Goal: Task Accomplishment & Management: Manage account settings

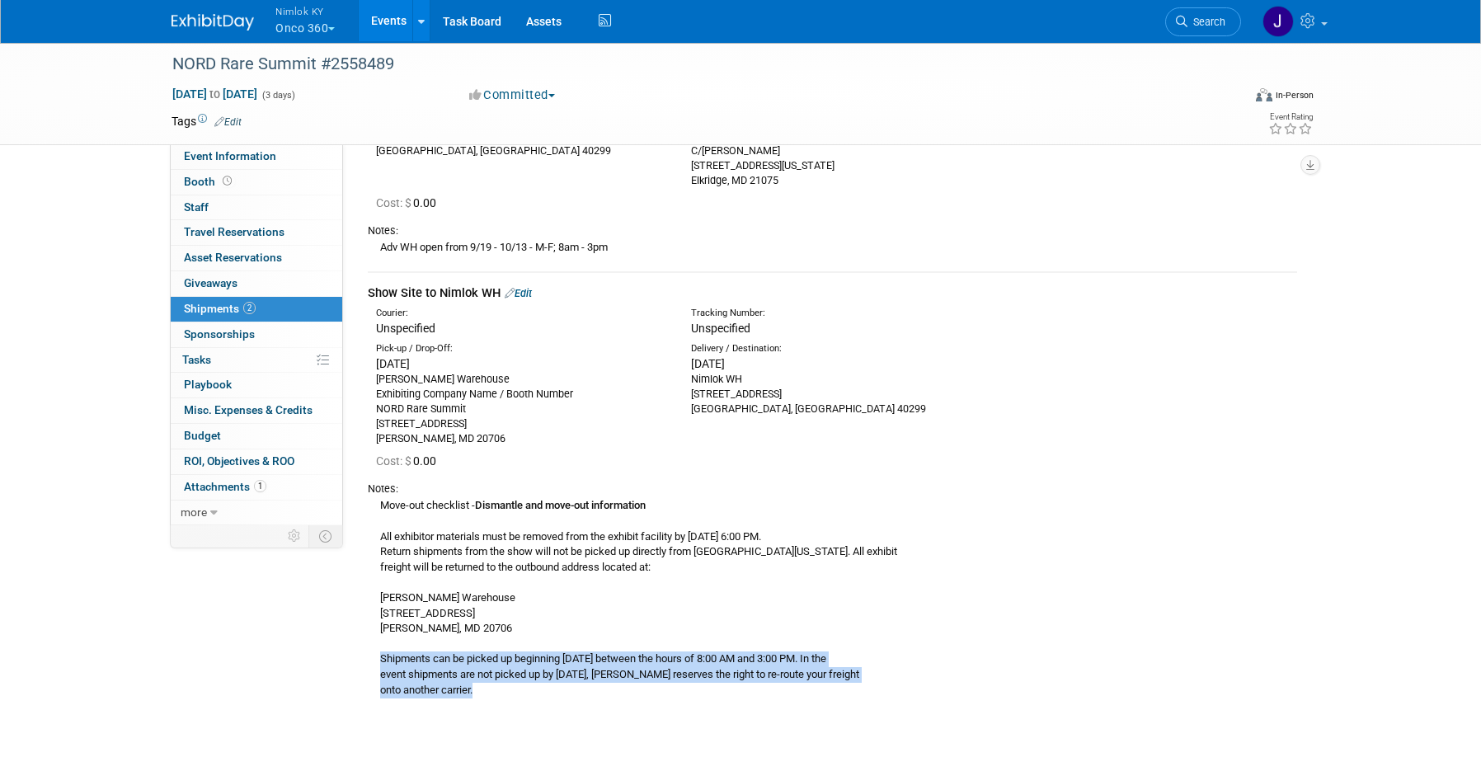
click at [398, 16] on link "Events" at bounding box center [389, 20] width 60 height 41
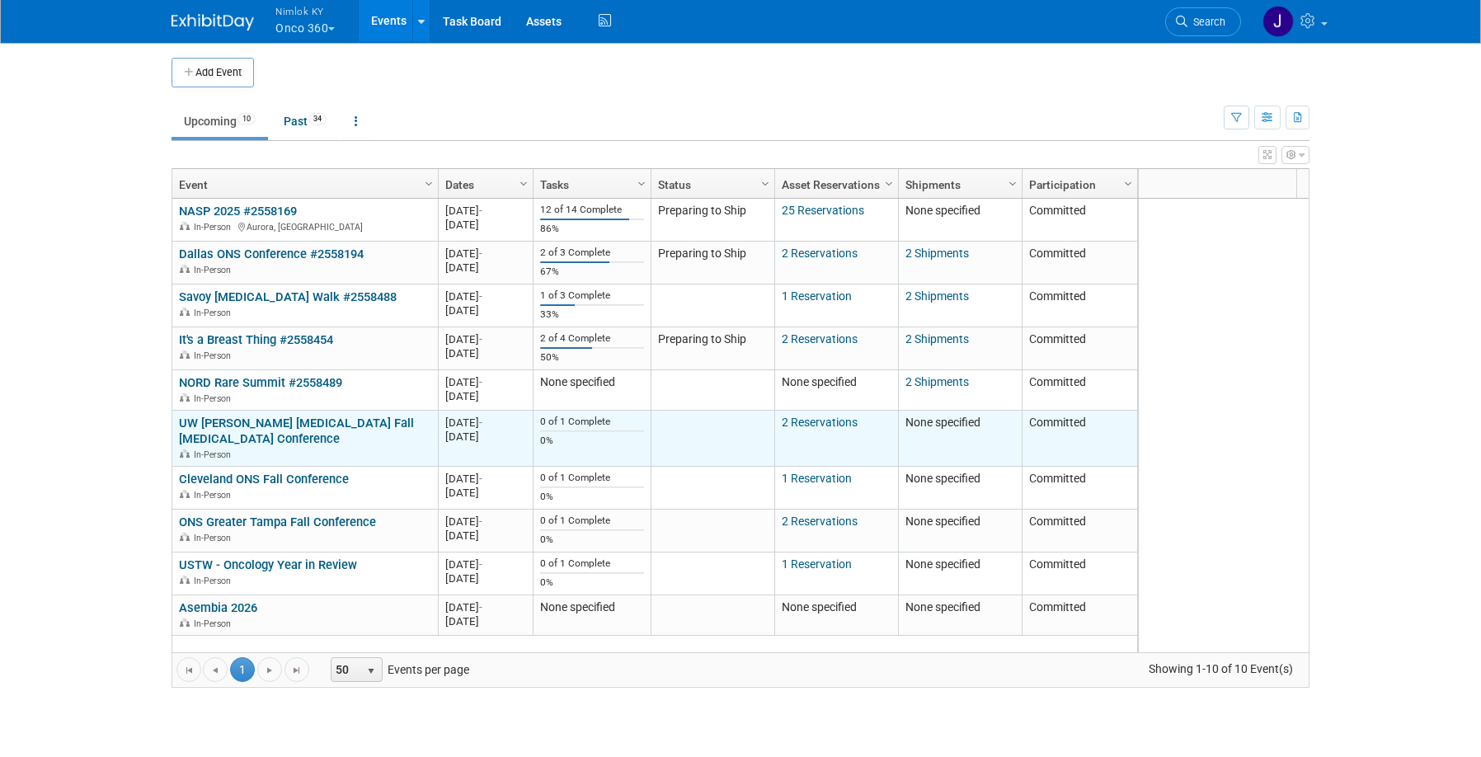
click at [335, 426] on link "UW Carbone Cancer Center Fall Cancer Conference" at bounding box center [296, 431] width 235 height 31
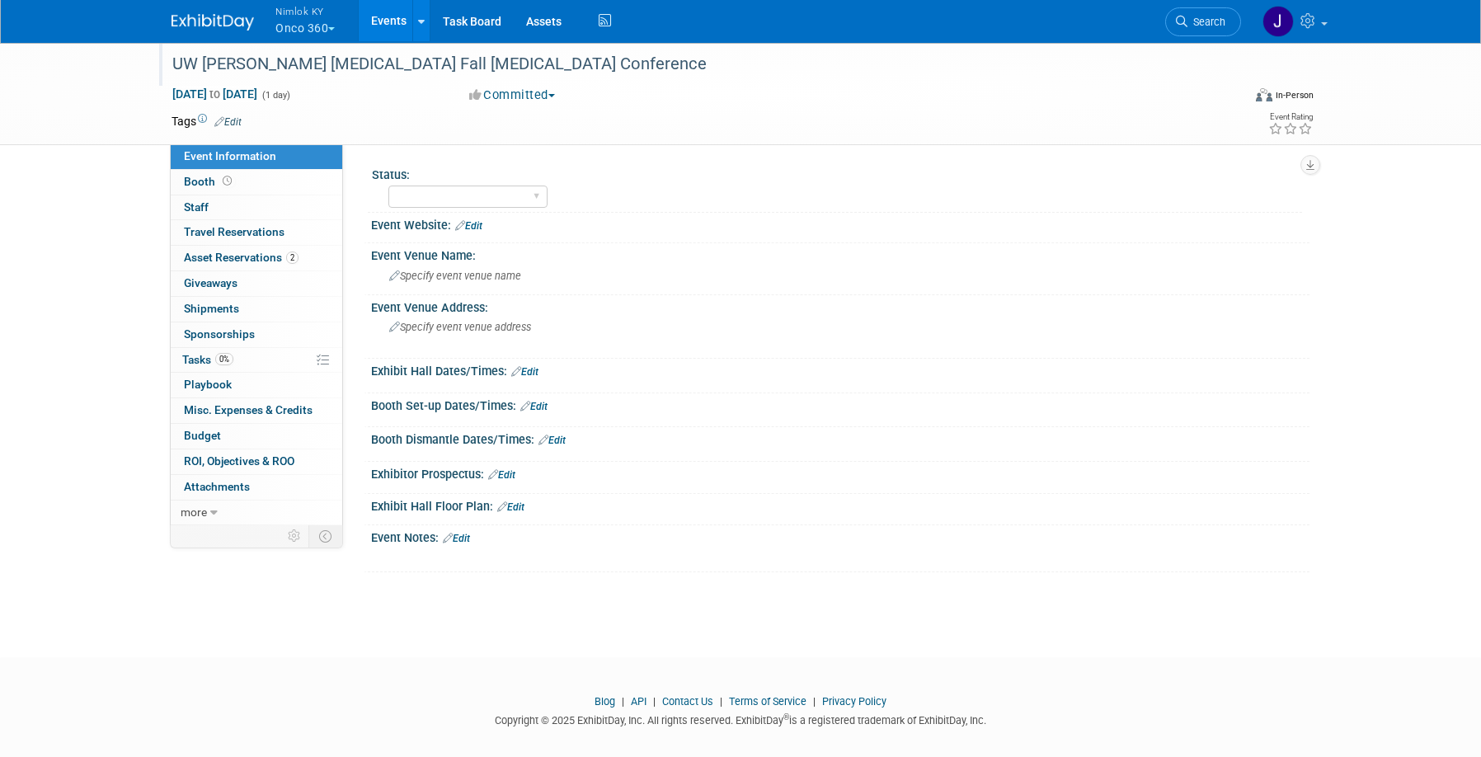
click at [589, 65] on div "UW Carbone Cancer Center Fall Cancer Conference" at bounding box center [692, 64] width 1050 height 30
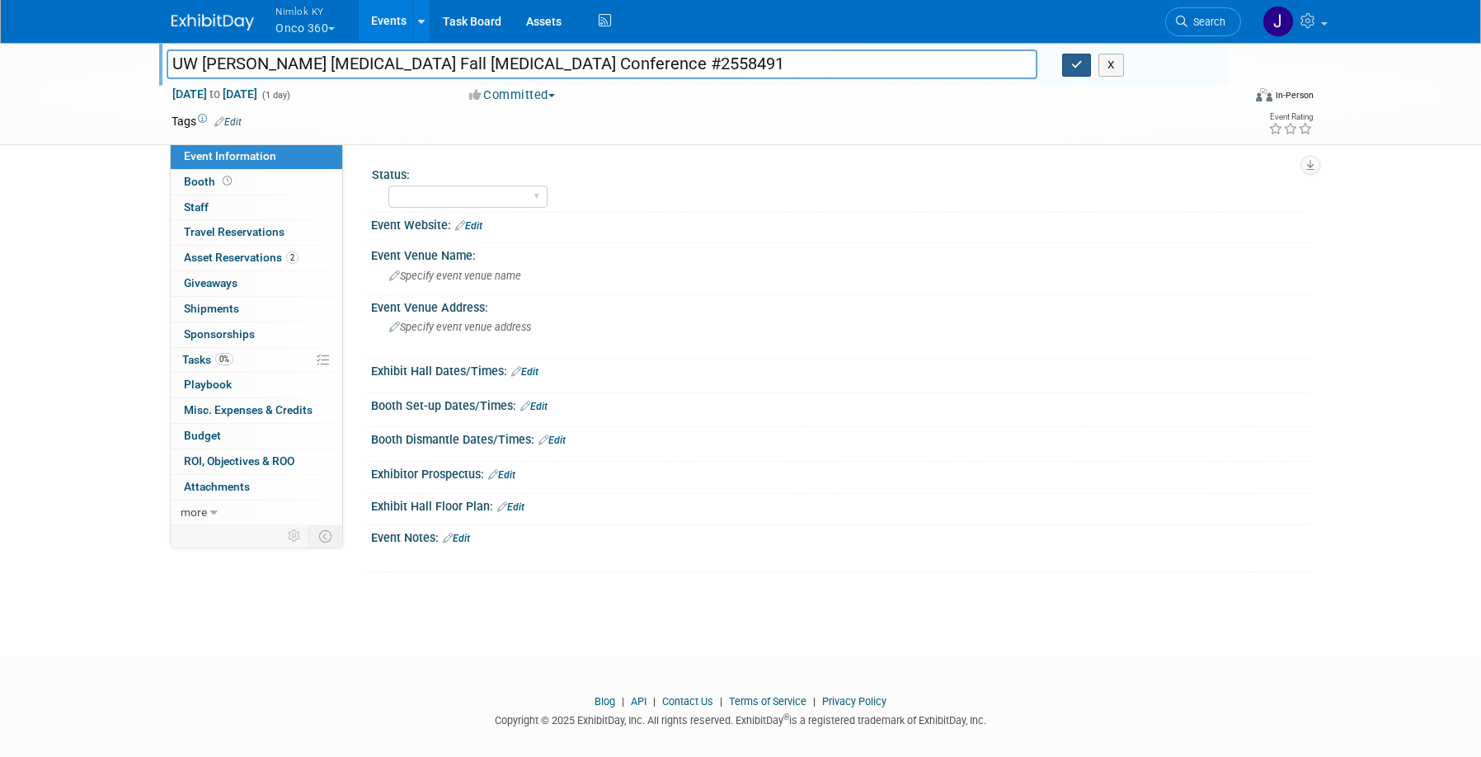
type input "UW Carbone Cancer Center Fall Cancer Conference #2558491"
click at [1074, 68] on icon "button" at bounding box center [1078, 64] width 12 height 11
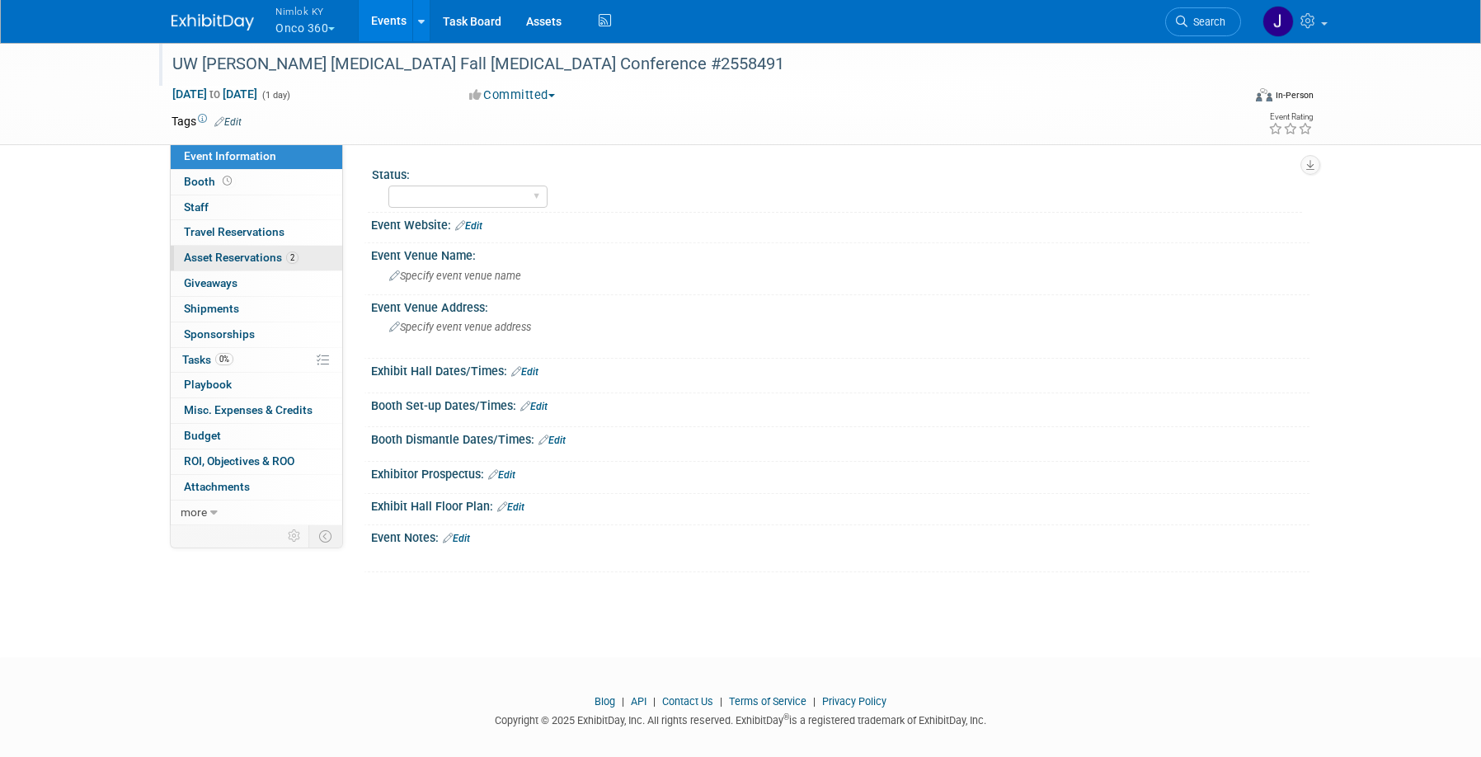
click at [266, 261] on span "Asset Reservations 2" at bounding box center [241, 257] width 115 height 13
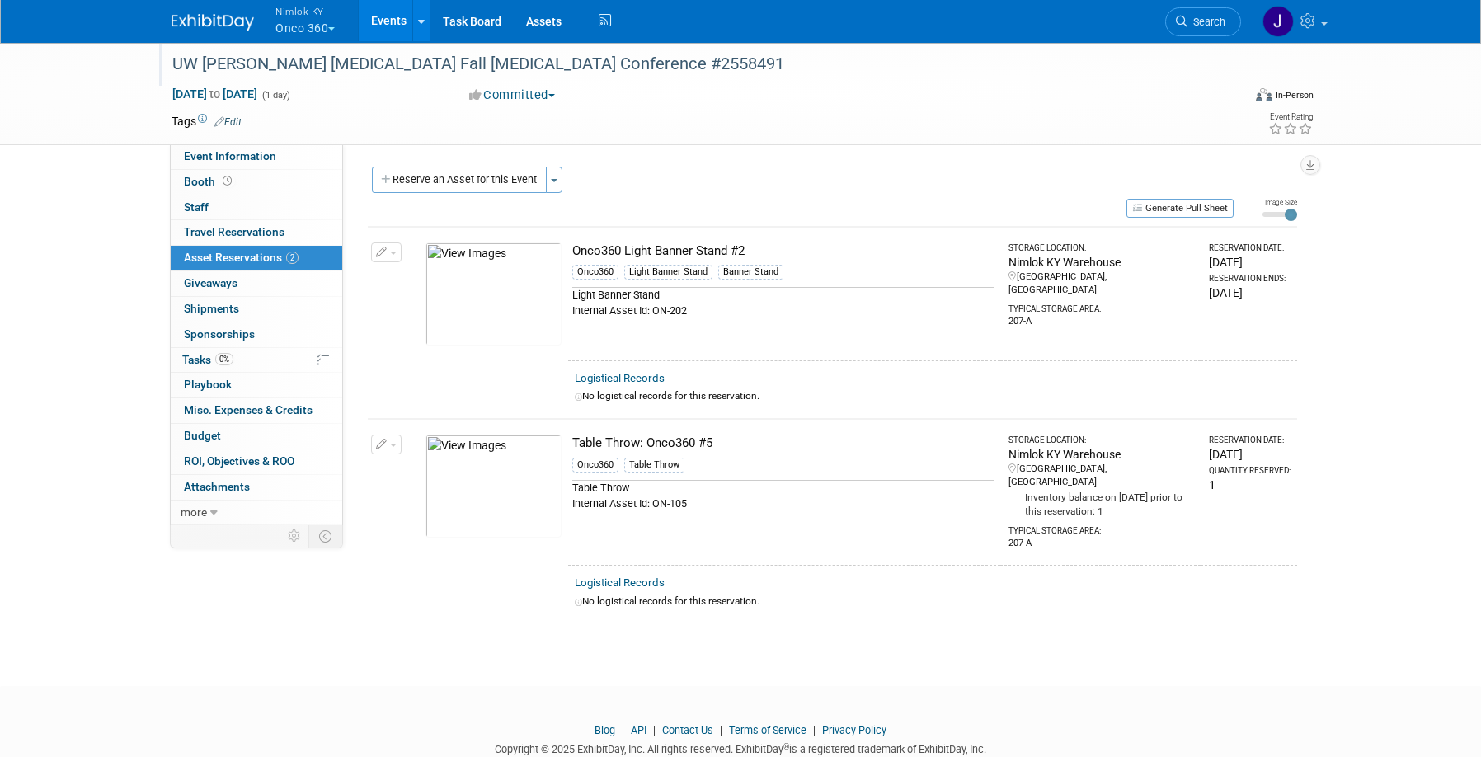
drag, startPoint x: 753, startPoint y: 251, endPoint x: 572, endPoint y: 255, distance: 180.7
click at [572, 255] on div "Onco360 Light Banner Stand #2" at bounding box center [783, 251] width 422 height 17
copy div "Onco360 Light Banner Stand #2"
click at [245, 363] on link "0% Tasks 0%" at bounding box center [257, 360] width 172 height 25
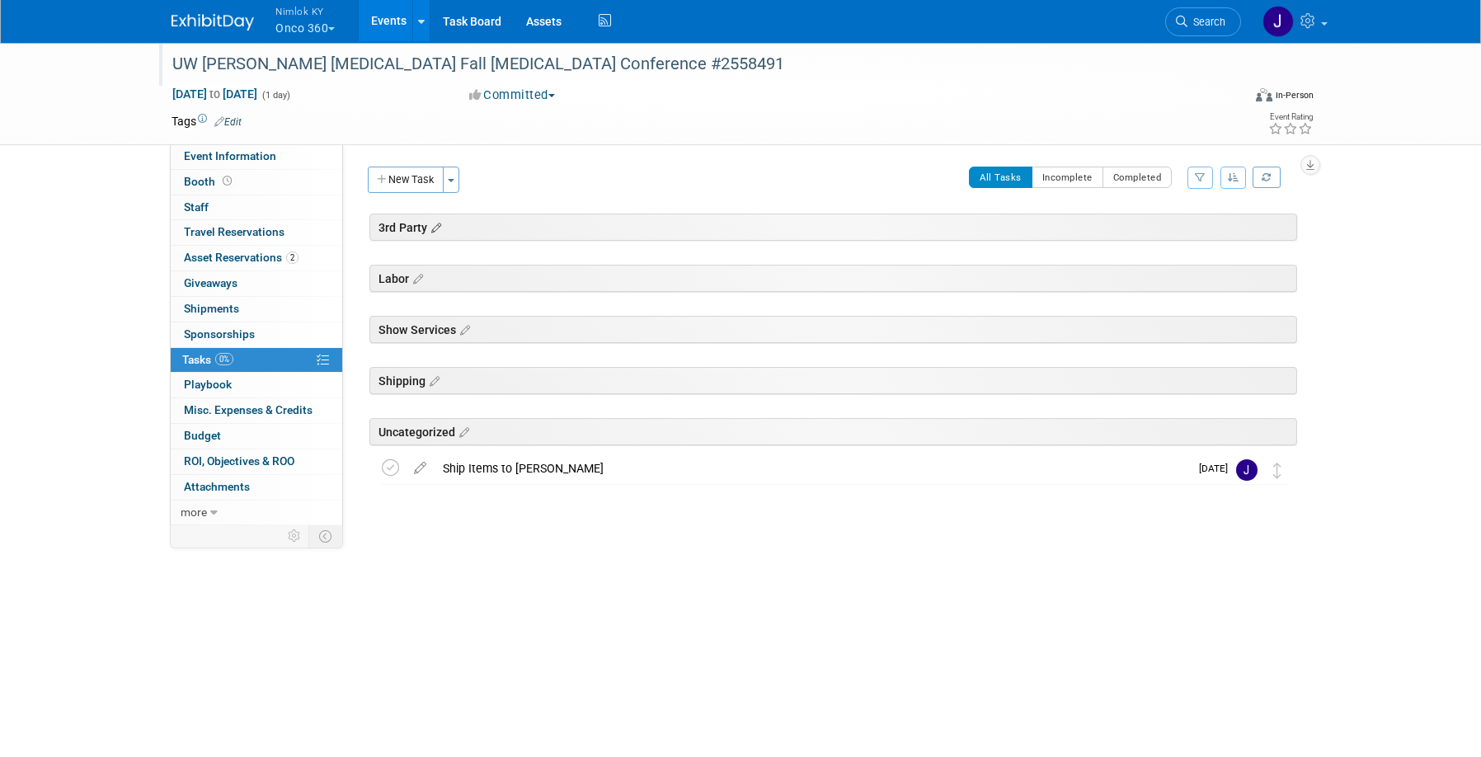
click at [437, 221] on icon at bounding box center [434, 228] width 14 height 15
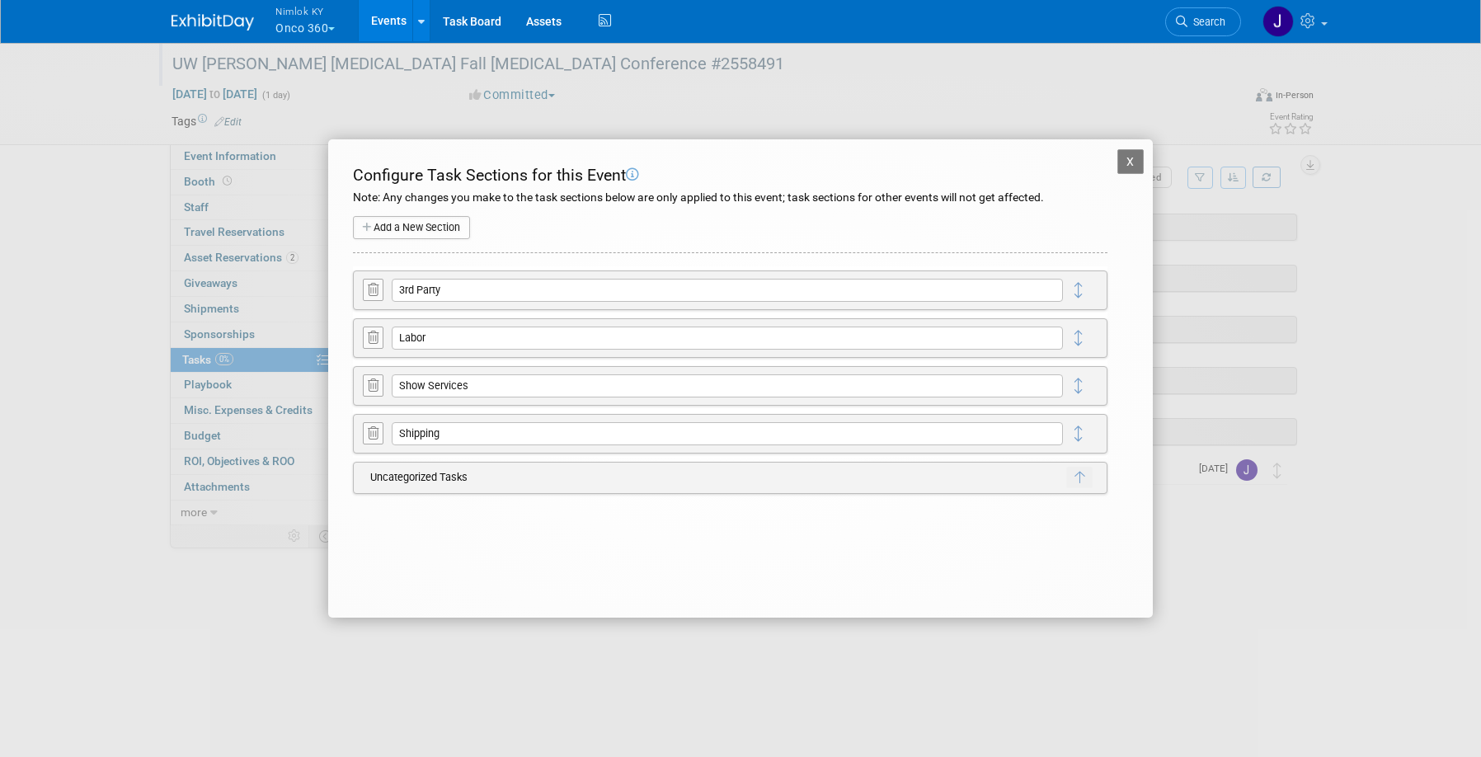
click at [378, 292] on icon at bounding box center [373, 290] width 11 height 12
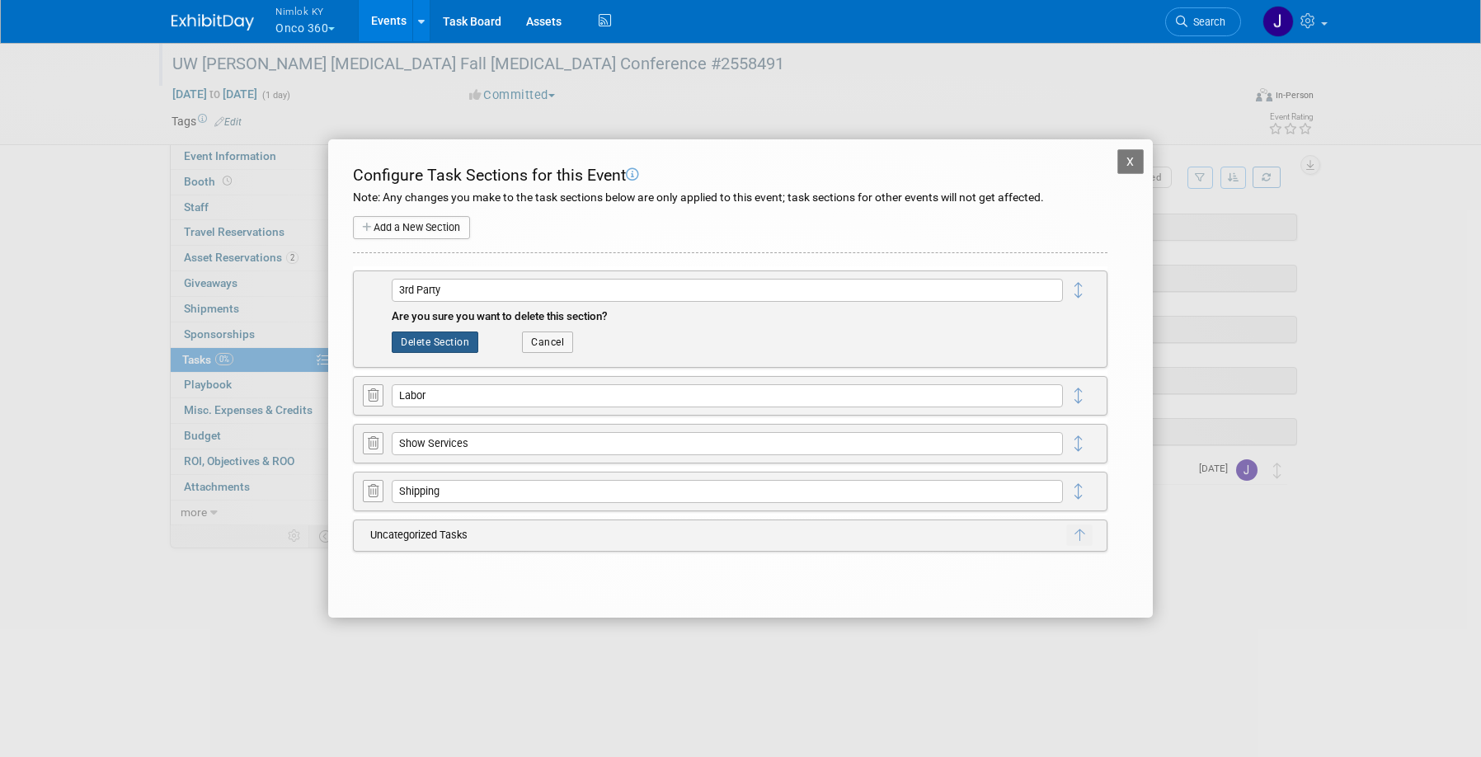
click at [466, 341] on button "Delete Section" at bounding box center [435, 342] width 87 height 21
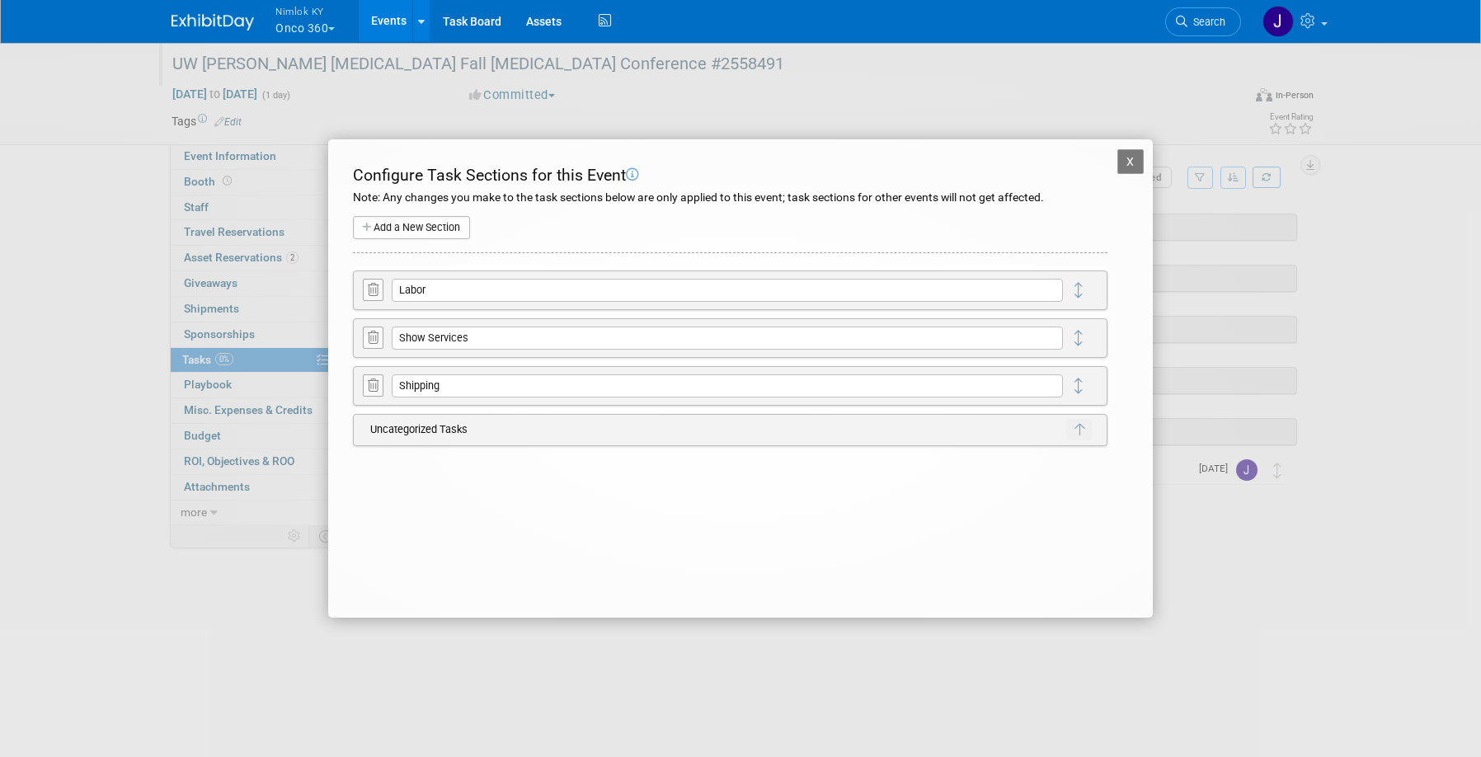
click at [370, 294] on icon at bounding box center [373, 290] width 11 height 12
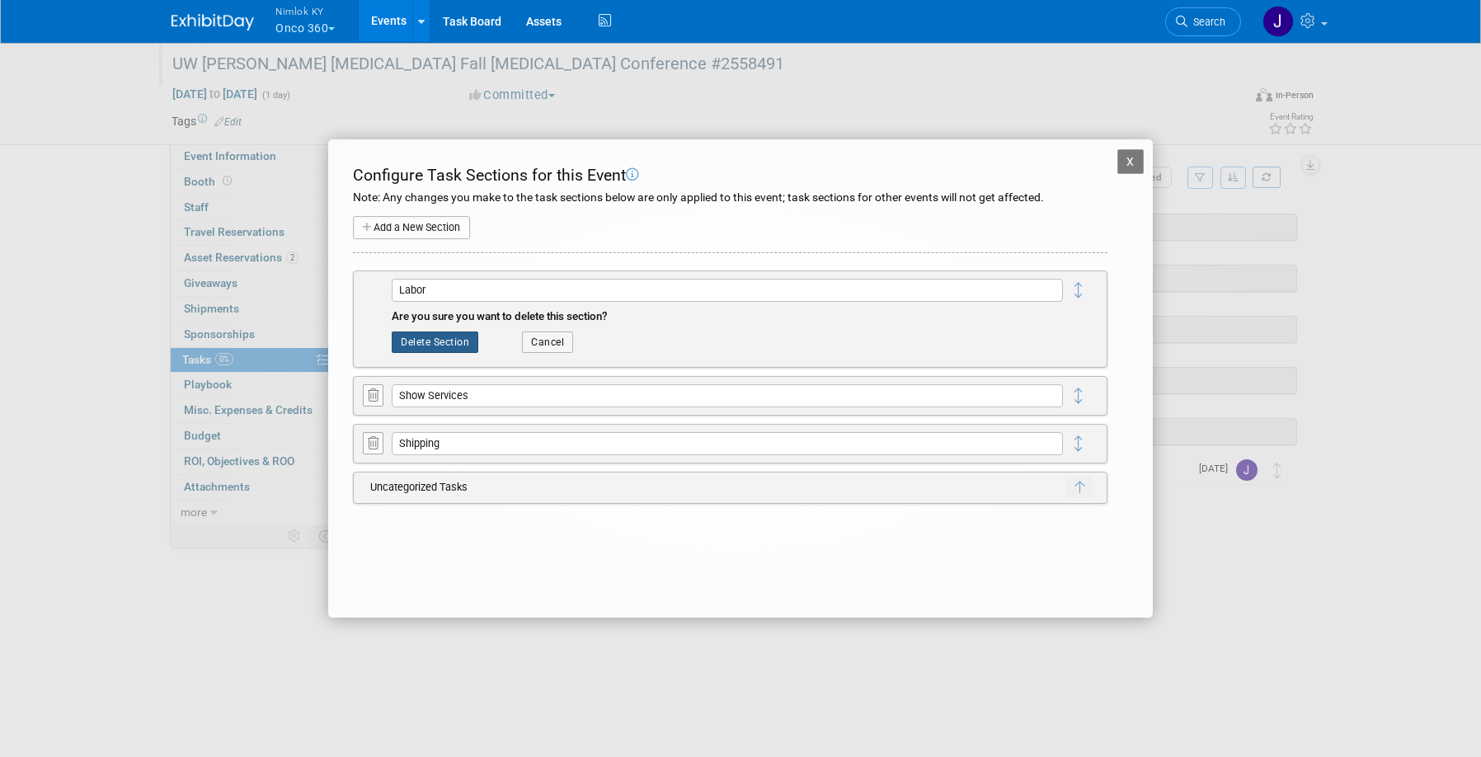
click at [440, 344] on button "Delete Section" at bounding box center [435, 342] width 87 height 21
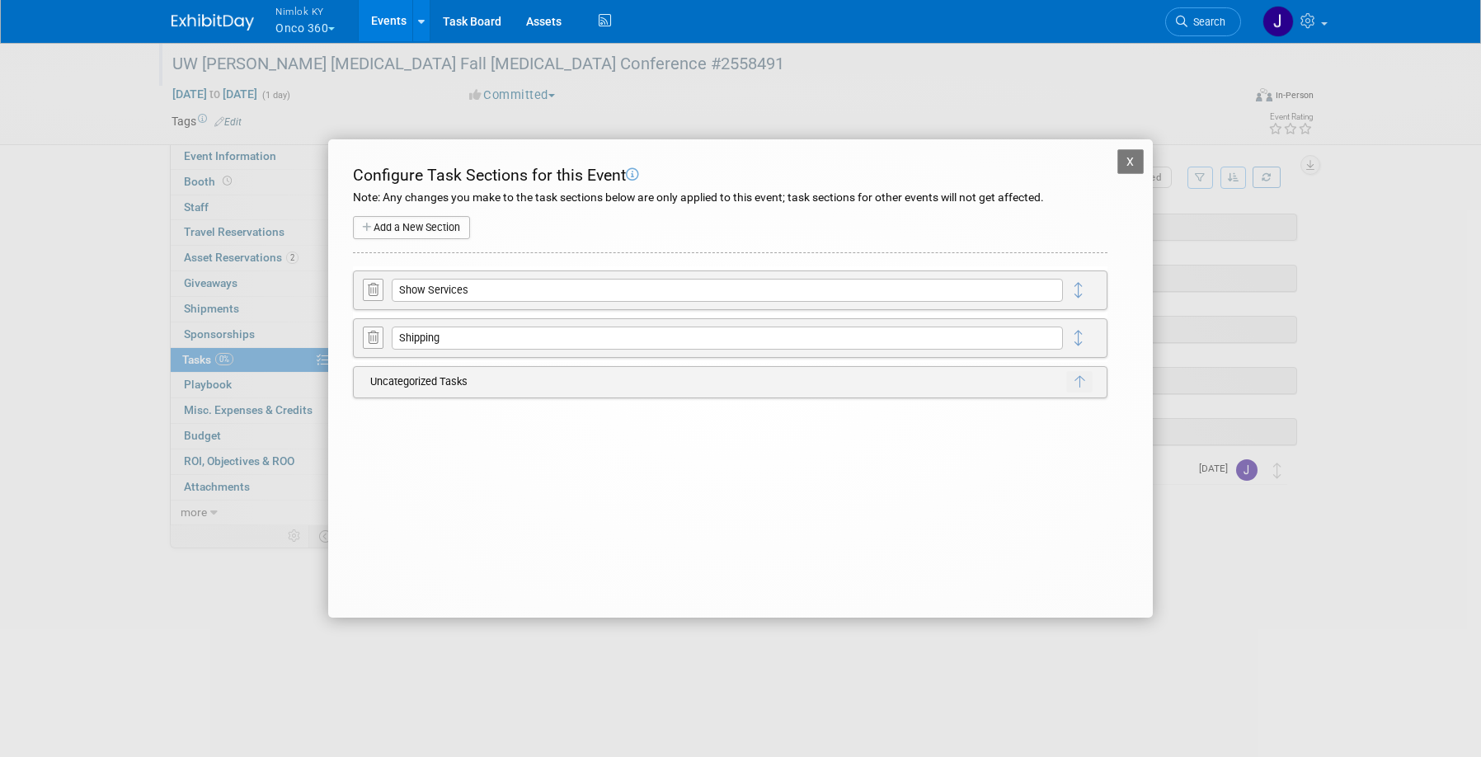
click at [373, 295] on icon at bounding box center [373, 290] width 11 height 12
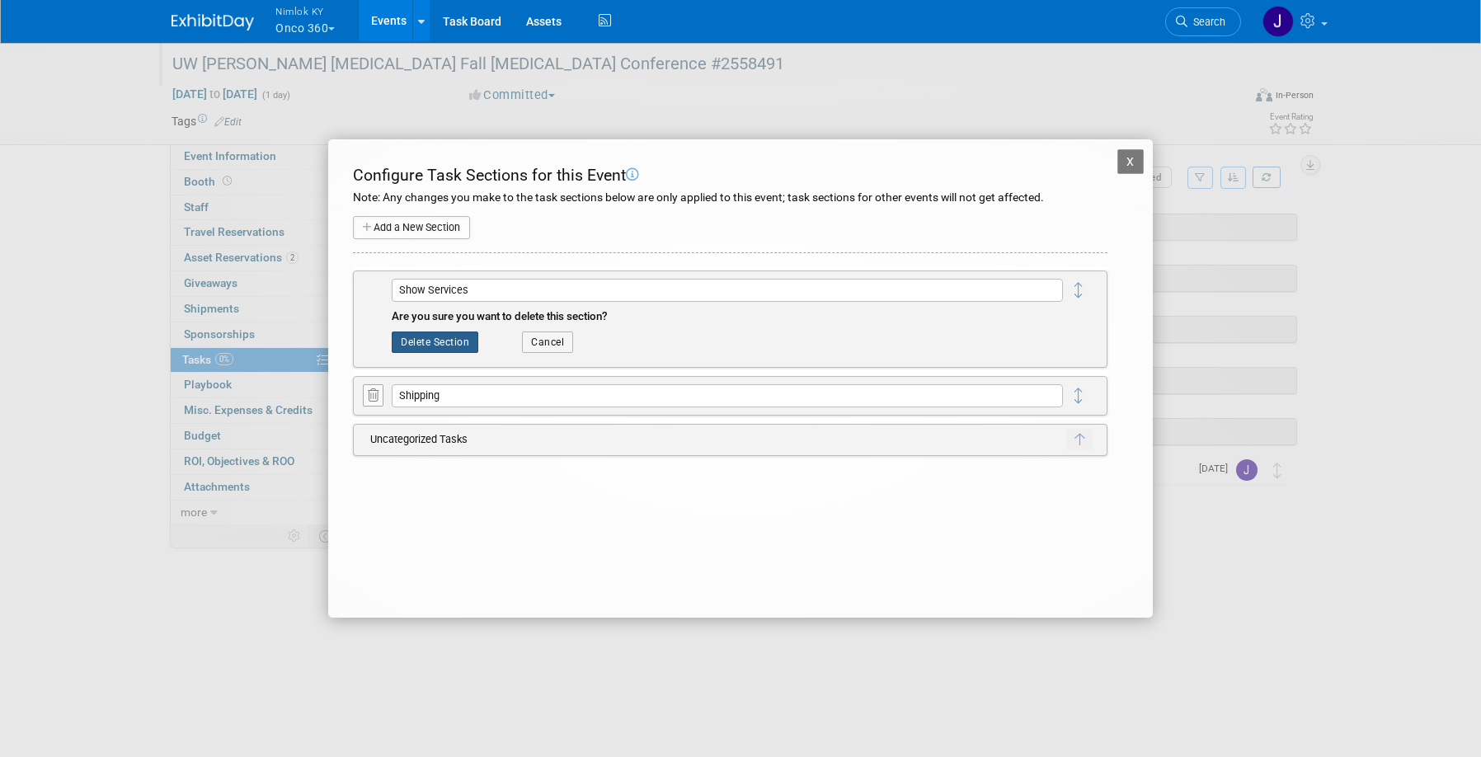
click at [450, 349] on button "Delete Section" at bounding box center [435, 342] width 87 height 21
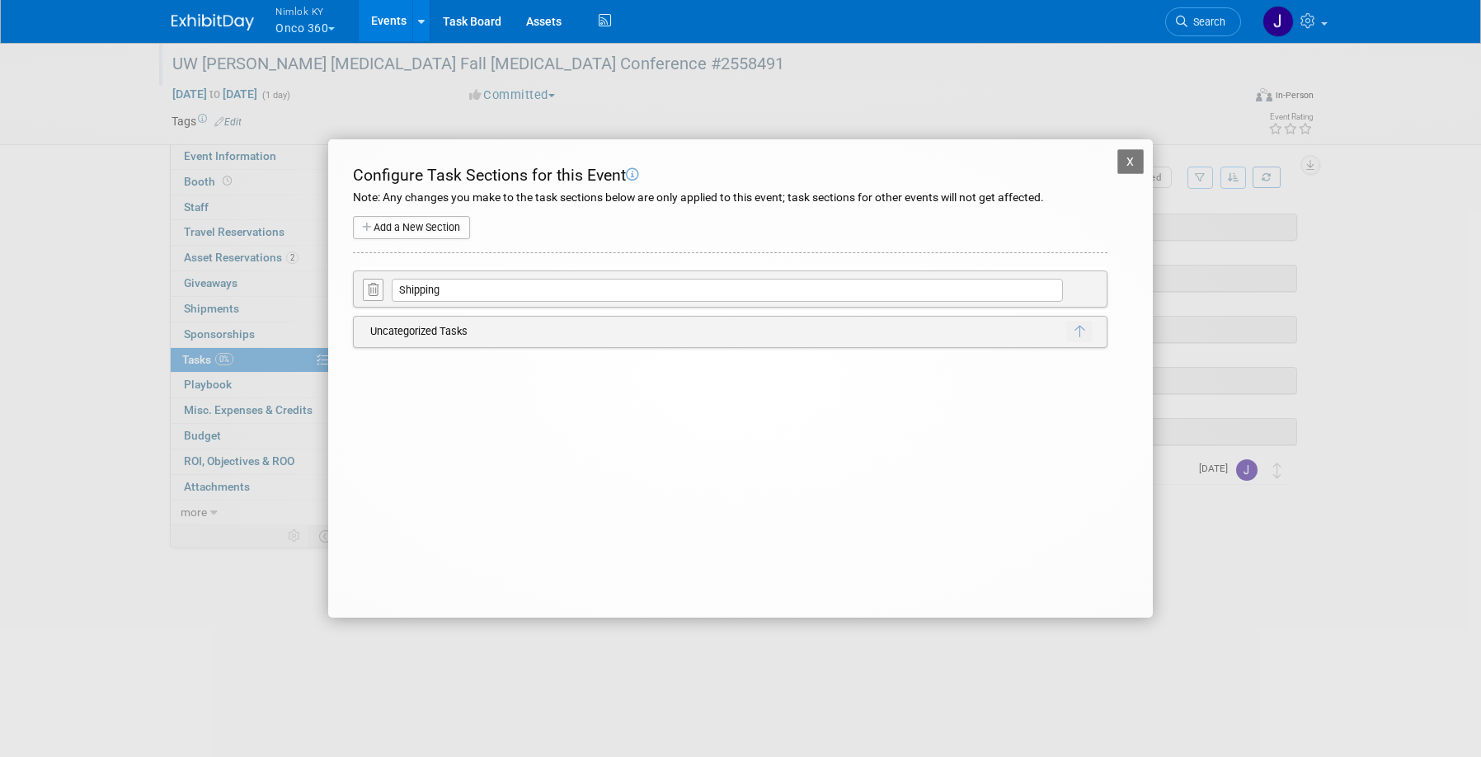
click at [1134, 163] on button "X" at bounding box center [1131, 161] width 26 height 25
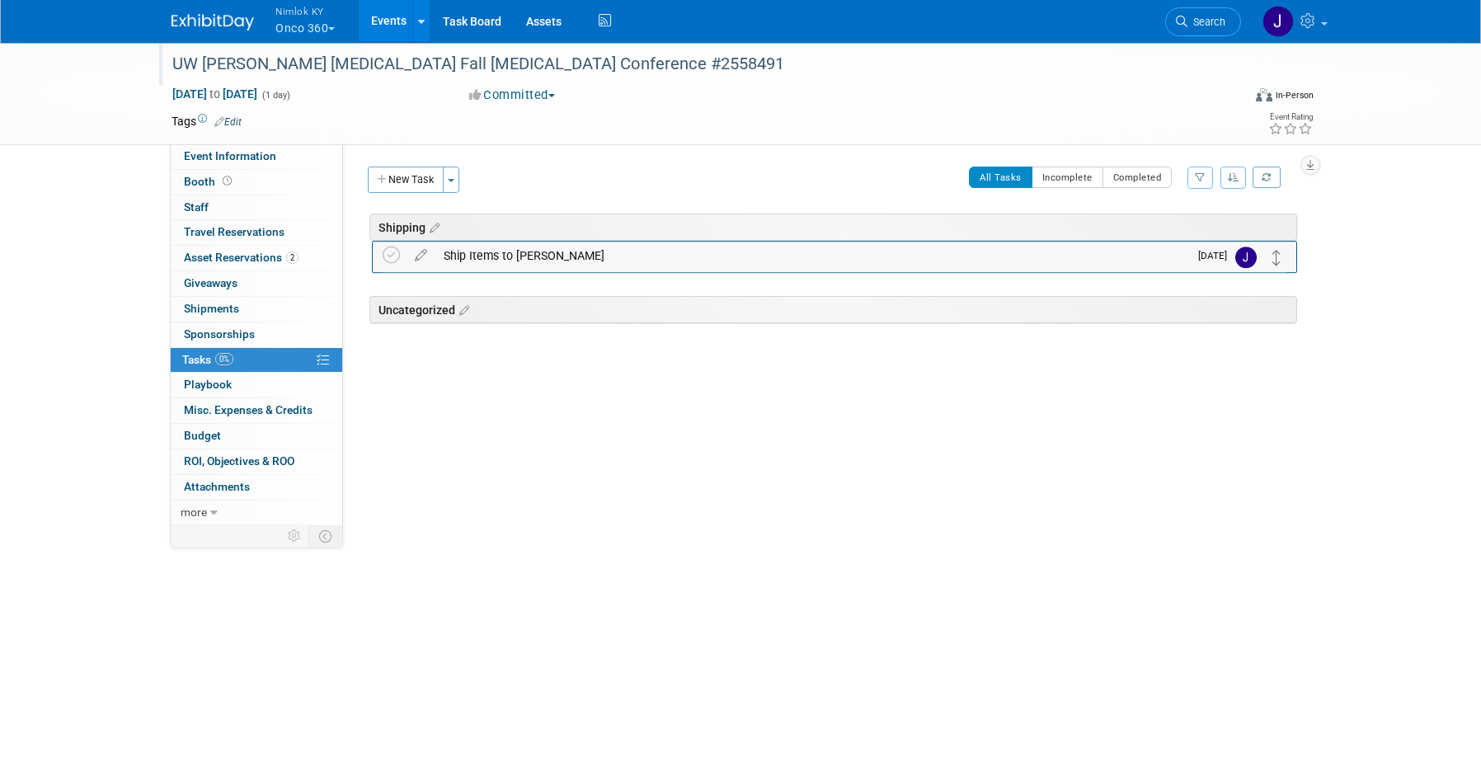
drag, startPoint x: 1277, startPoint y: 316, endPoint x: 1276, endPoint y: 256, distance: 60.2
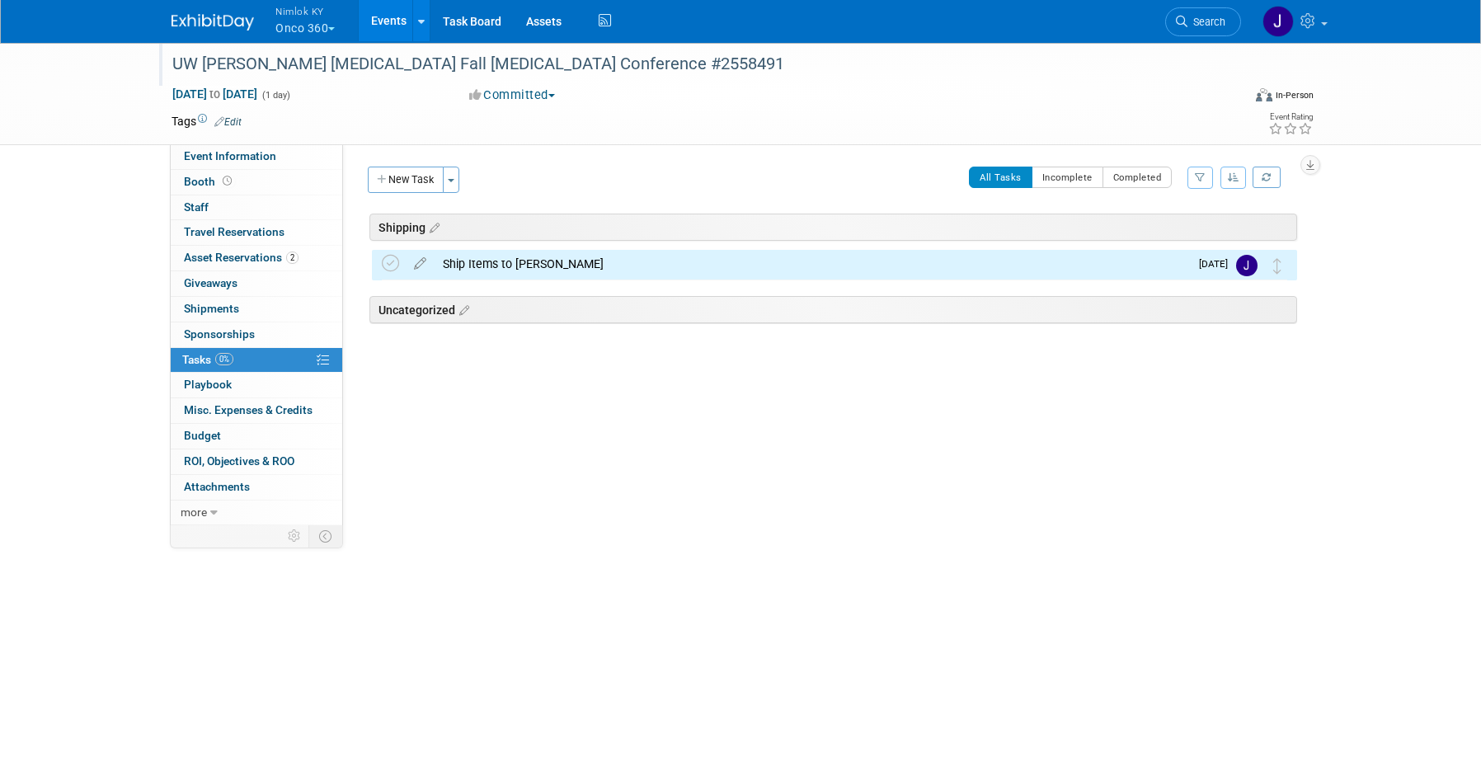
click at [420, 177] on button "New Task" at bounding box center [406, 180] width 76 height 26
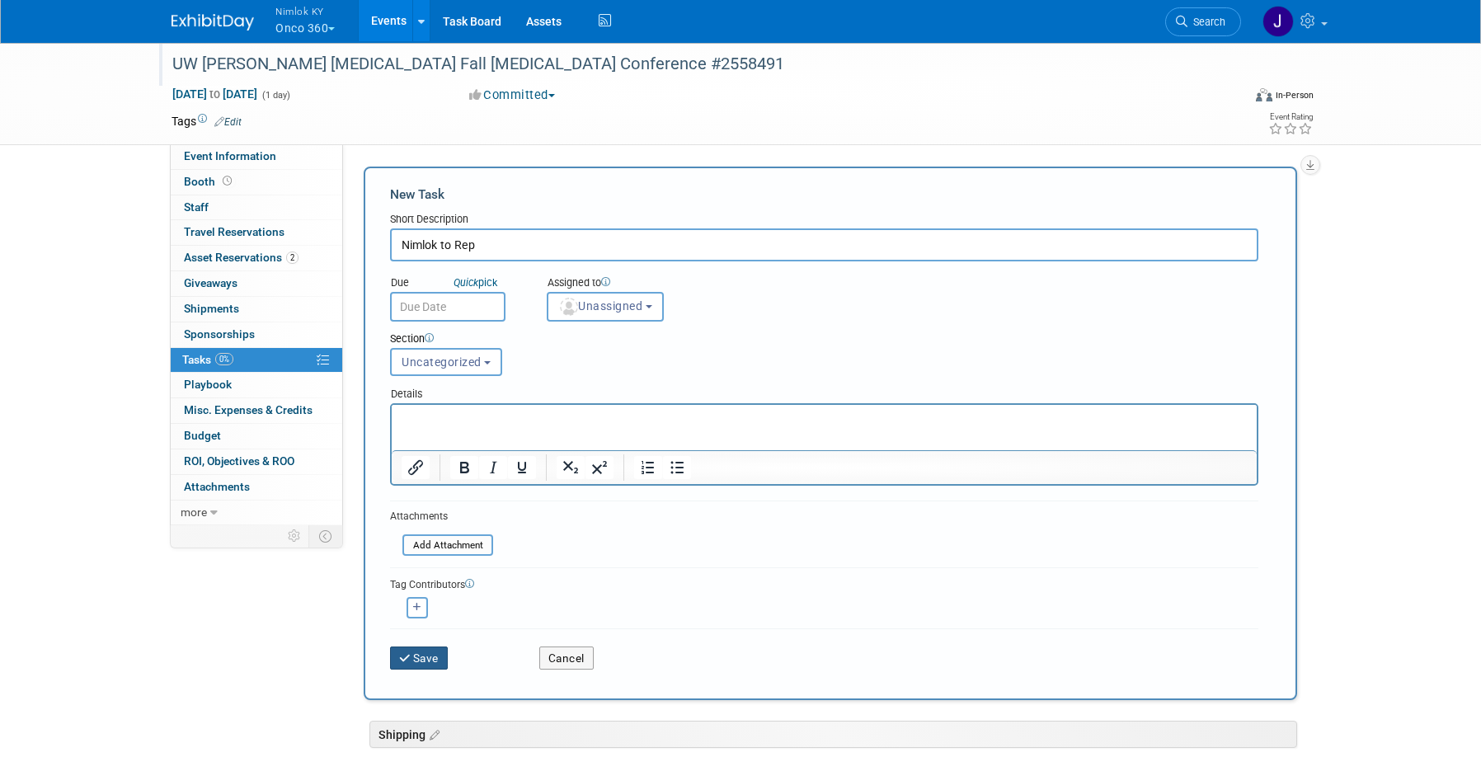
type input "Nimlok to Rep"
click at [436, 653] on button "Save" at bounding box center [419, 658] width 58 height 23
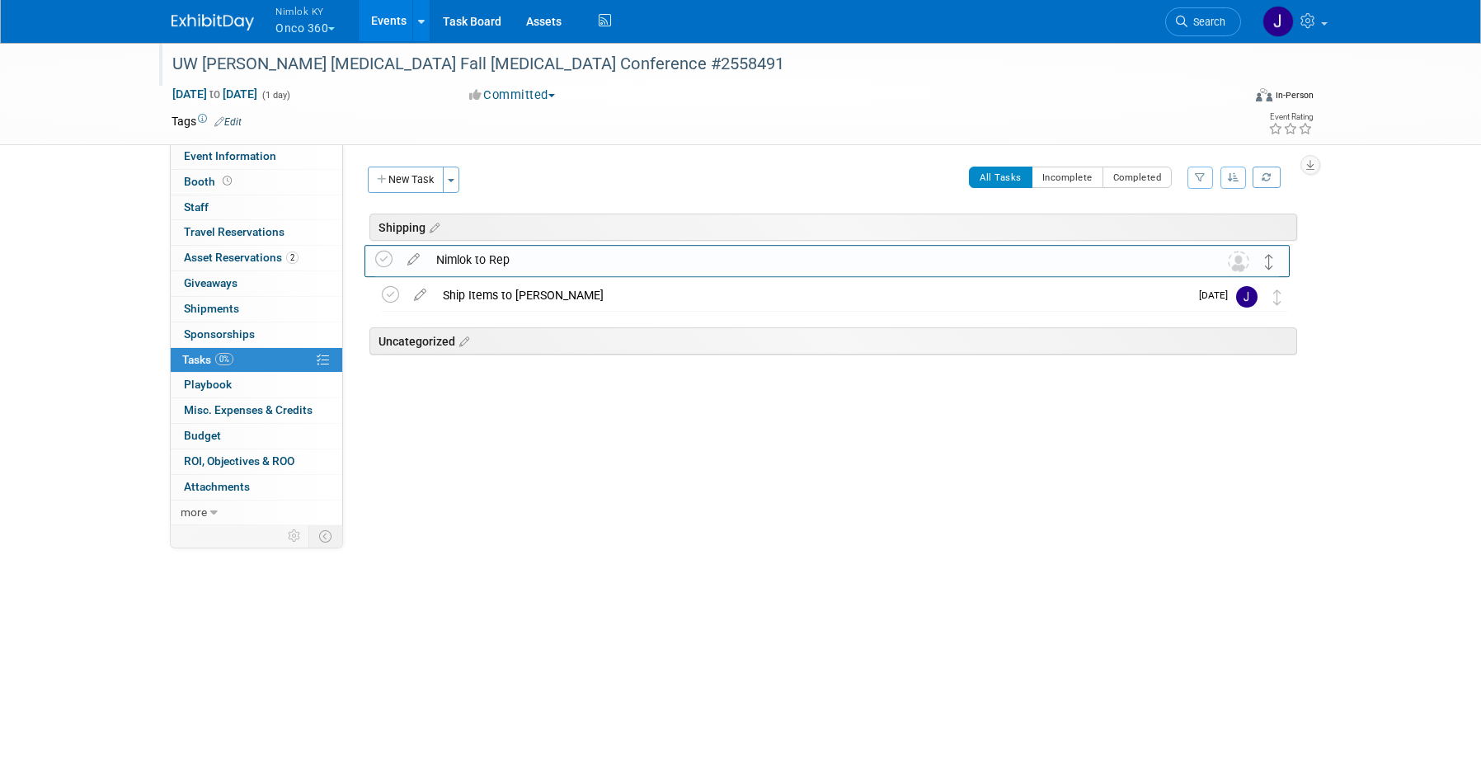
drag, startPoint x: 1276, startPoint y: 346, endPoint x: 1270, endPoint y: 258, distance: 88.5
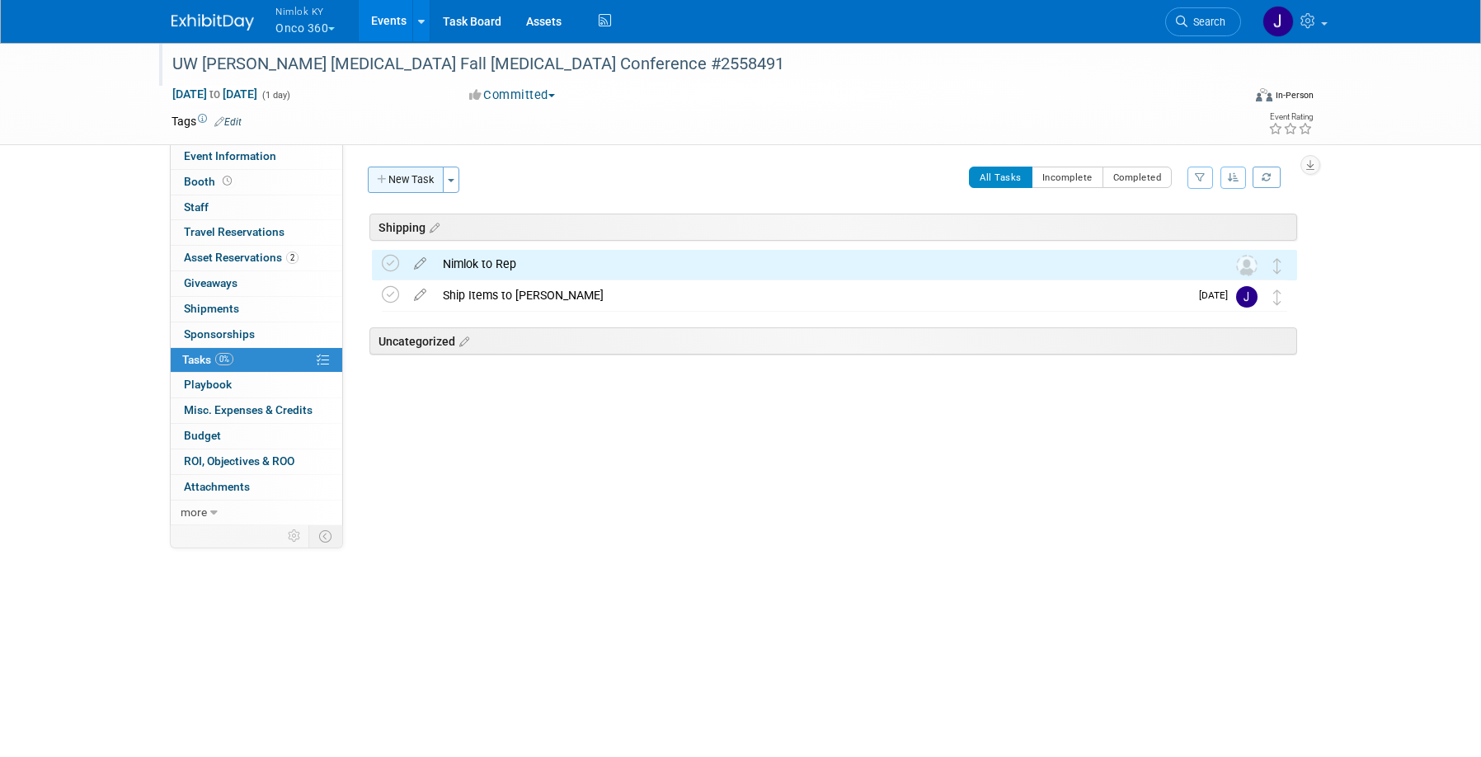
click at [392, 180] on button "New Task" at bounding box center [406, 180] width 76 height 26
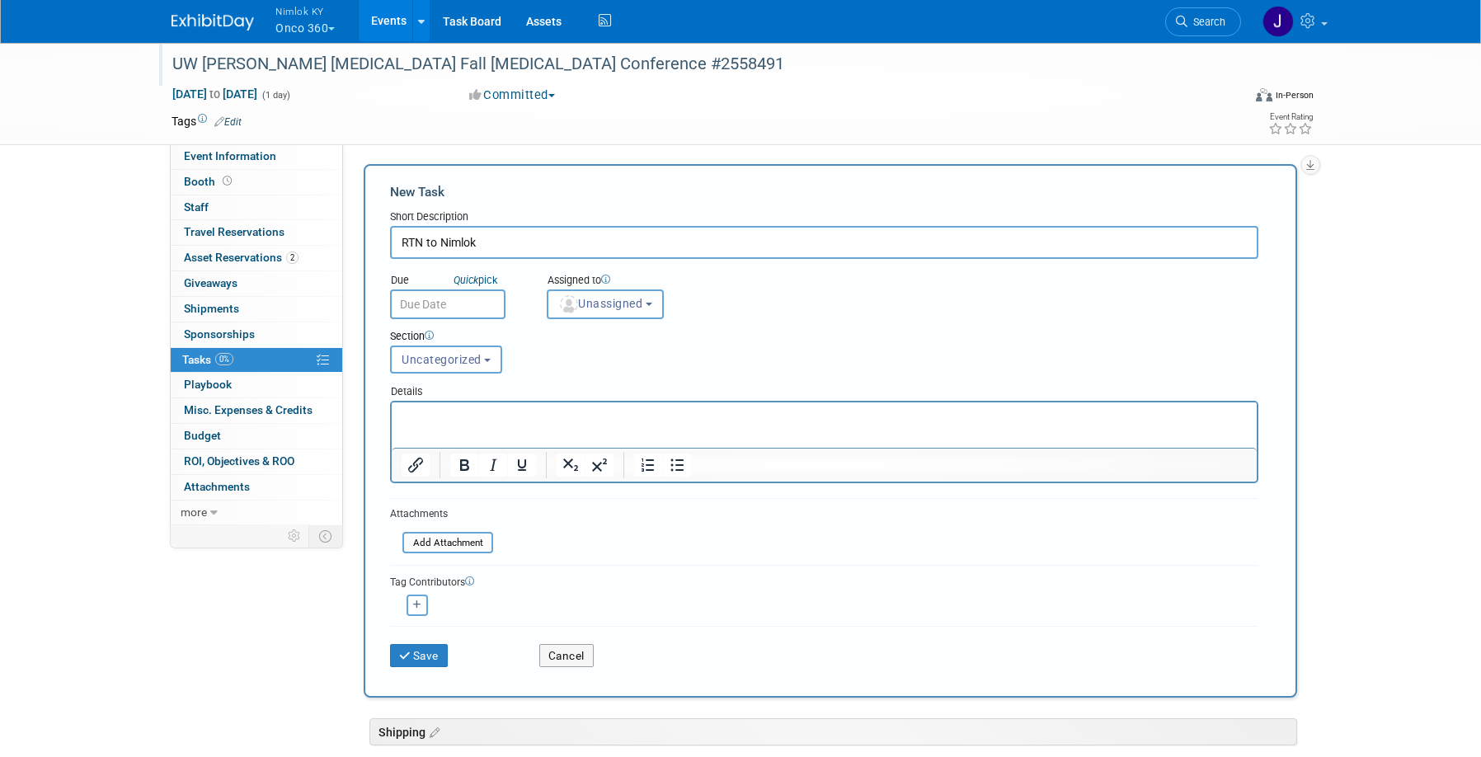
scroll to position [3, 0]
type input "RTN to Nimlok"
click at [436, 655] on button "Save" at bounding box center [419, 654] width 58 height 23
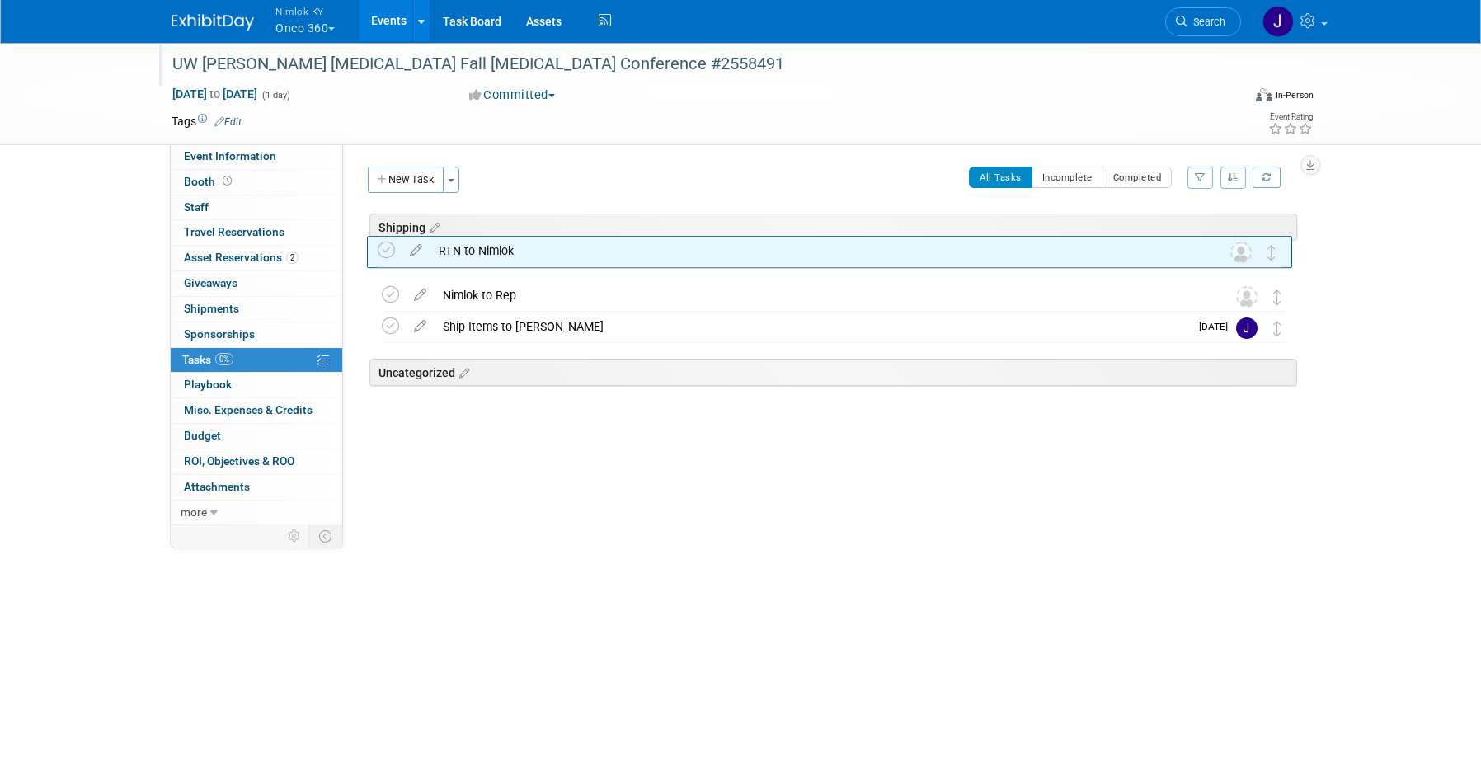
drag, startPoint x: 1285, startPoint y: 354, endPoint x: 1279, endPoint y: 252, distance: 101.7
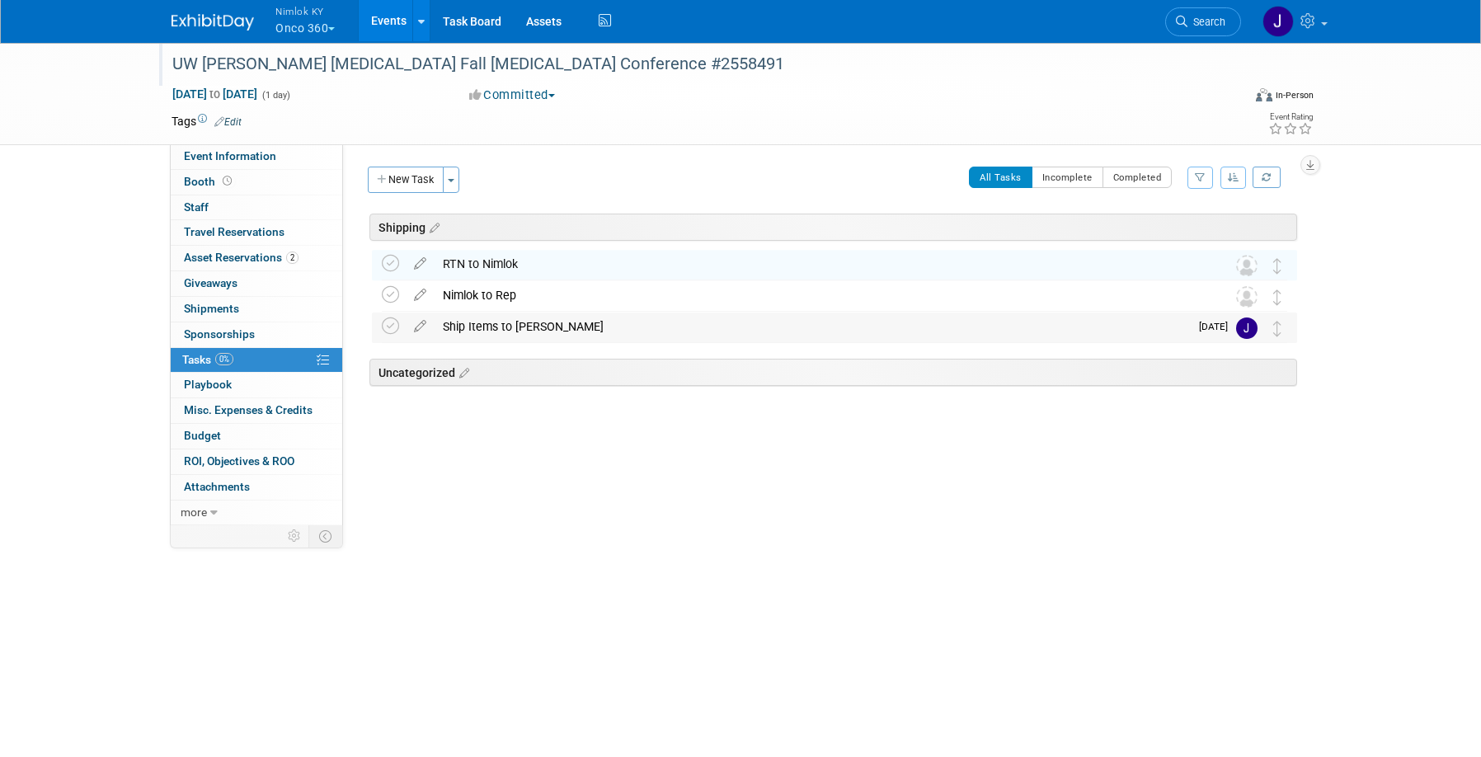
click at [581, 320] on div "Ship Items to Jodie" at bounding box center [812, 327] width 755 height 28
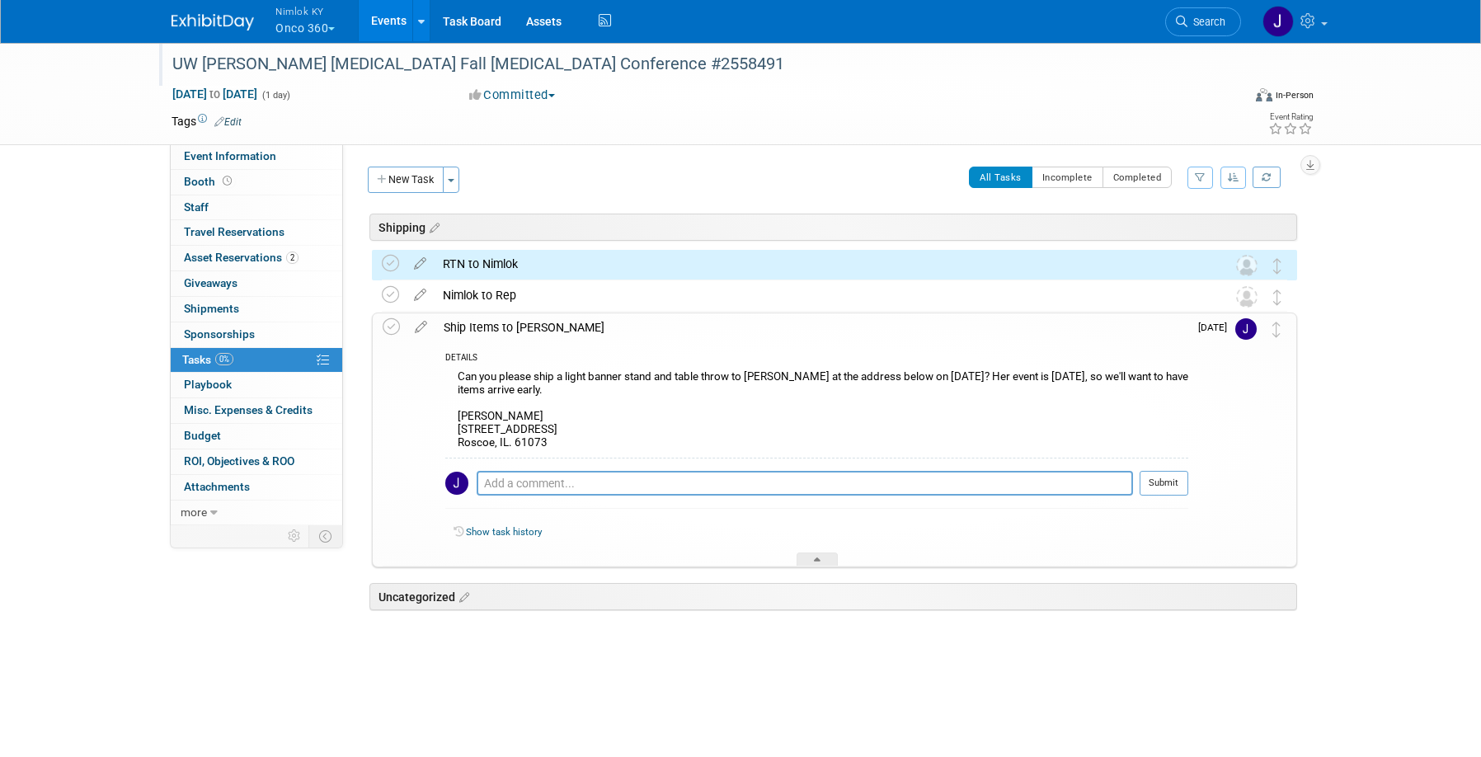
click at [544, 428] on div "Can you please ship a light banner stand and table throw to Jodie at the addres…" at bounding box center [816, 412] width 743 height 92
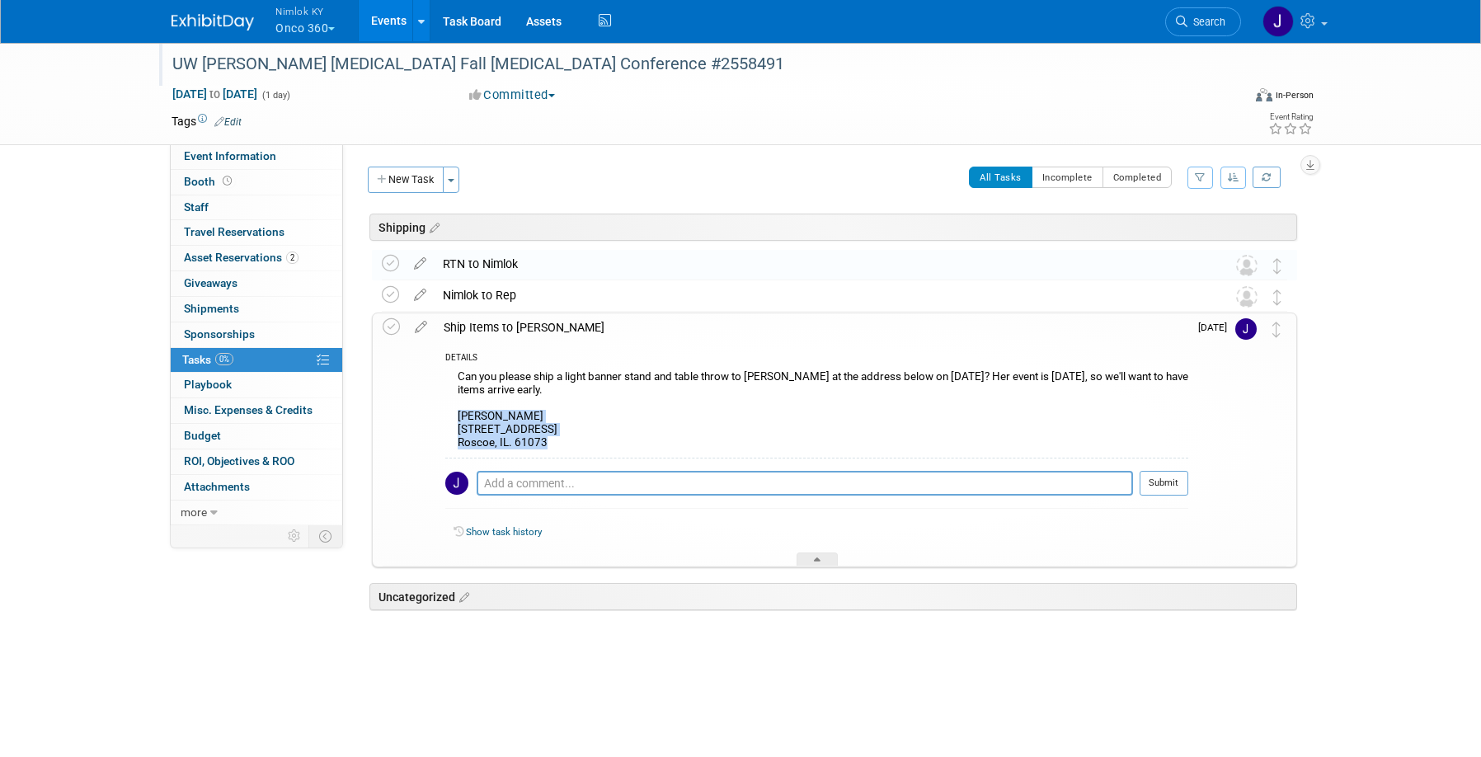
drag, startPoint x: 520, startPoint y: 442, endPoint x: 455, endPoint y: 419, distance: 69.1
click at [455, 419] on div "Can you please ship a light banner stand and table throw to Jodie at the addres…" at bounding box center [816, 412] width 743 height 92
copy div "Jodie Bell 12431 Legend Lake Drive Roscoe, IL. 61073"
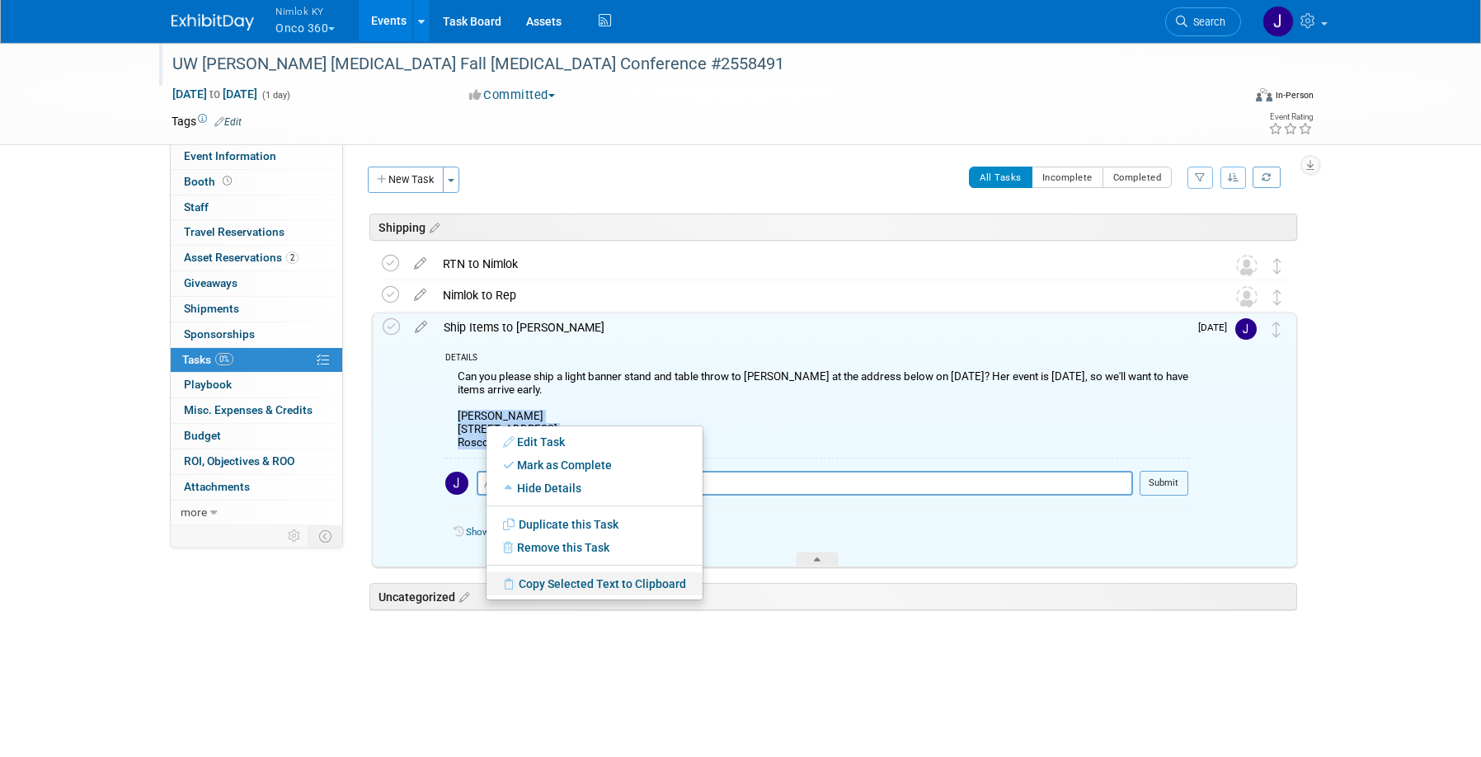
click at [564, 583] on link "Copy Selected Text to Clipboard" at bounding box center [595, 583] width 216 height 23
copy div "Jodie Bell 12431 Legend Lake Drive Roscoe, IL. 61073"
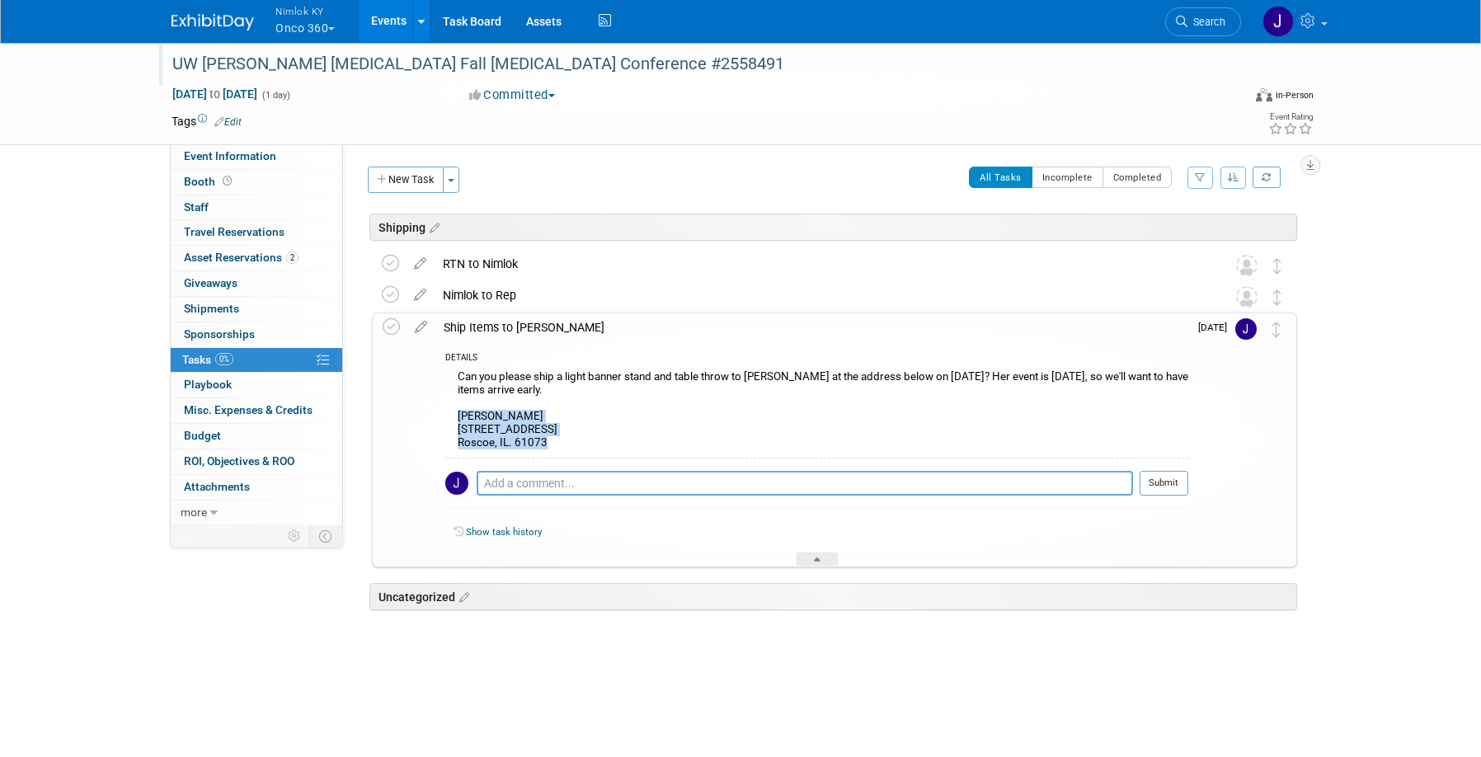
click at [525, 445] on div "Can you please ship a light banner stand and table throw to Jodie at the addres…" at bounding box center [816, 412] width 743 height 92
drag, startPoint x: 509, startPoint y: 442, endPoint x: 459, endPoint y: 440, distance: 50.3
click at [459, 440] on div "Can you please ship a light banner stand and table throw to Jodie at the addres…" at bounding box center [816, 412] width 743 height 92
copy div "Roscoe, IL"
drag, startPoint x: 549, startPoint y: 441, endPoint x: 450, endPoint y: 412, distance: 102.3
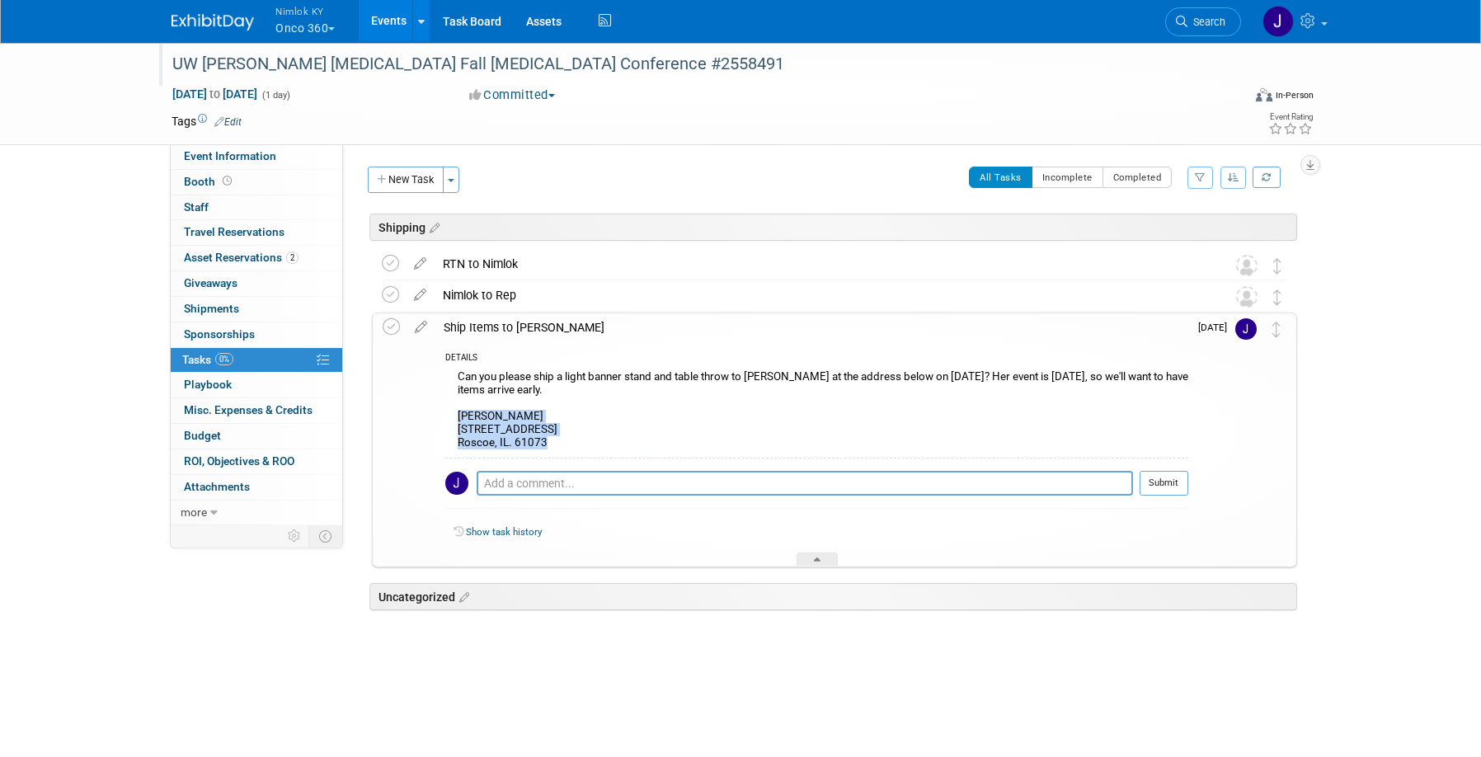
click at [450, 412] on div "Can you please ship a light banner stand and table throw to Jodie at the addres…" at bounding box center [816, 412] width 743 height 92
copy div "Jodie Bell 12431 Legend Lake Drive Roscoe, IL. 61073"
click at [624, 421] on div "Can you please ship a light banner stand and table throw to Jodie at the addres…" at bounding box center [816, 412] width 743 height 92
click at [821, 558] on div at bounding box center [817, 560] width 41 height 14
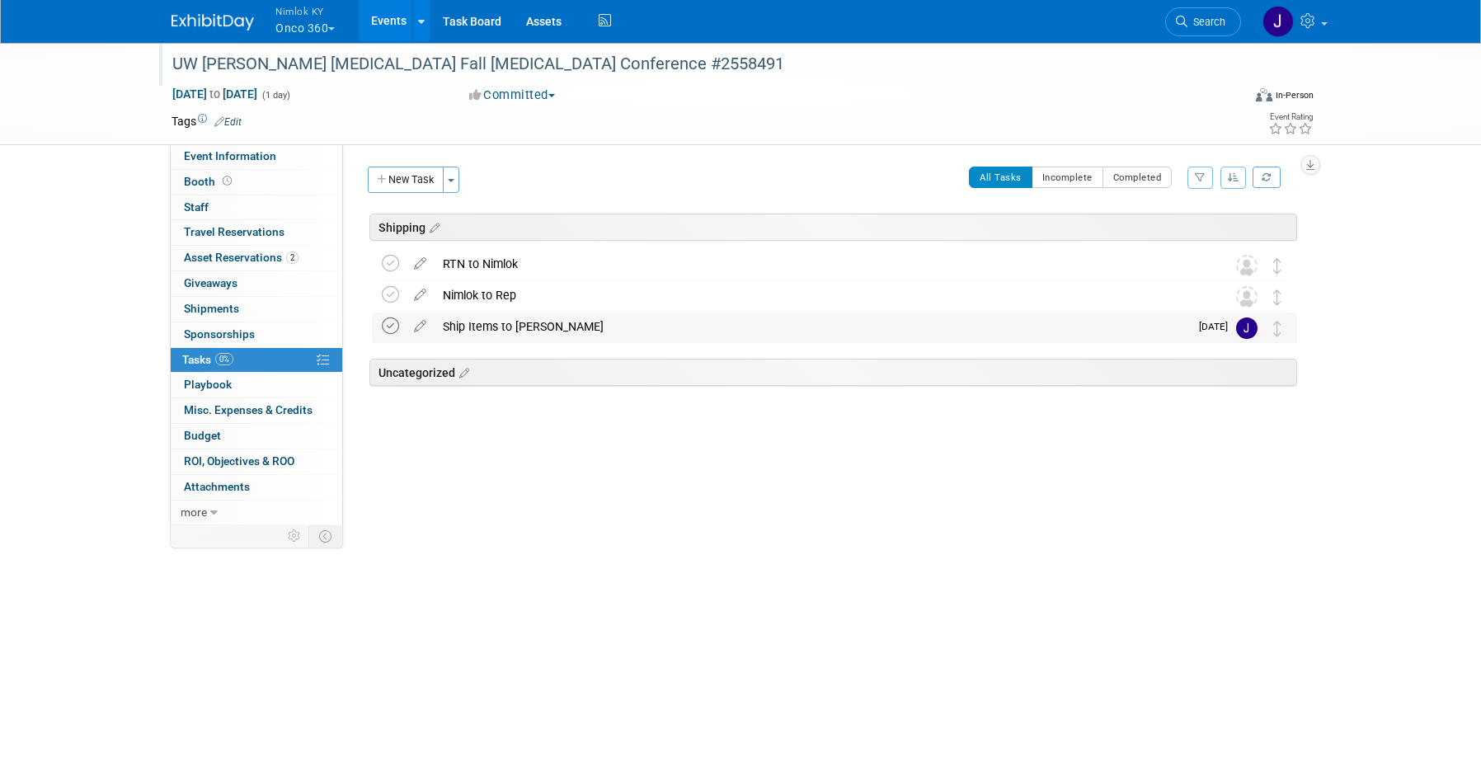
click at [389, 326] on icon at bounding box center [390, 326] width 17 height 17
click at [469, 307] on div "Nimlok to Rep" at bounding box center [819, 295] width 769 height 28
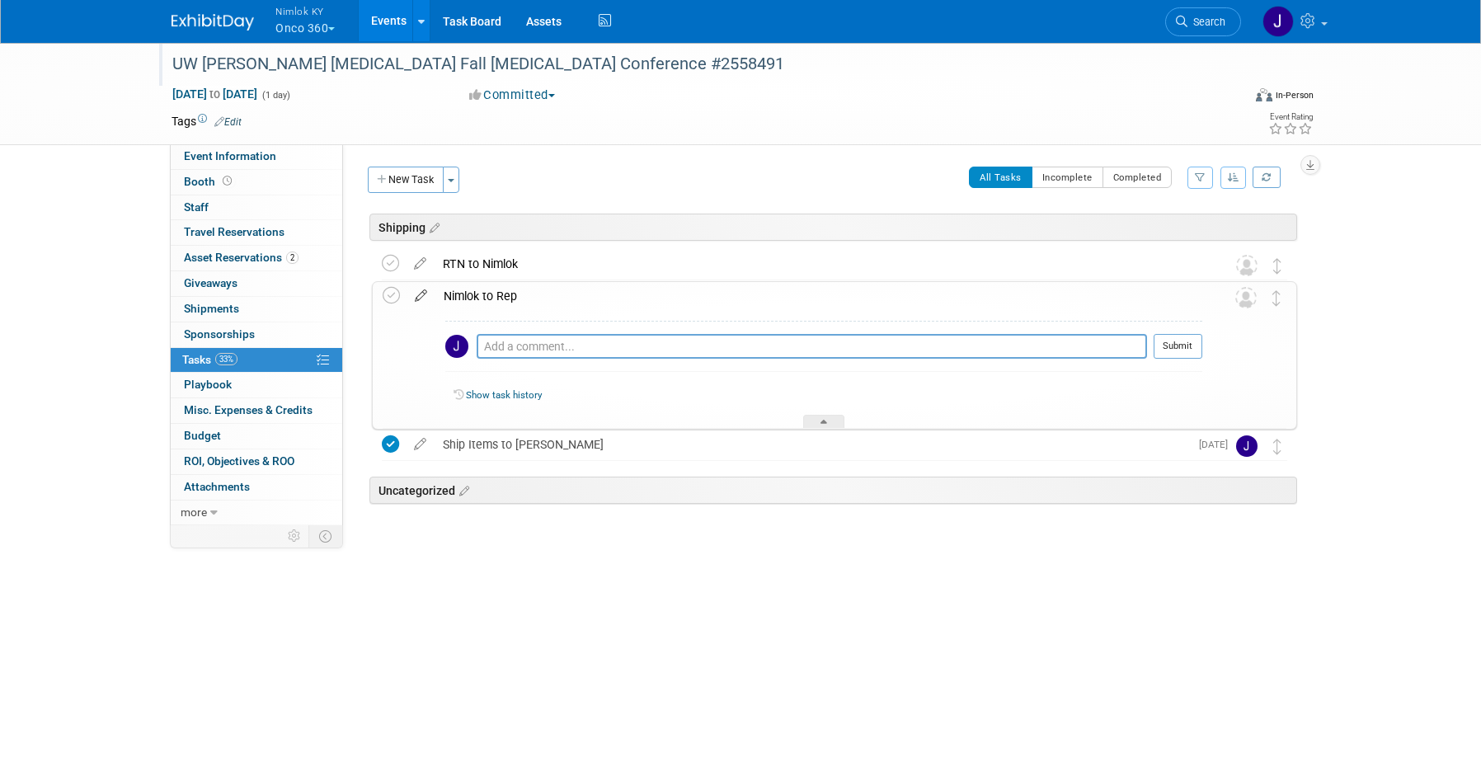
click at [421, 294] on icon at bounding box center [421, 292] width 29 height 21
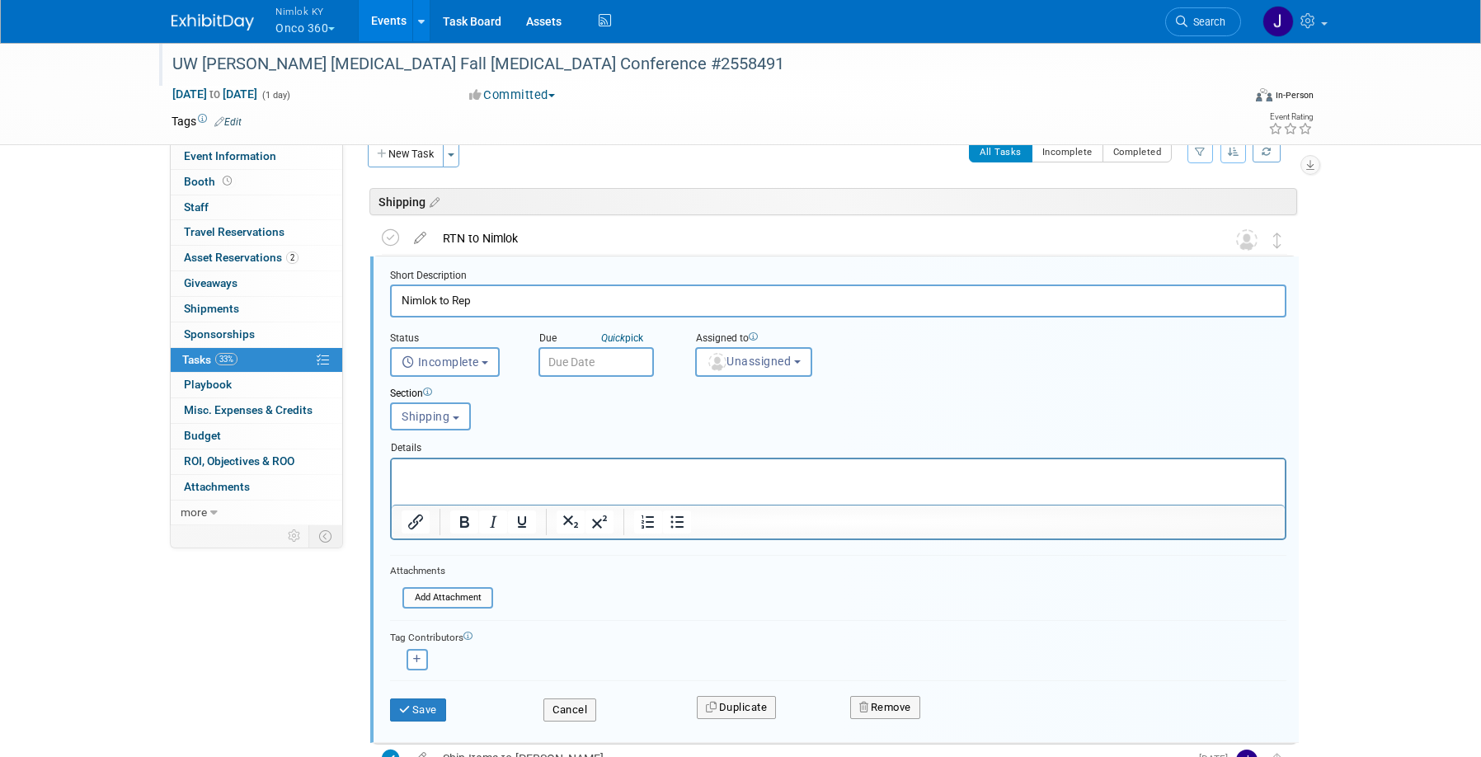
scroll to position [40, 0]
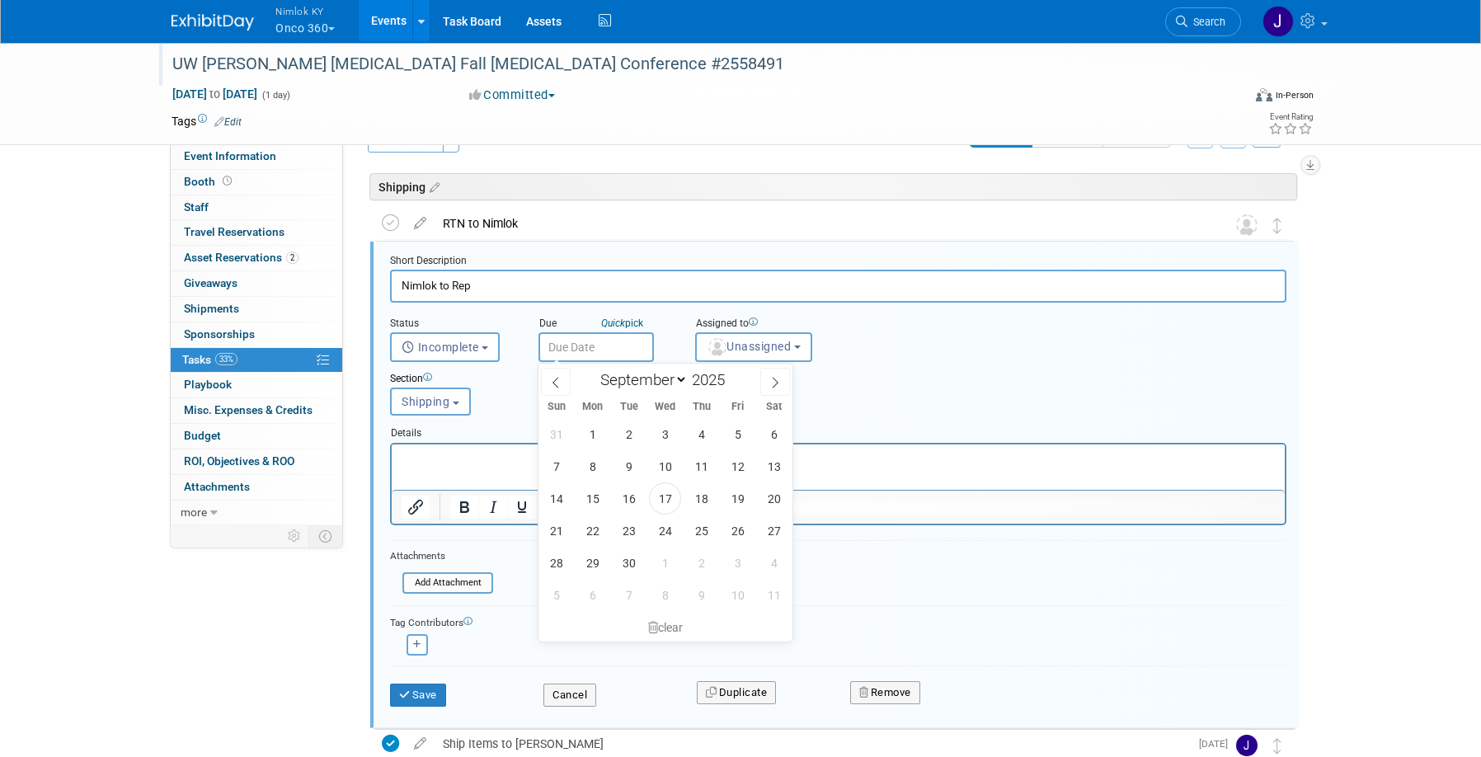
click at [588, 352] on input "text" at bounding box center [596, 347] width 115 height 30
click at [766, 383] on span at bounding box center [776, 382] width 30 height 28
select select "9"
click at [633, 496] on span "14" at bounding box center [629, 499] width 32 height 32
type input "Oct 14, 2025"
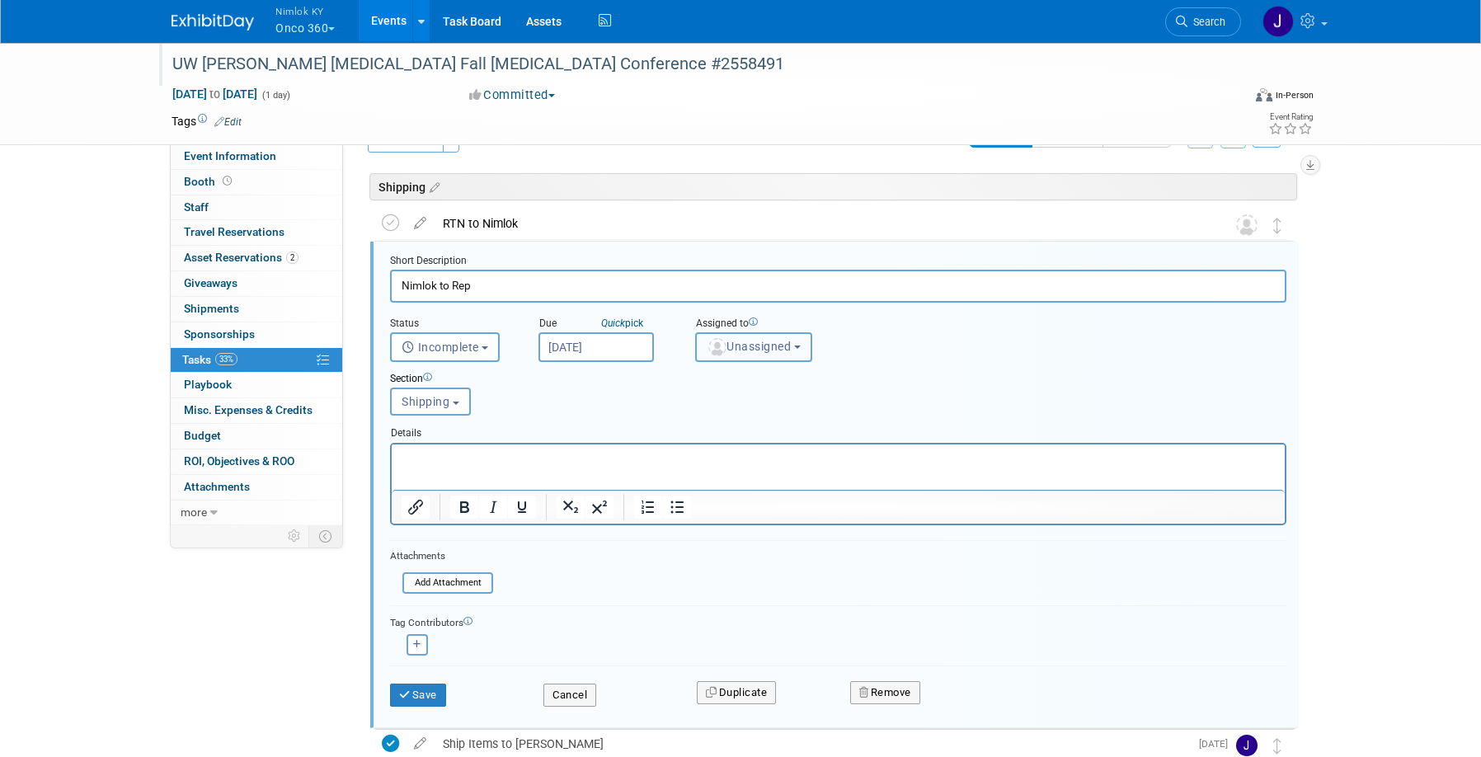
click at [747, 343] on span "Unassigned" at bounding box center [749, 346] width 84 height 13
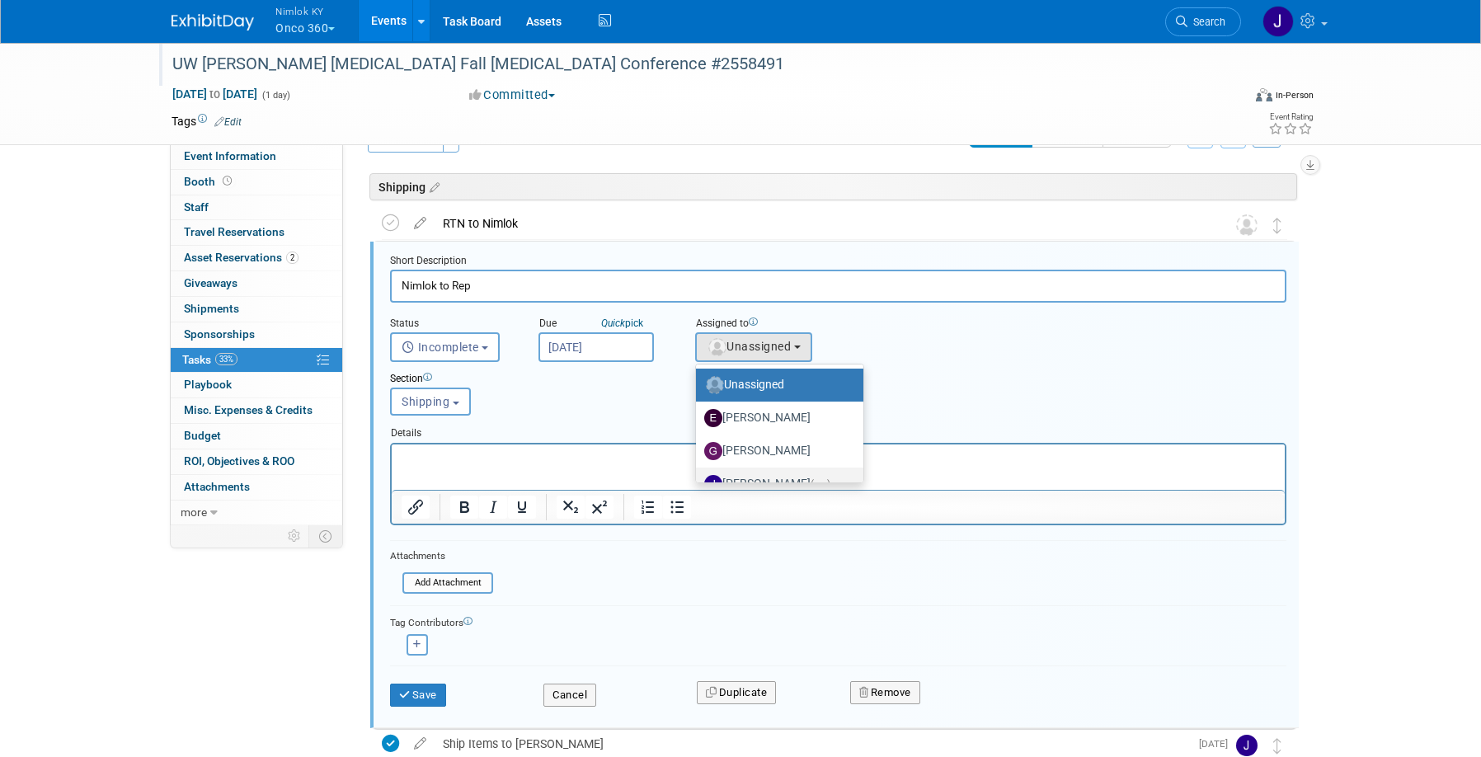
click at [765, 477] on label "Jamie Dunn (me)" at bounding box center [775, 484] width 143 height 26
click at [699, 477] on input "Jamie Dunn (me)" at bounding box center [693, 482] width 11 height 11
select select "6959d863-ee32-42c4-bffe-2330cab25484"
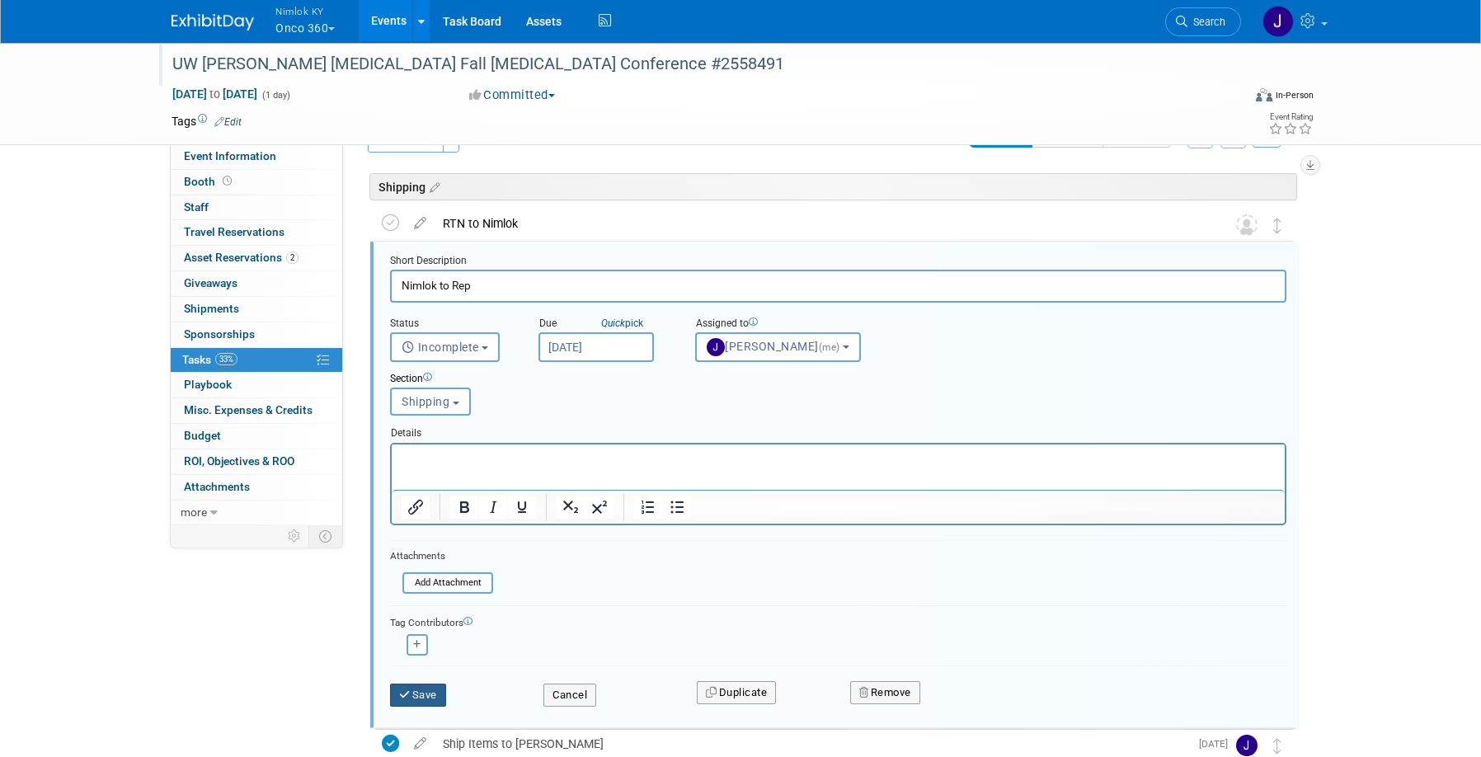
click at [435, 696] on button "Save" at bounding box center [418, 695] width 56 height 23
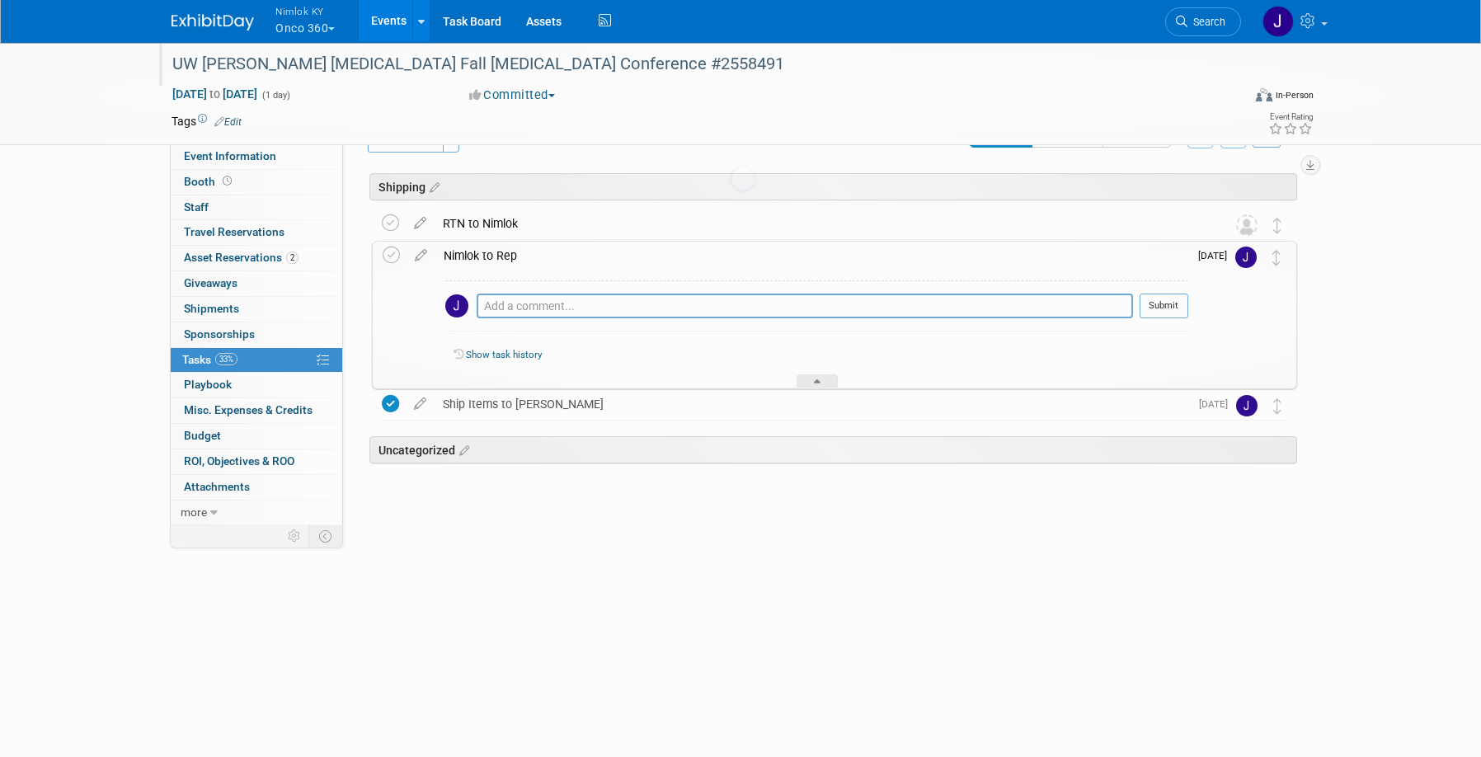
scroll to position [0, 0]
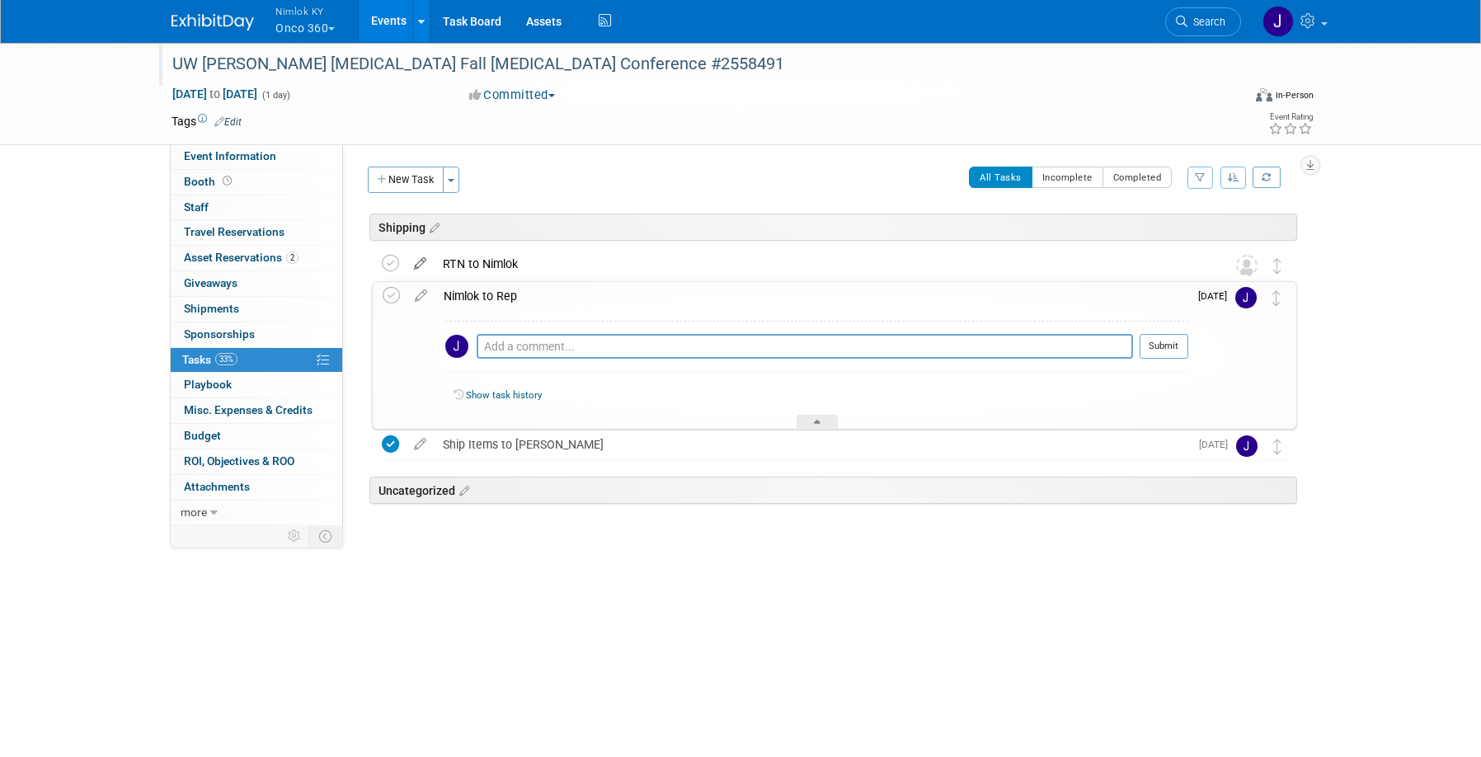
click at [417, 264] on icon at bounding box center [420, 260] width 29 height 21
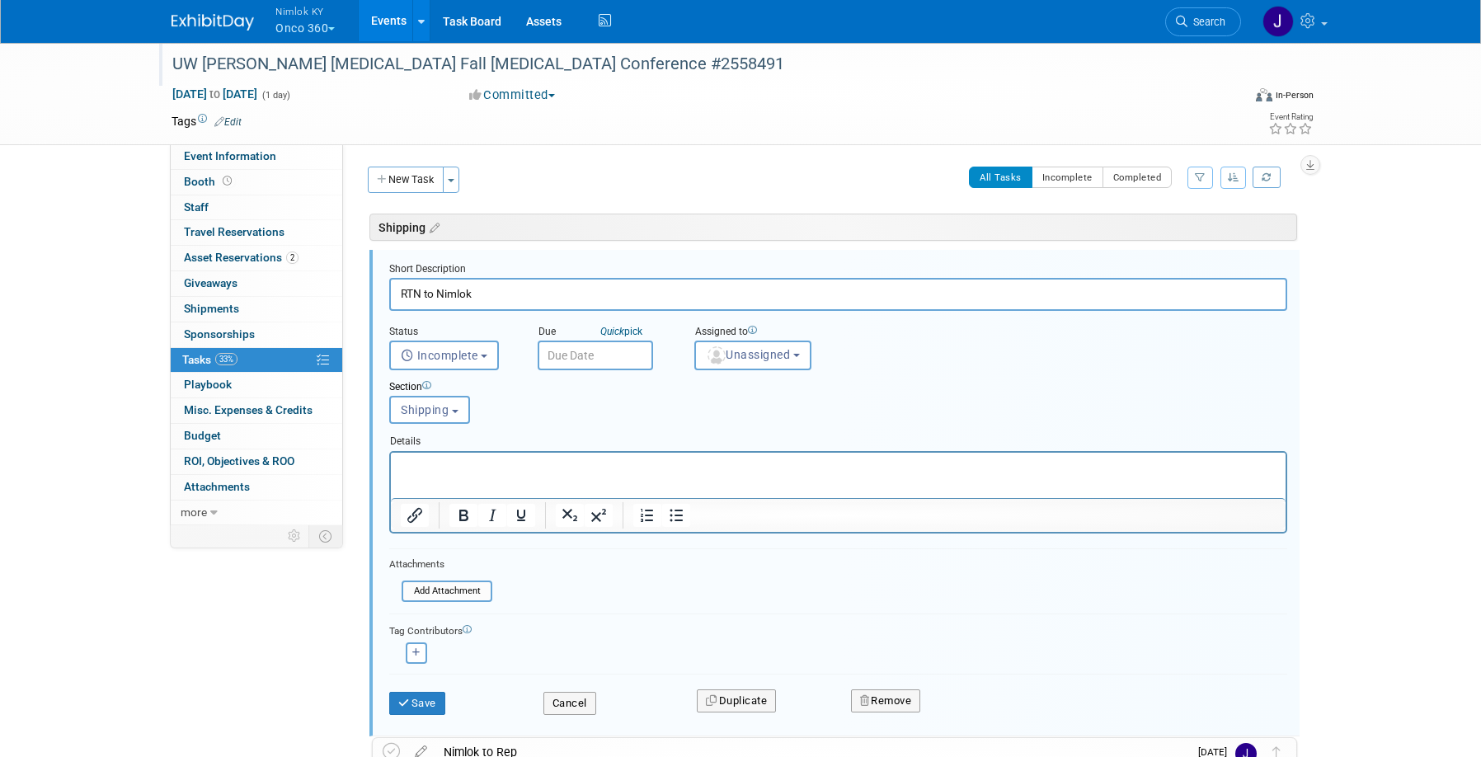
scroll to position [8, 0]
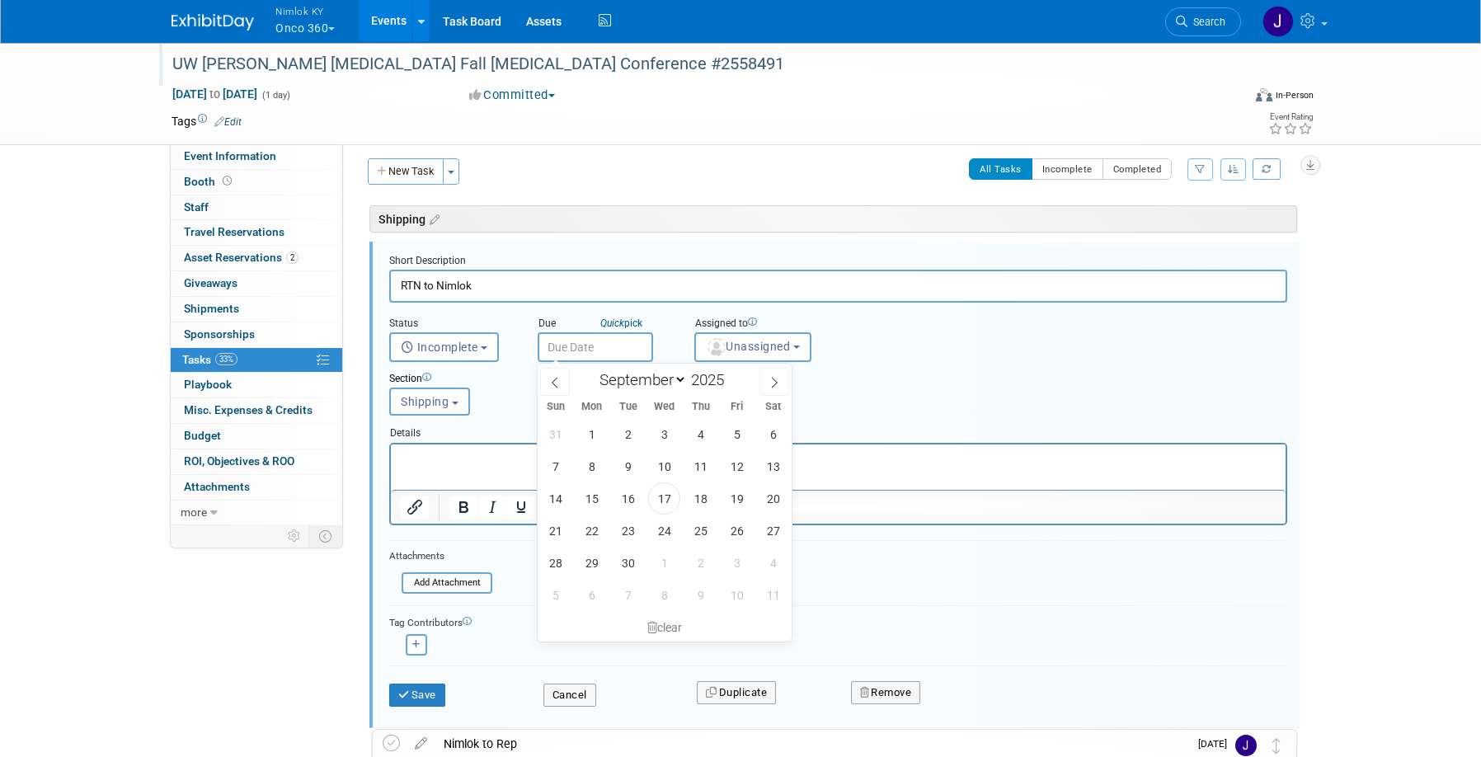
click at [582, 347] on input "text" at bounding box center [595, 347] width 115 height 30
click at [770, 381] on icon at bounding box center [775, 383] width 12 height 12
select select "9"
click at [738, 595] on span "7" at bounding box center [737, 595] width 32 height 32
type input "Nov 7, 2025"
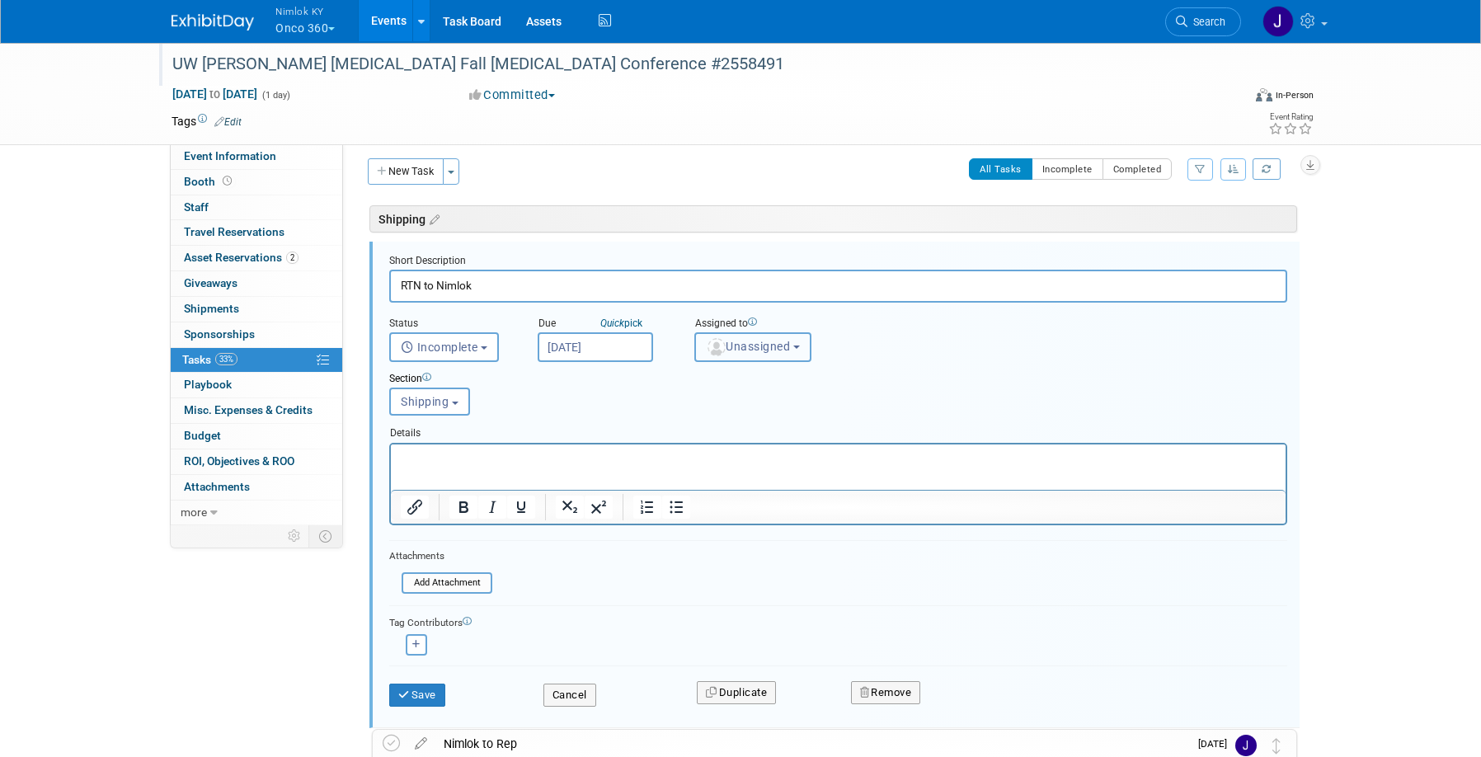
click at [754, 347] on span "Unassigned" at bounding box center [748, 346] width 84 height 13
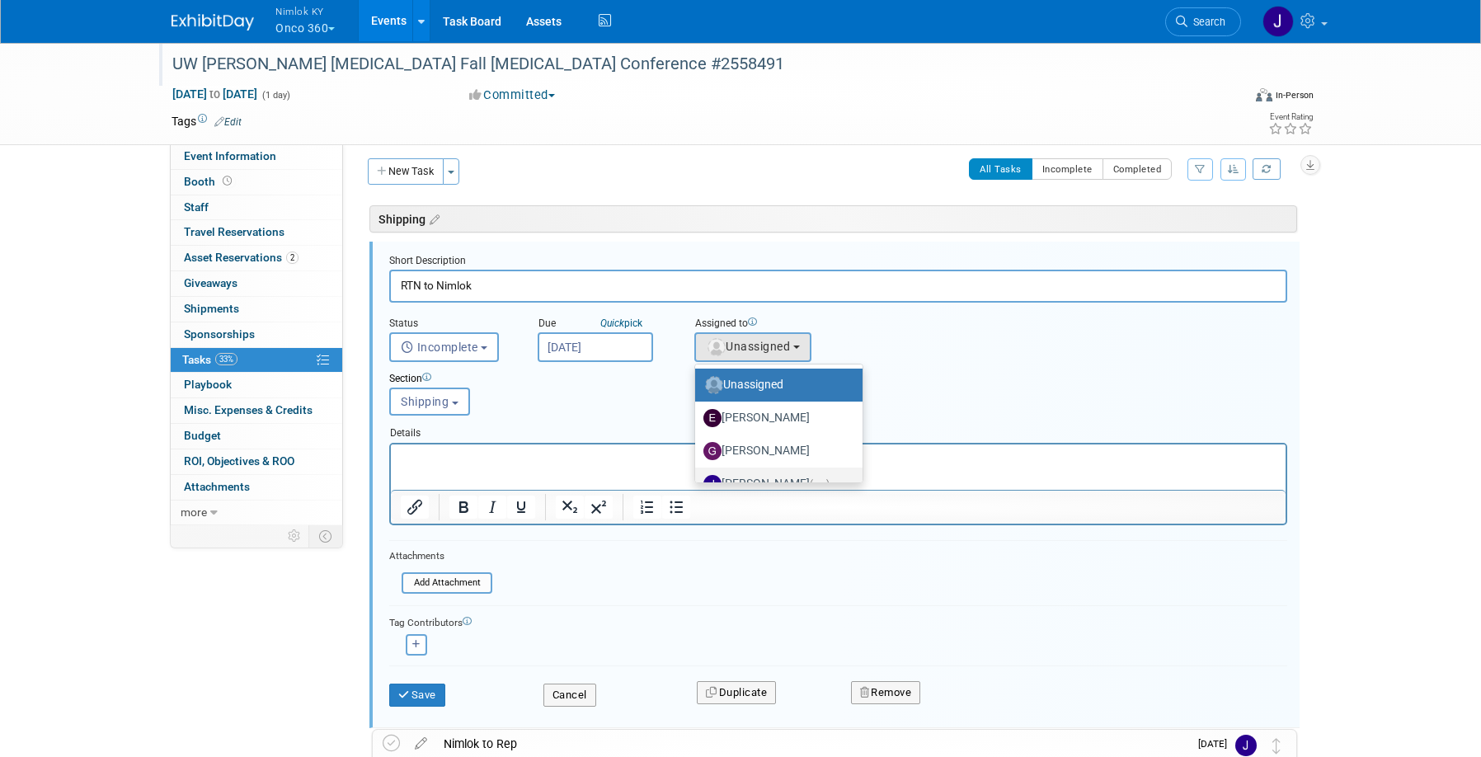
click at [766, 478] on label "Jamie Dunn (me)" at bounding box center [775, 484] width 143 height 26
click at [698, 478] on input "Jamie Dunn (me)" at bounding box center [692, 482] width 11 height 11
select select "6959d863-ee32-42c4-bffe-2330cab25484"
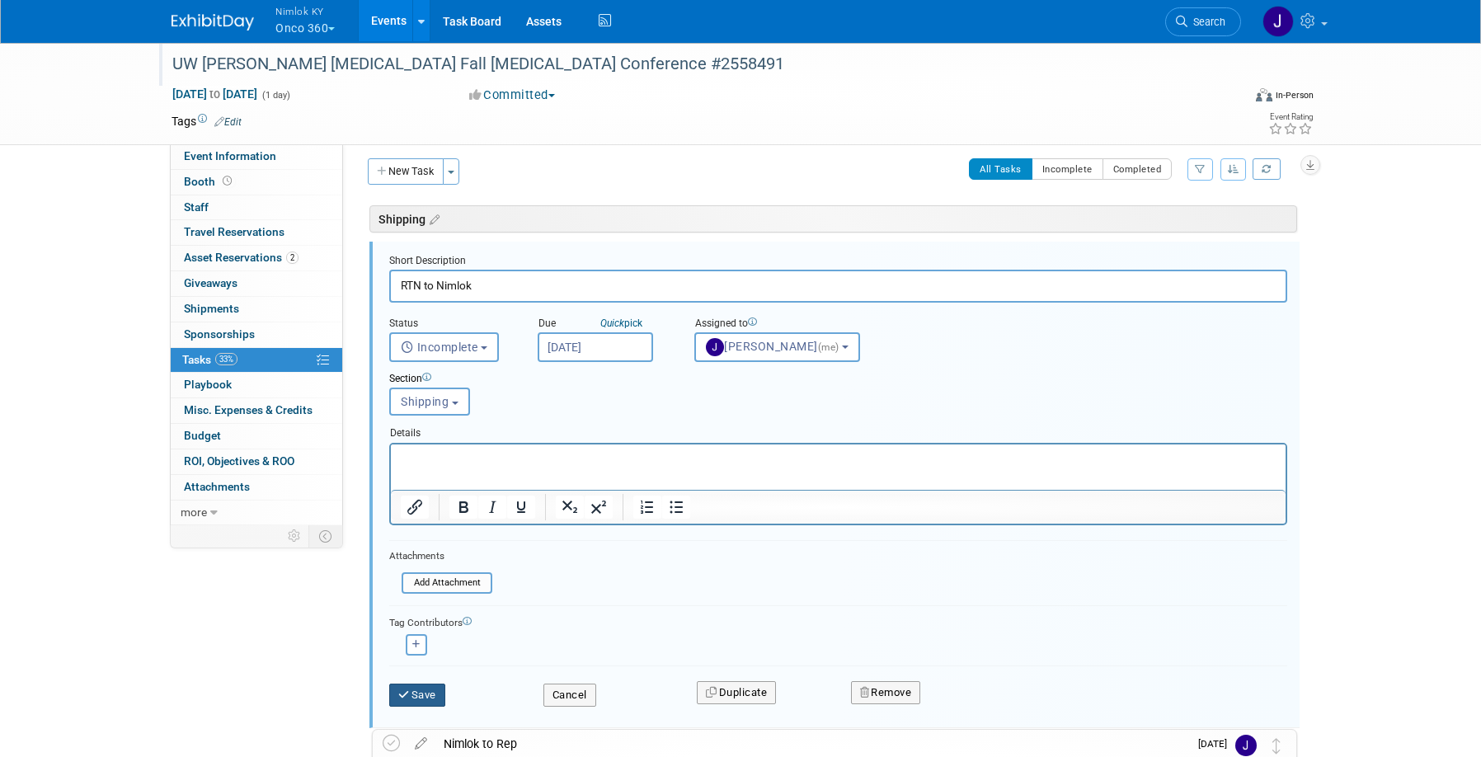
click at [433, 695] on button "Save" at bounding box center [417, 695] width 56 height 23
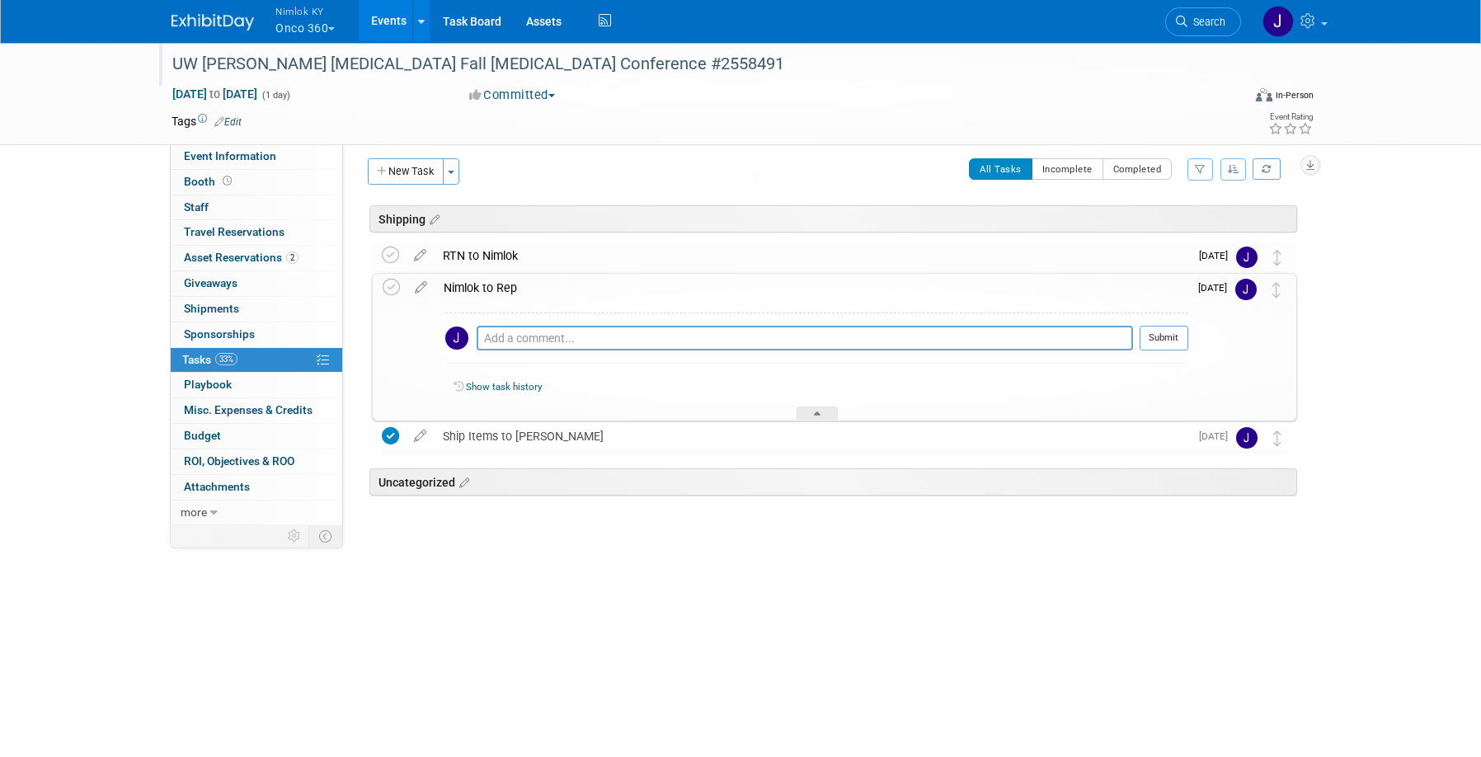
scroll to position [0, 0]
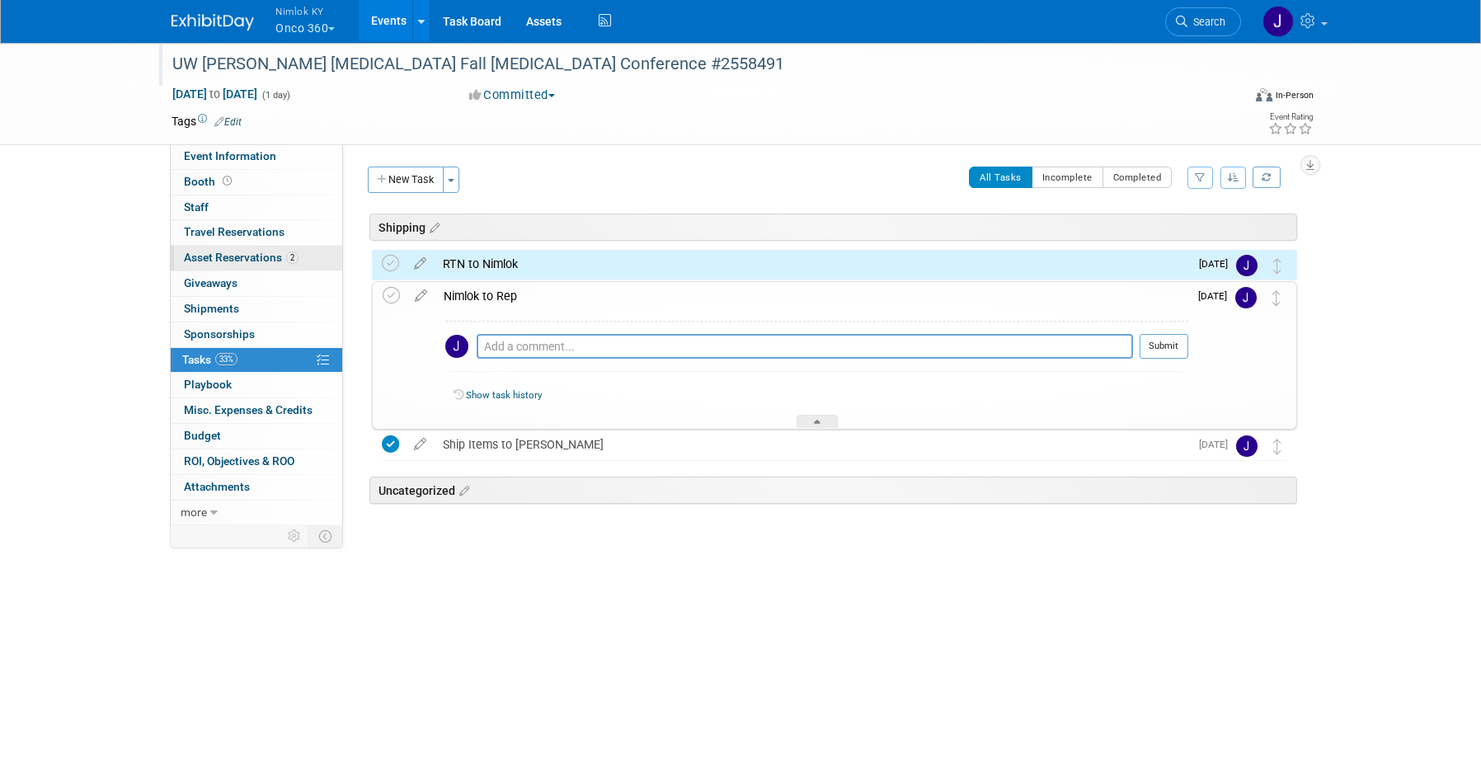
click at [270, 257] on span "Asset Reservations 2" at bounding box center [241, 257] width 115 height 13
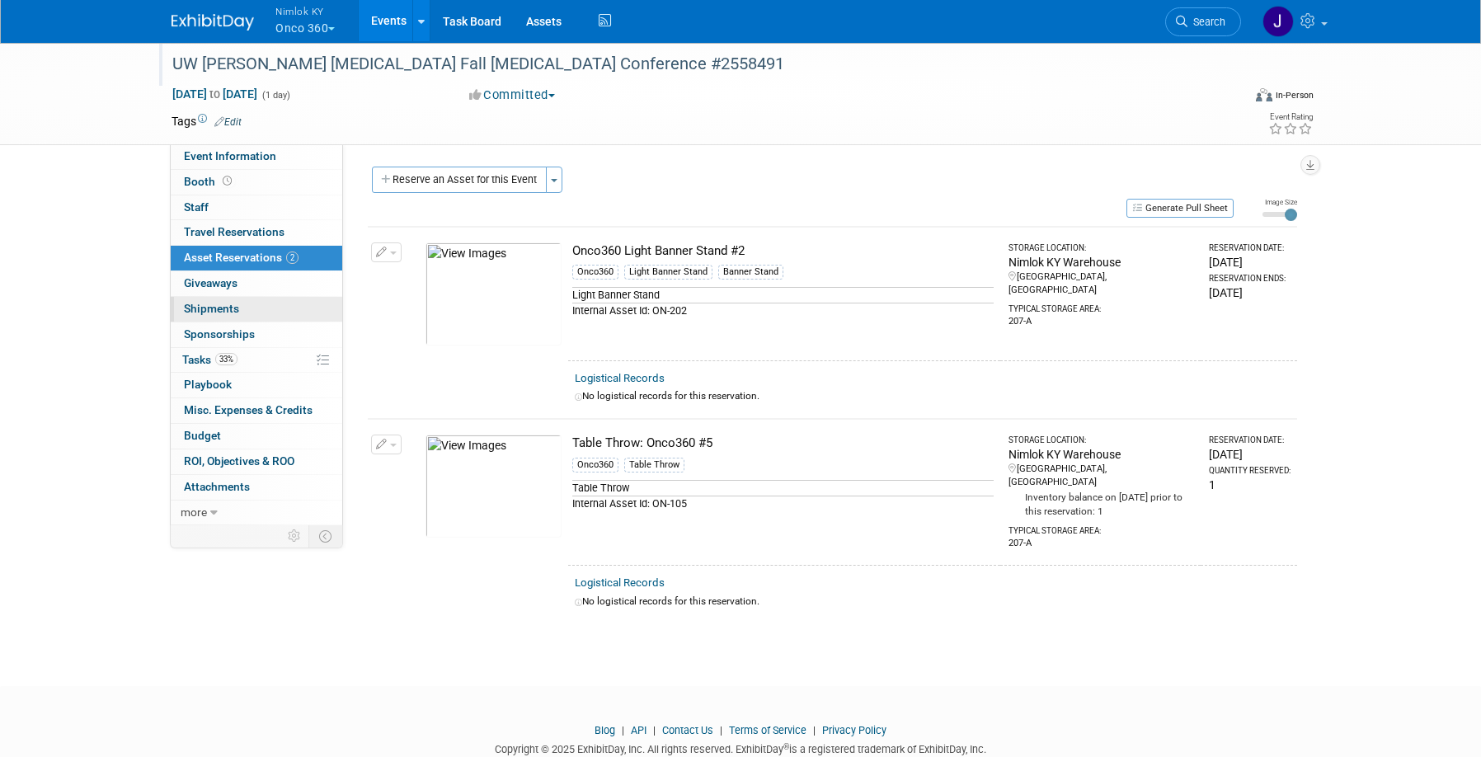
click at [257, 302] on link "0 Shipments 0" at bounding box center [257, 309] width 172 height 25
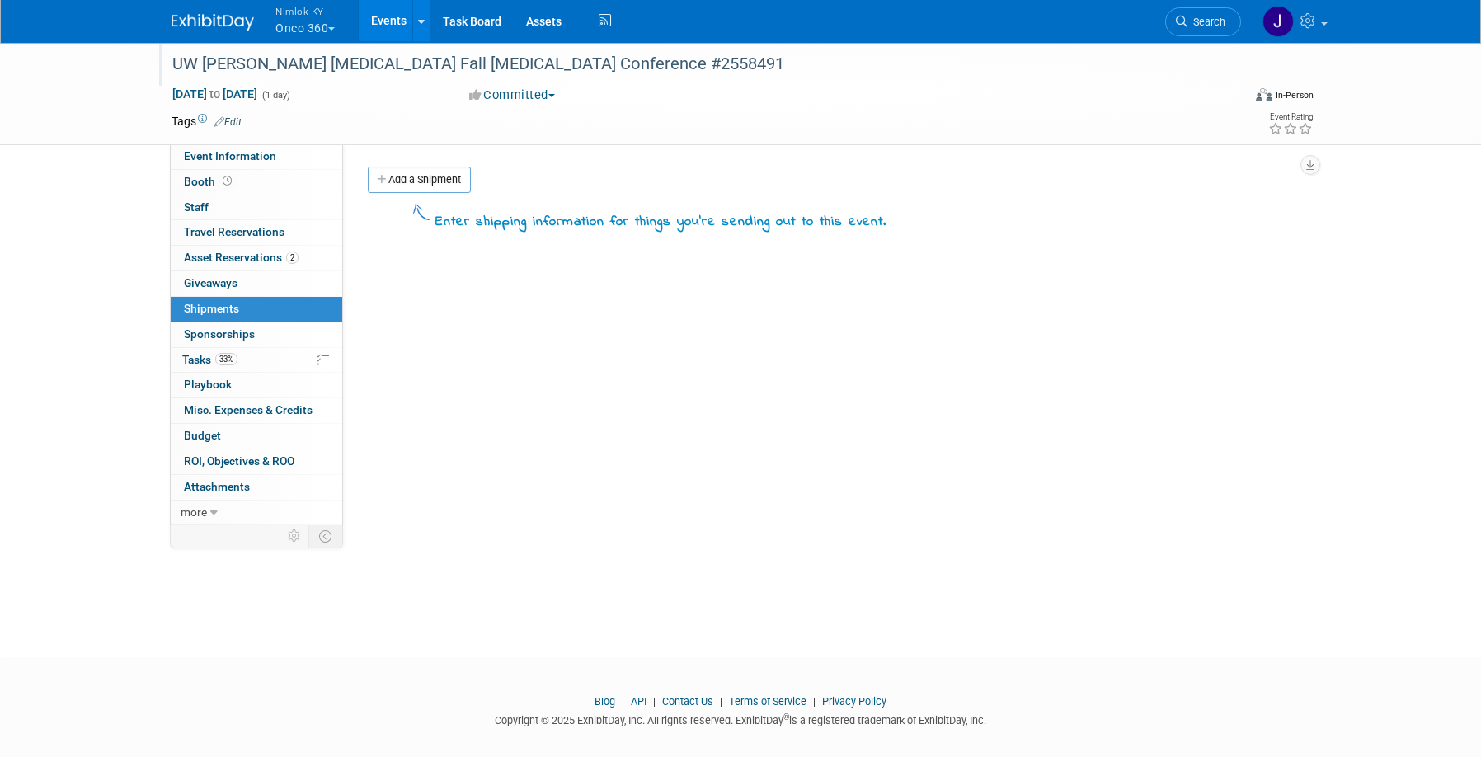
drag, startPoint x: 438, startPoint y: 189, endPoint x: 475, endPoint y: 204, distance: 40.0
click at [438, 189] on link "Add a Shipment" at bounding box center [419, 180] width 103 height 26
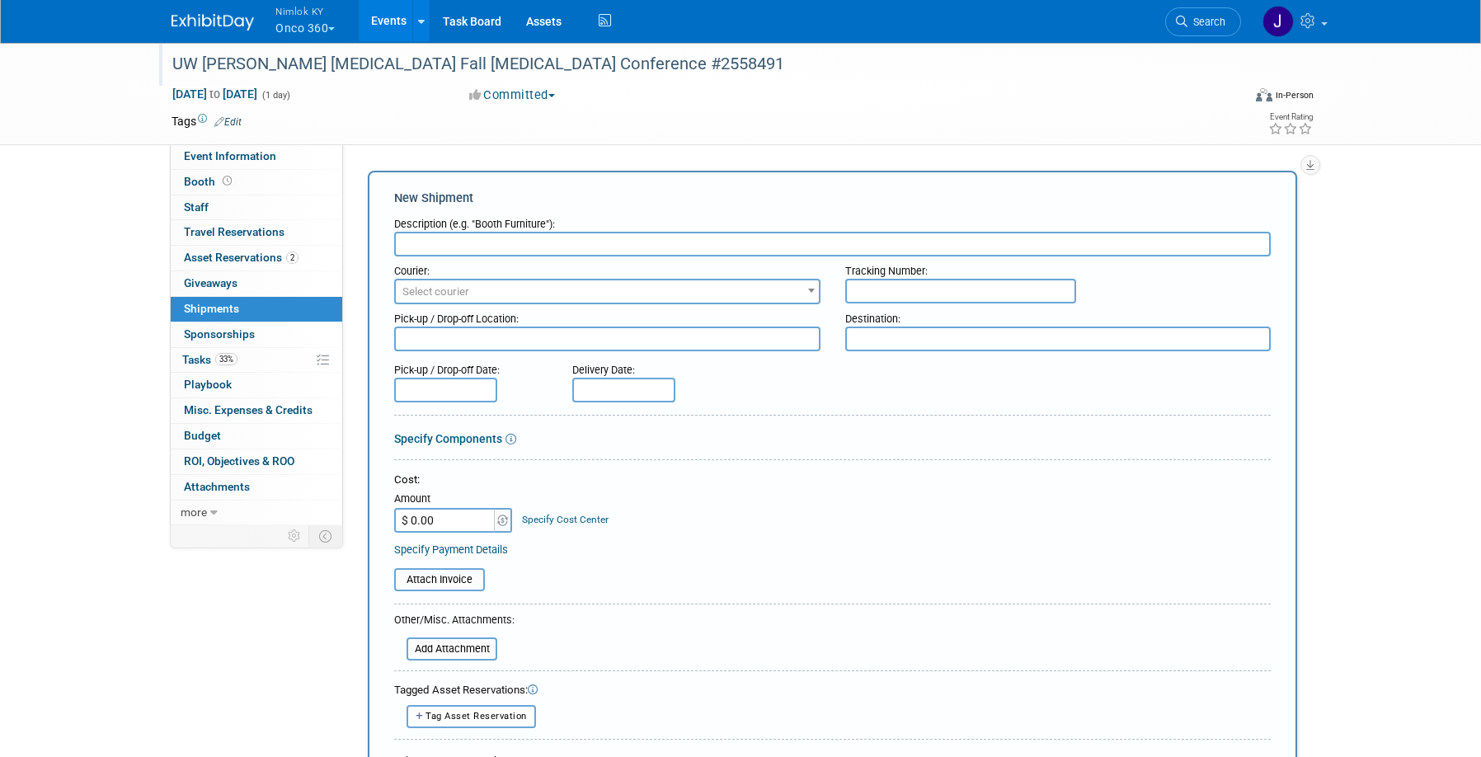
click at [525, 241] on input "text" at bounding box center [832, 244] width 877 height 25
type input "Ship to rep"
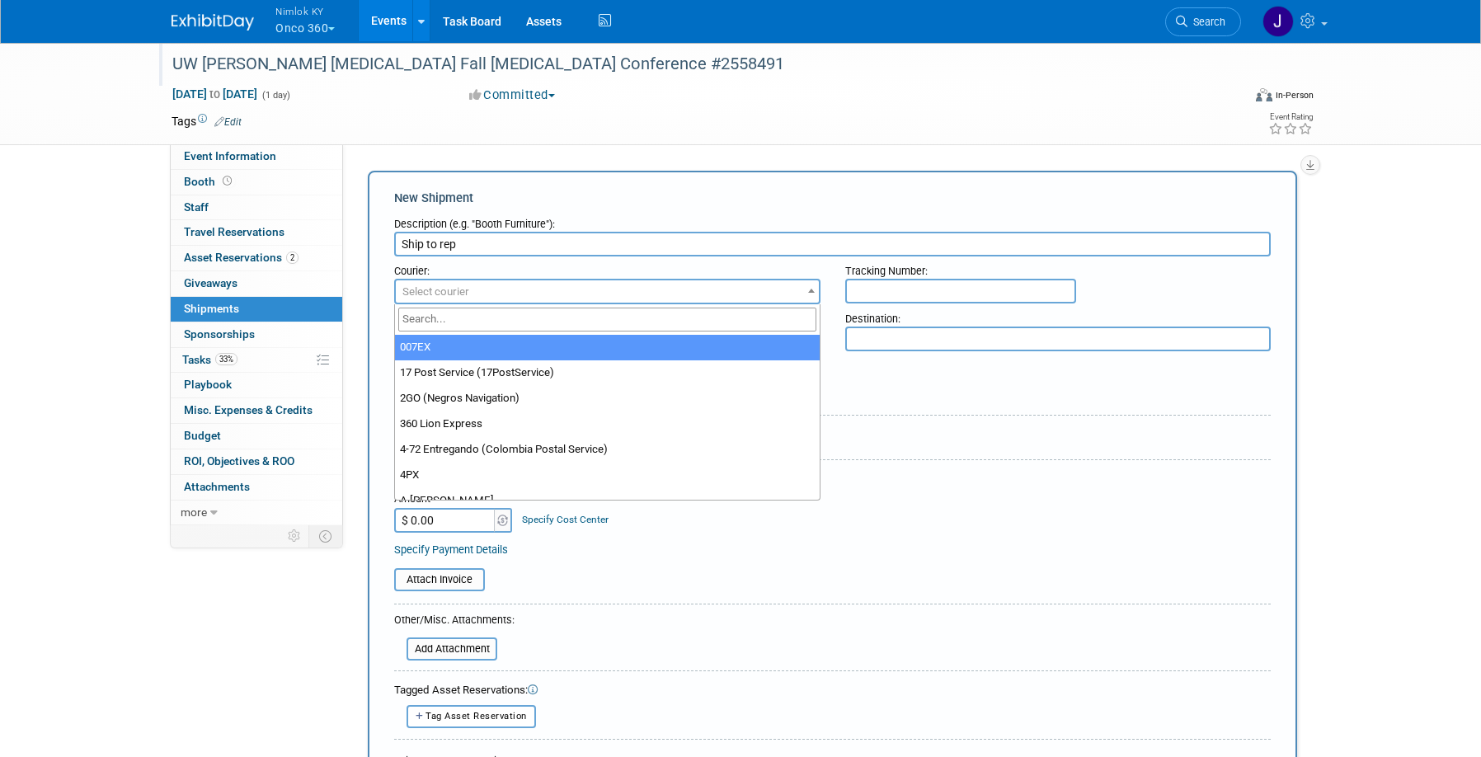
click at [533, 292] on span "Select courier" at bounding box center [607, 291] width 423 height 23
type input "ups"
select select "508"
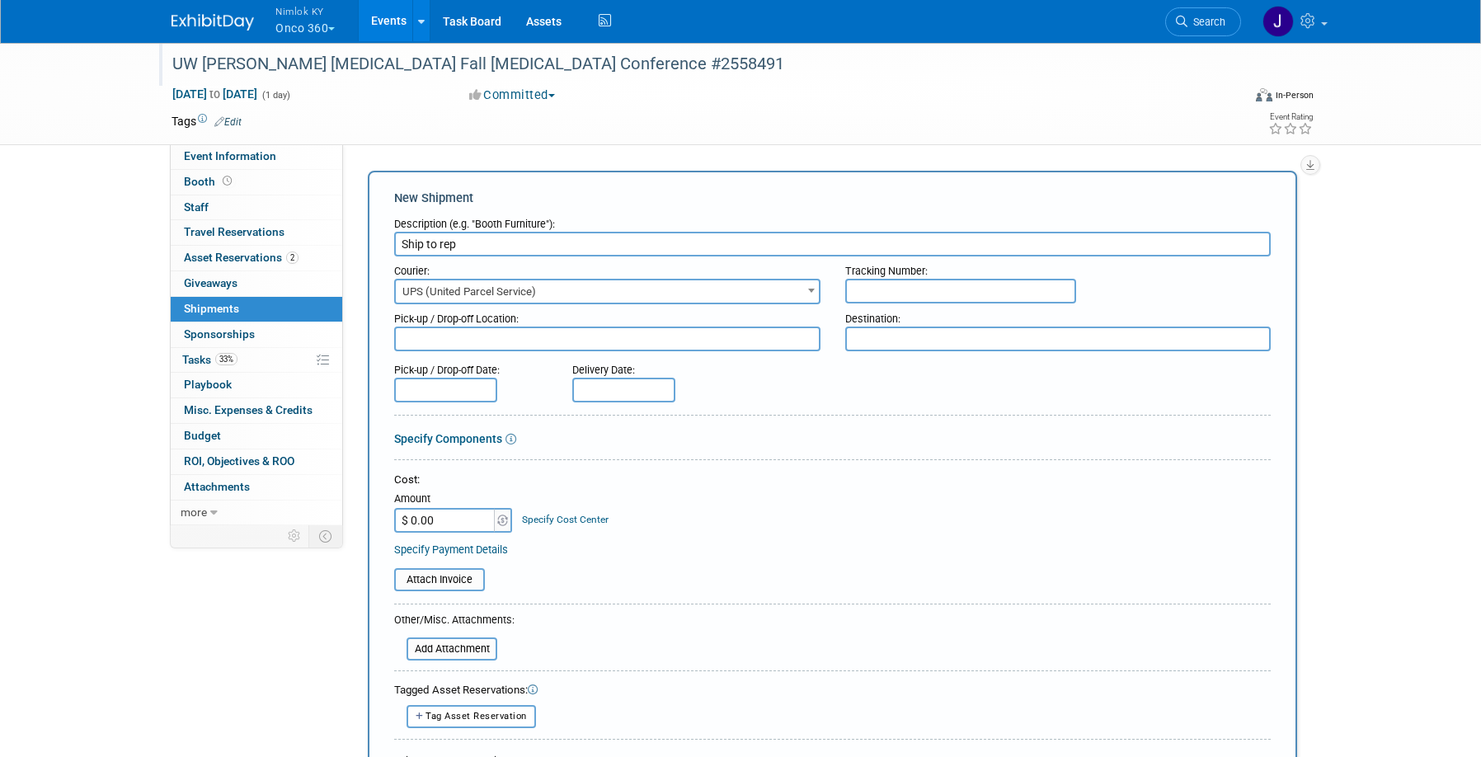
click at [521, 346] on textarea at bounding box center [607, 339] width 426 height 25
click at [927, 342] on textarea at bounding box center [1059, 339] width 426 height 25
click at [615, 345] on textarea at bounding box center [607, 339] width 426 height 25
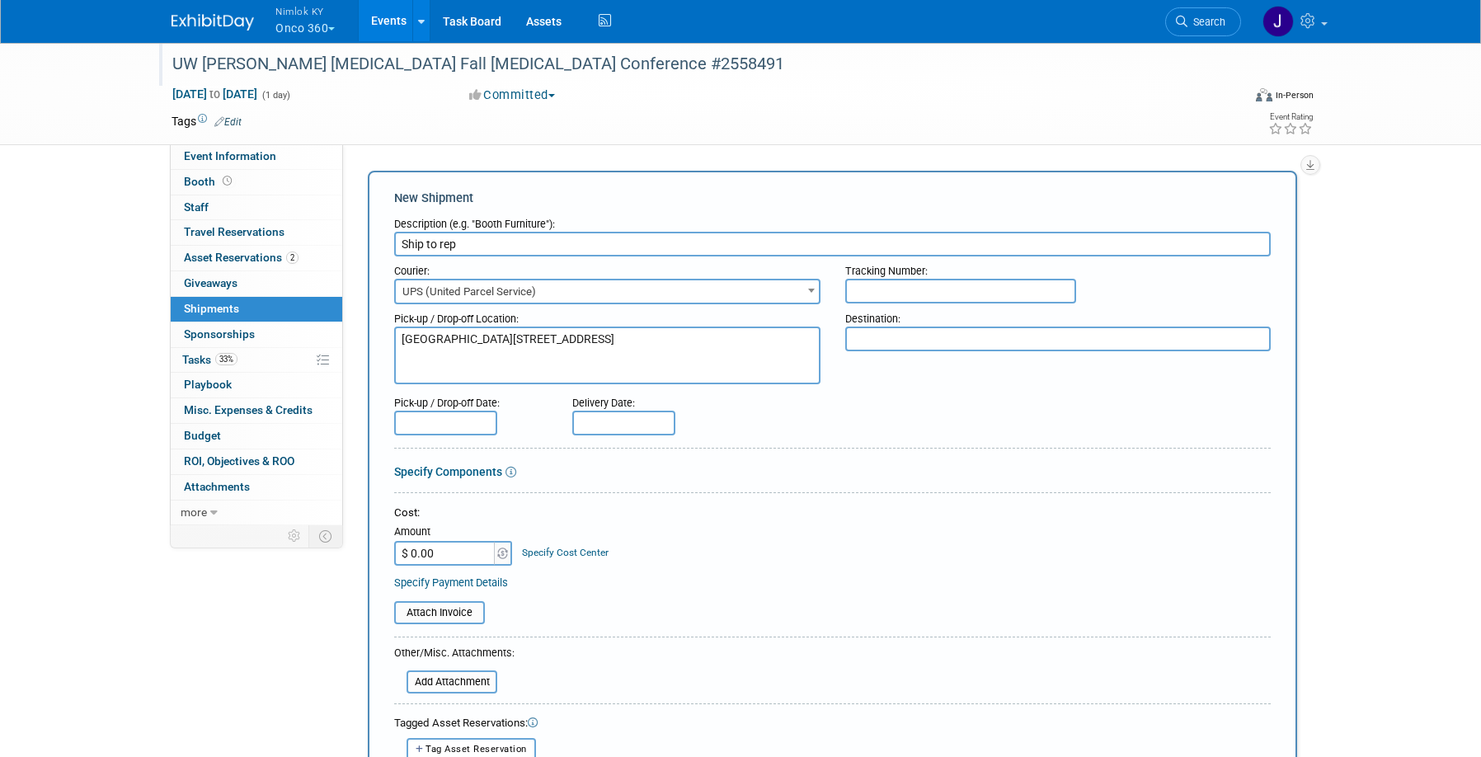
type textarea "Nimlok KY WH 10501 Bunsen Way, Suite 101 Louisville, KY 40299"
click at [907, 337] on textarea at bounding box center [1059, 339] width 426 height 25
paste textarea "Onco360 ATTN: Jodie Bell 12431 Legend Lake Drive Roscoe, IL. 61073"
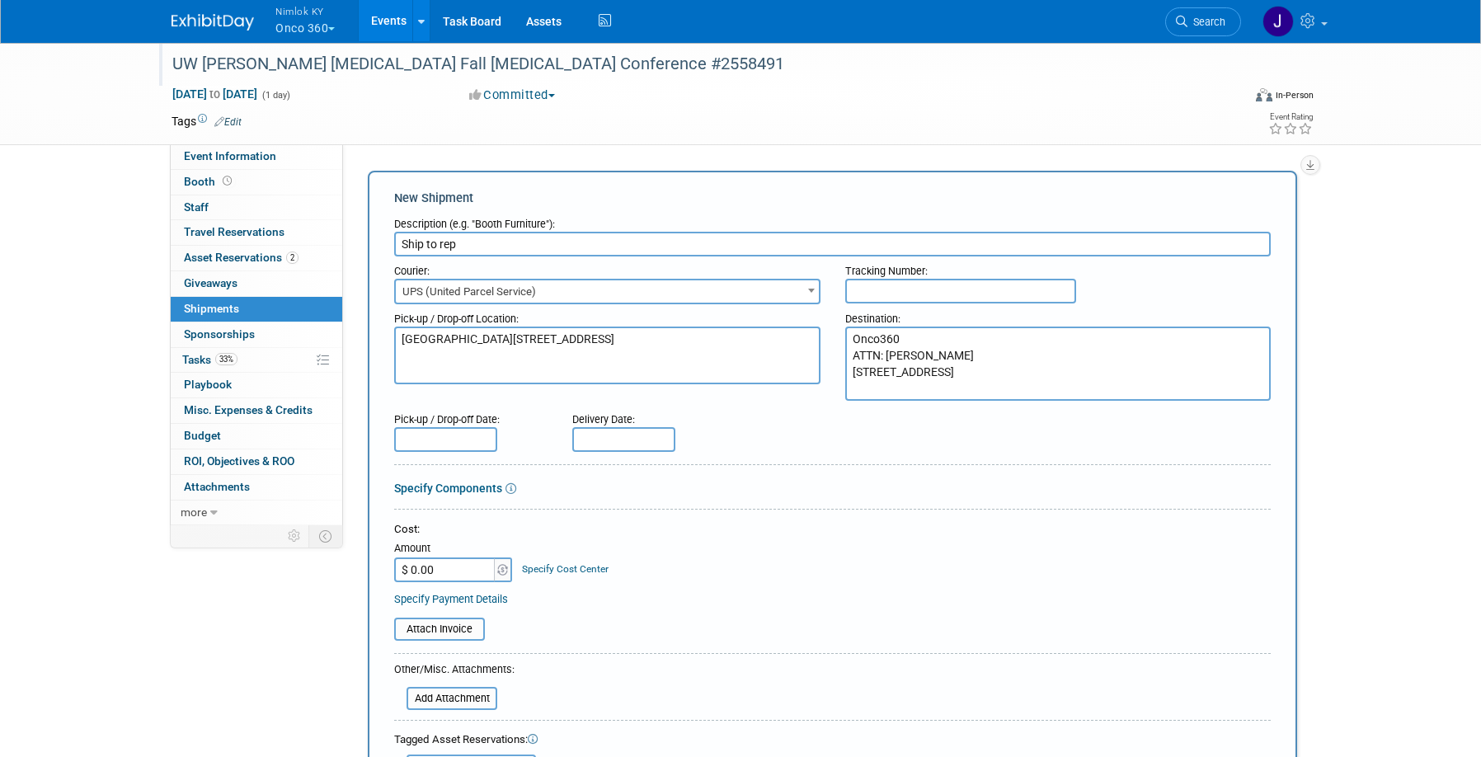
type textarea "Onco360 ATTN: Jodie Bell 12431 Legend Lake Drive Roscoe, IL. 61073"
click at [464, 440] on input "text" at bounding box center [445, 439] width 103 height 25
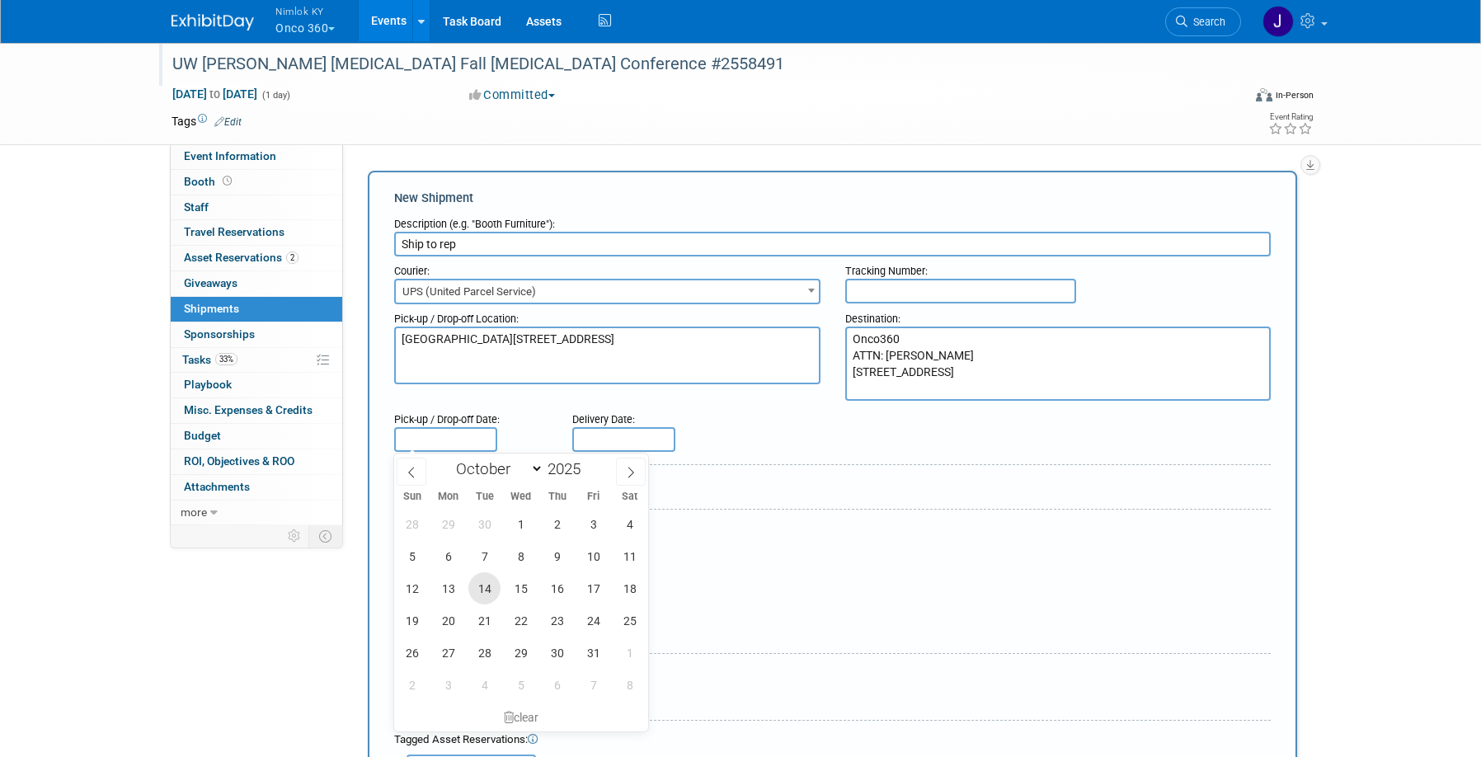
click at [486, 593] on span "14" at bounding box center [485, 588] width 32 height 32
type input "Oct 14, 2025"
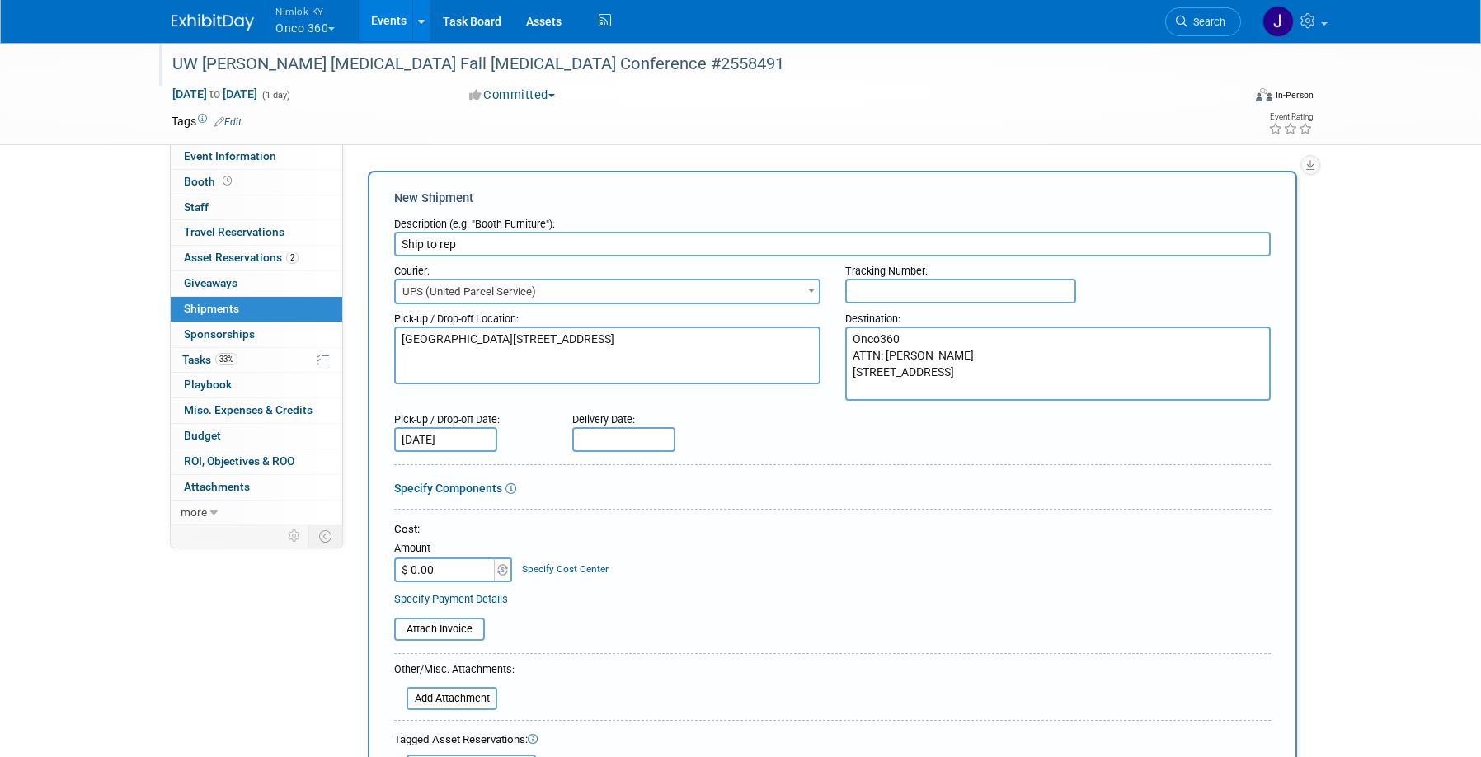
click at [615, 440] on input "text" at bounding box center [623, 439] width 103 height 25
click at [770, 593] on span "17" at bounding box center [772, 588] width 32 height 32
type input "Oct 17, 2025"
click at [649, 582] on div "Cost: Amount $ 0.00 Specify Cost Center Cost Center -- Not Specified --" at bounding box center [832, 552] width 877 height 60
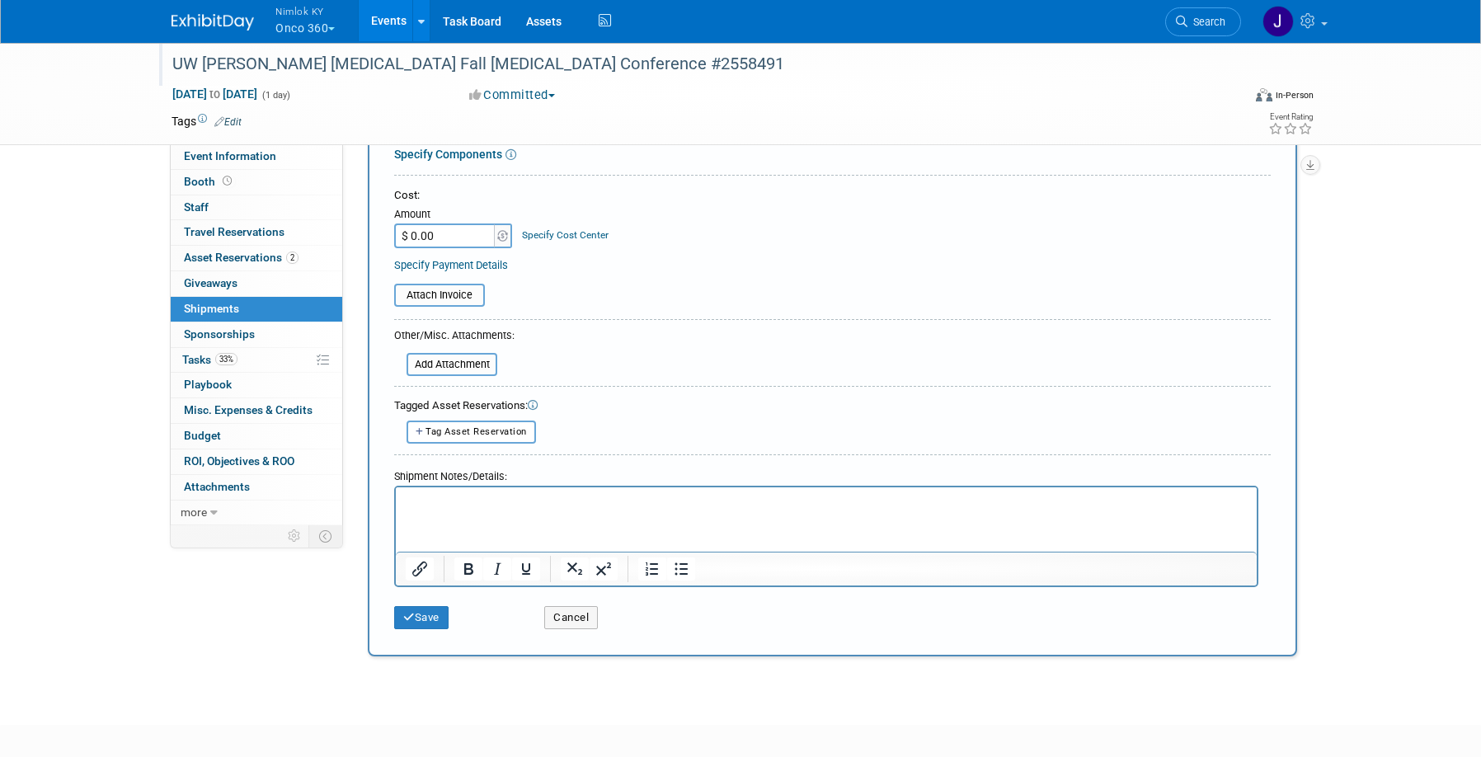
scroll to position [382, 0]
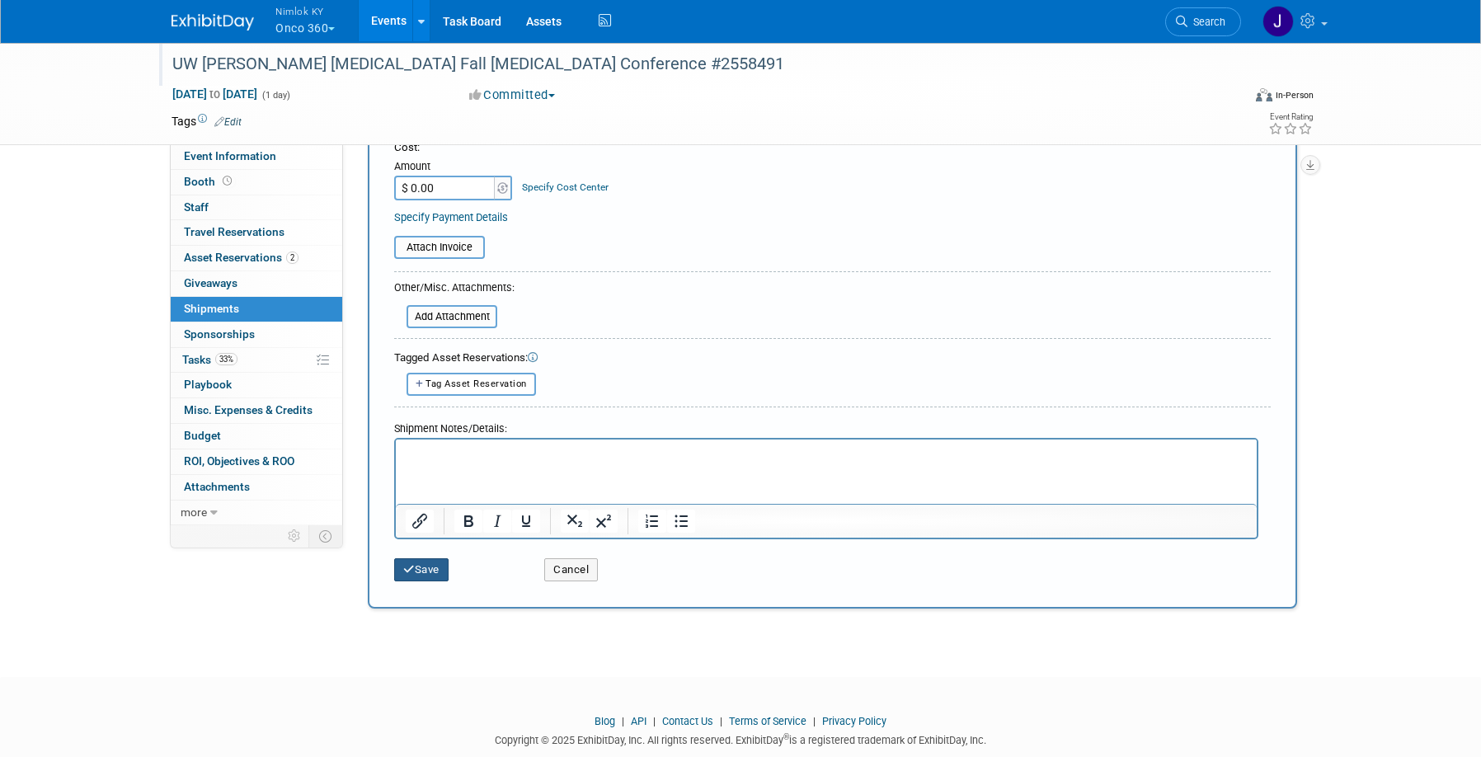
click at [413, 566] on icon "submit" at bounding box center [409, 569] width 12 height 11
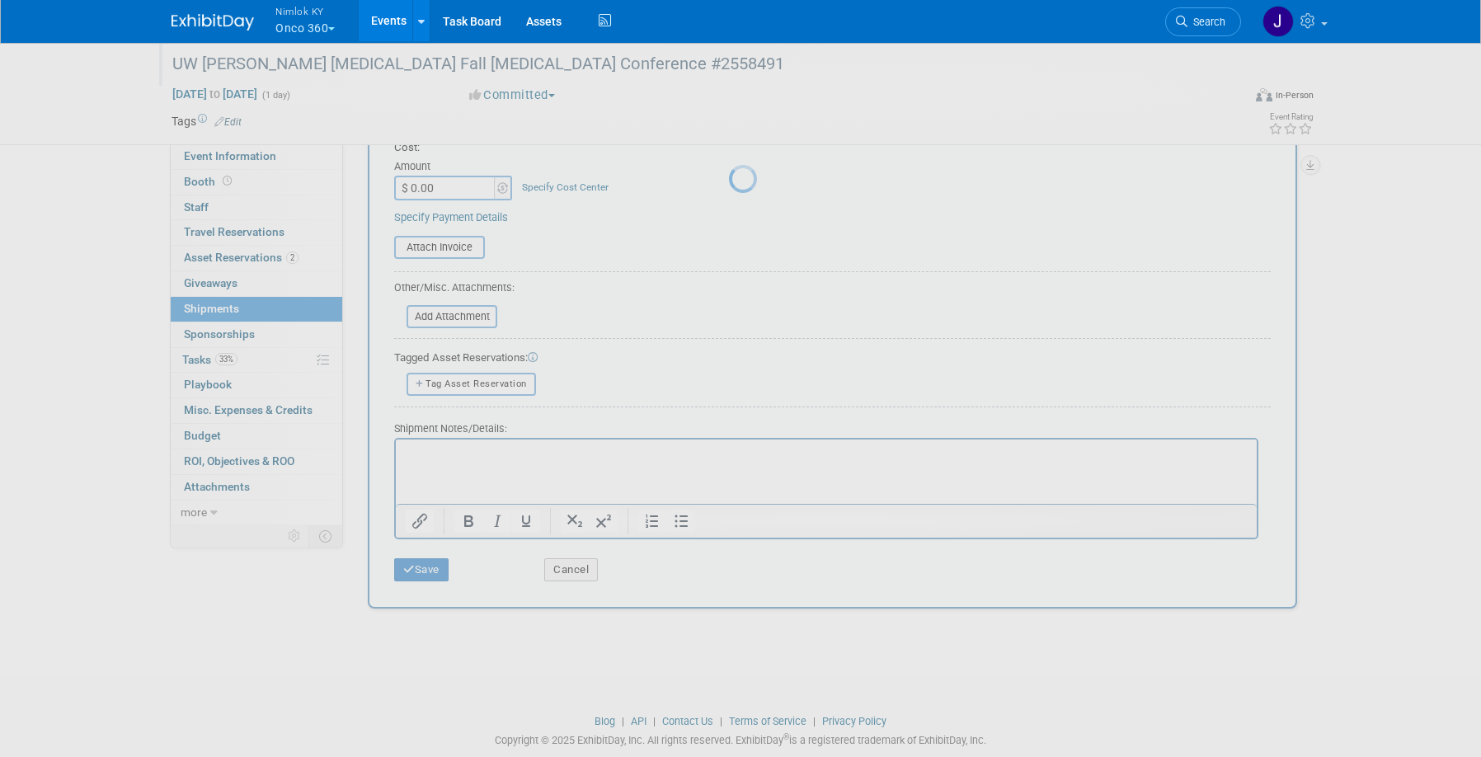
scroll to position [16, 0]
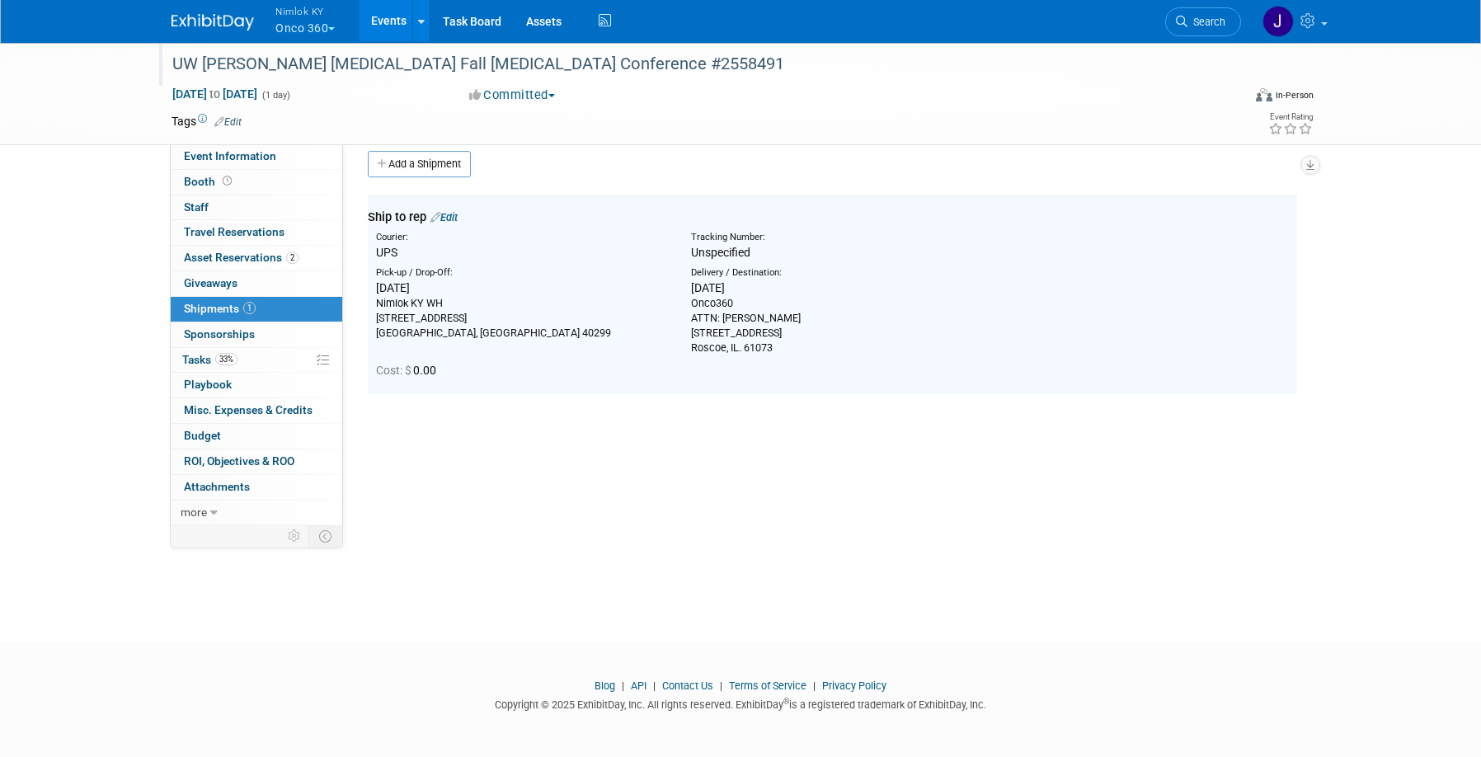
click at [426, 168] on link "Add a Shipment" at bounding box center [419, 164] width 103 height 26
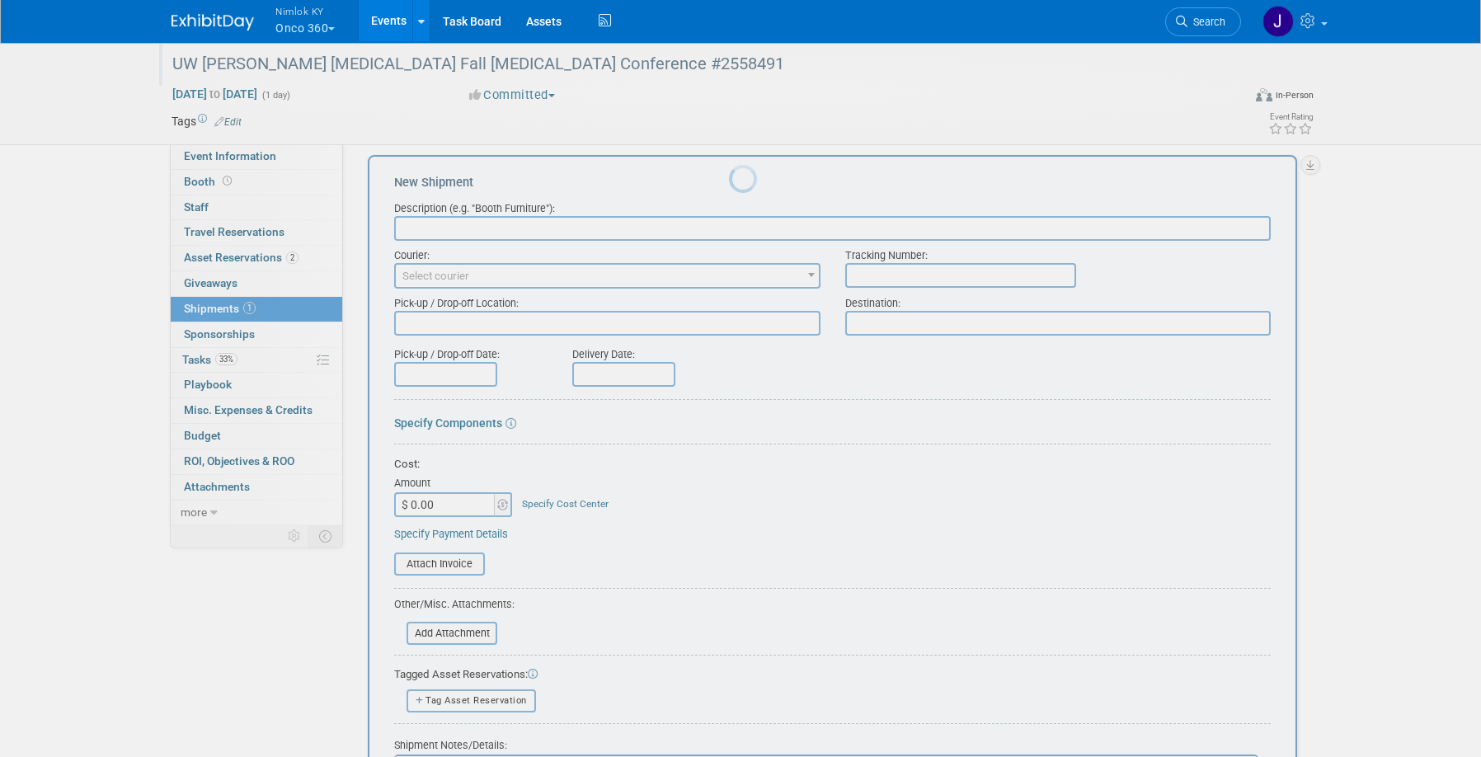
scroll to position [0, 0]
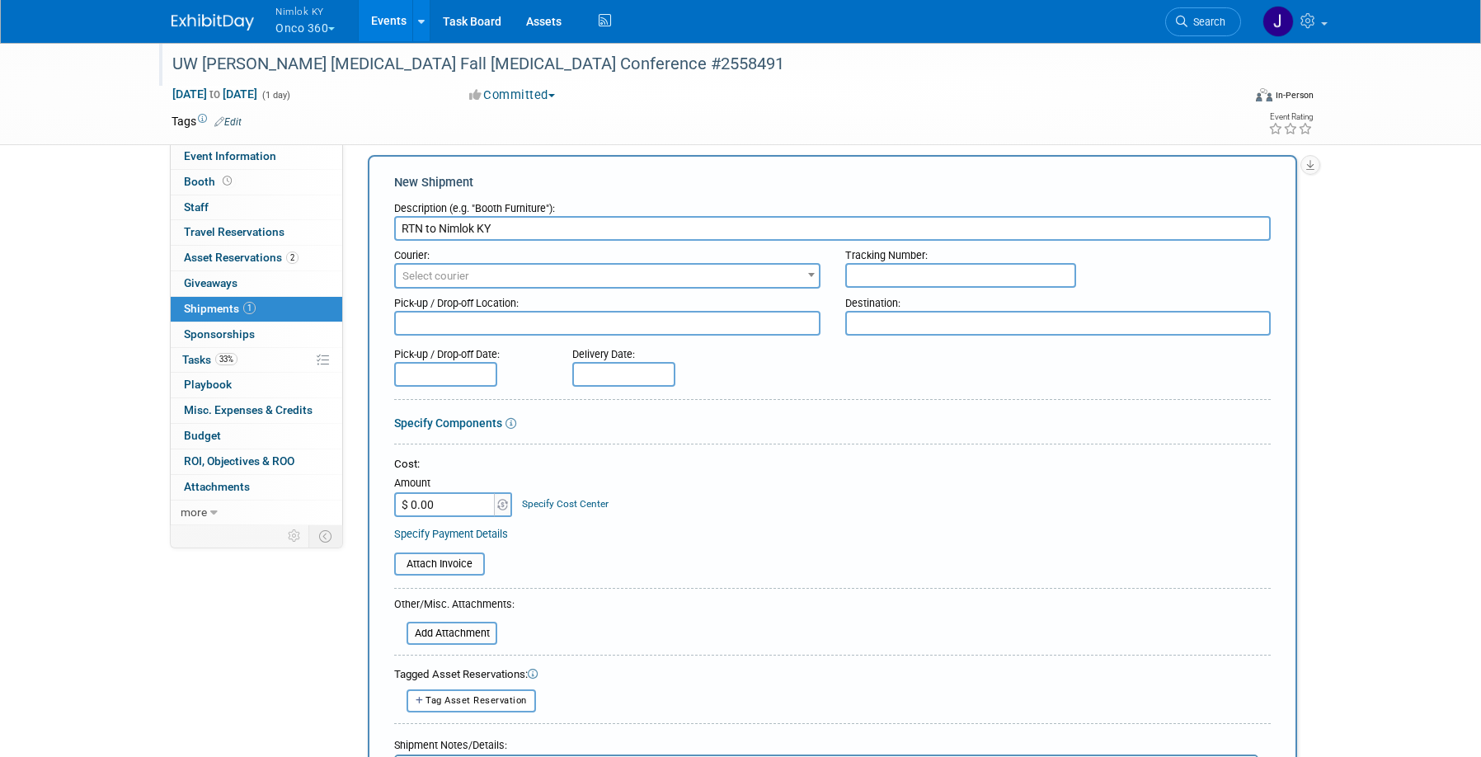
type input "RTN to Nimlok KY"
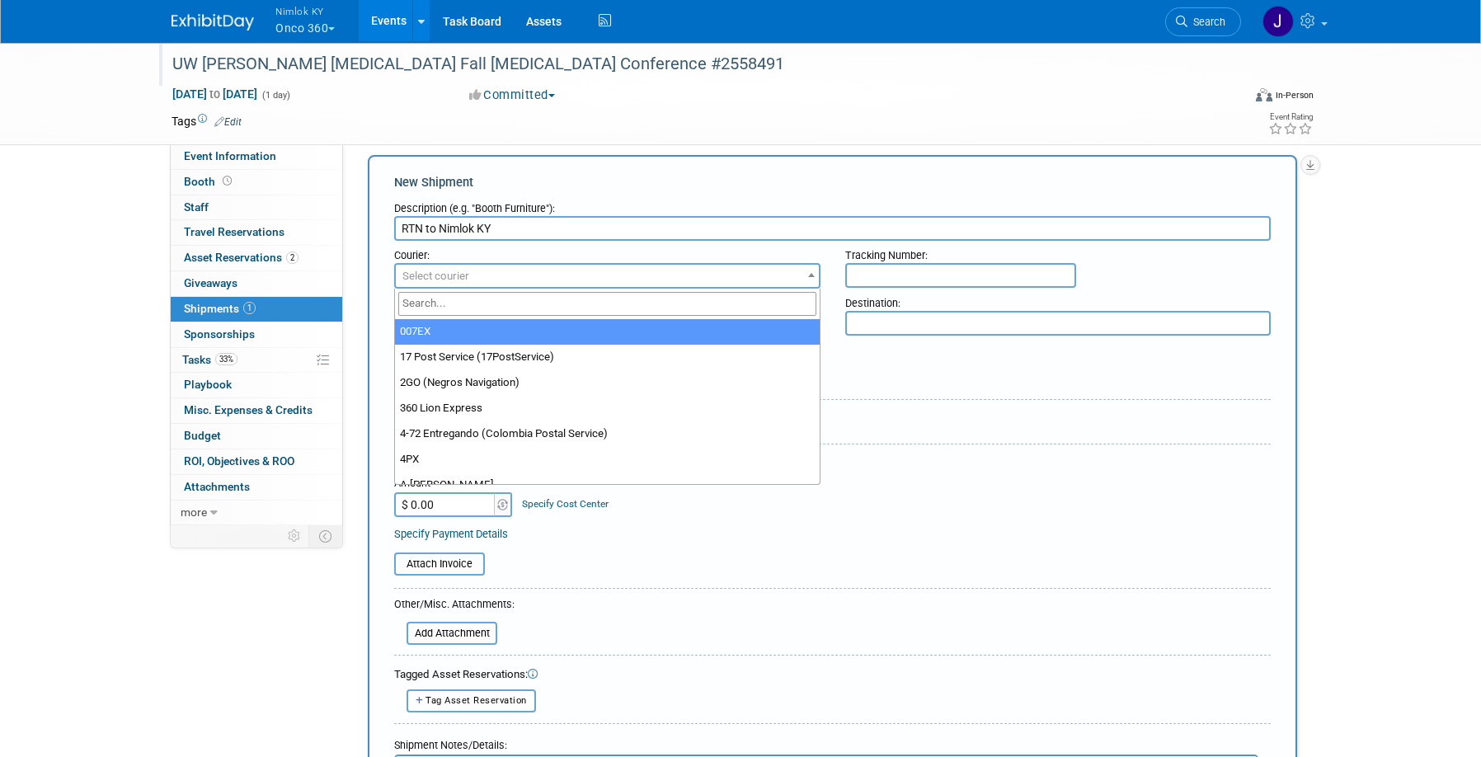
click at [431, 276] on span "Select courier" at bounding box center [436, 276] width 67 height 12
type input "fed"
select select "206"
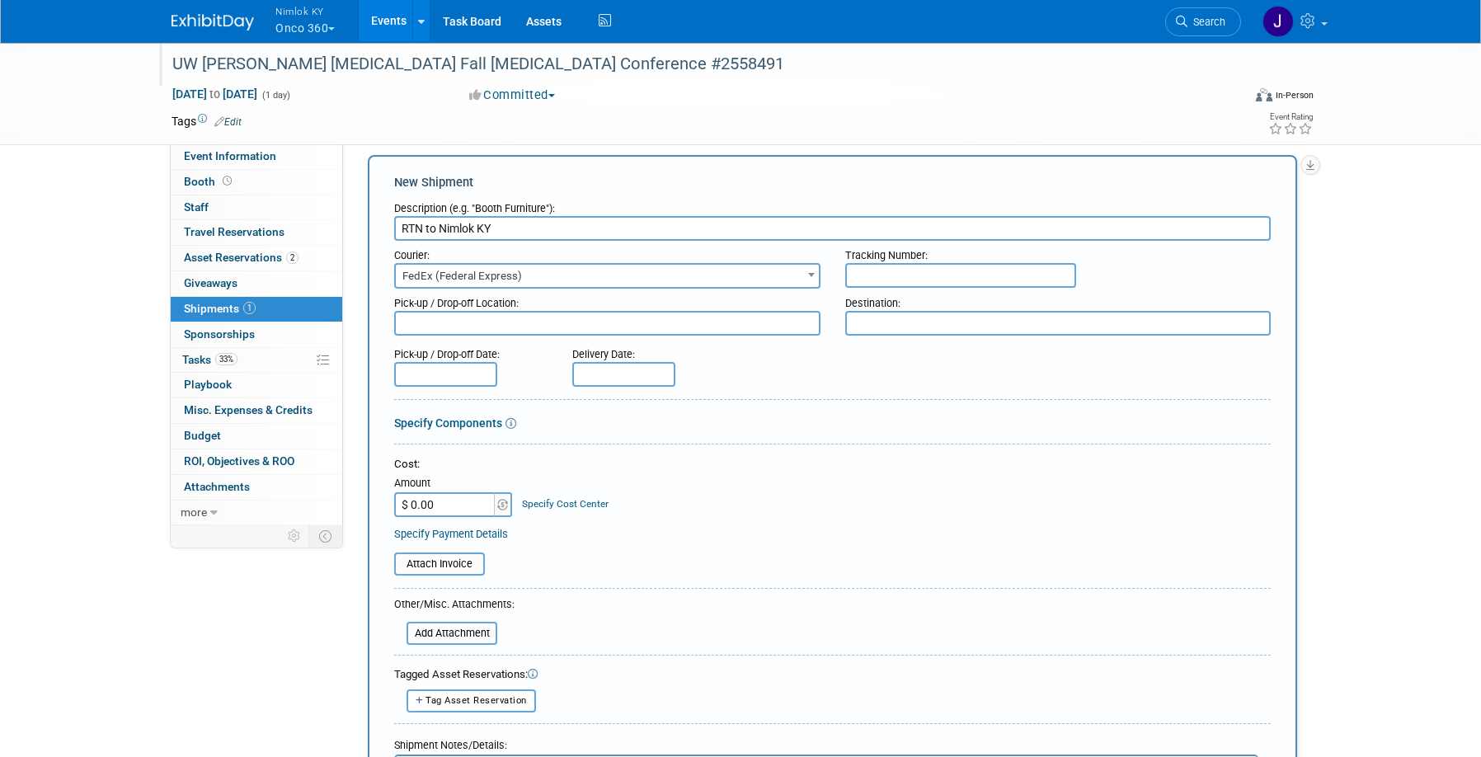
click at [472, 327] on textarea at bounding box center [607, 323] width 426 height 25
paste textarea "Onco360 ATTN: Jodie Bell 12431 Legend Lake Drive Roscoe, IL. 61073"
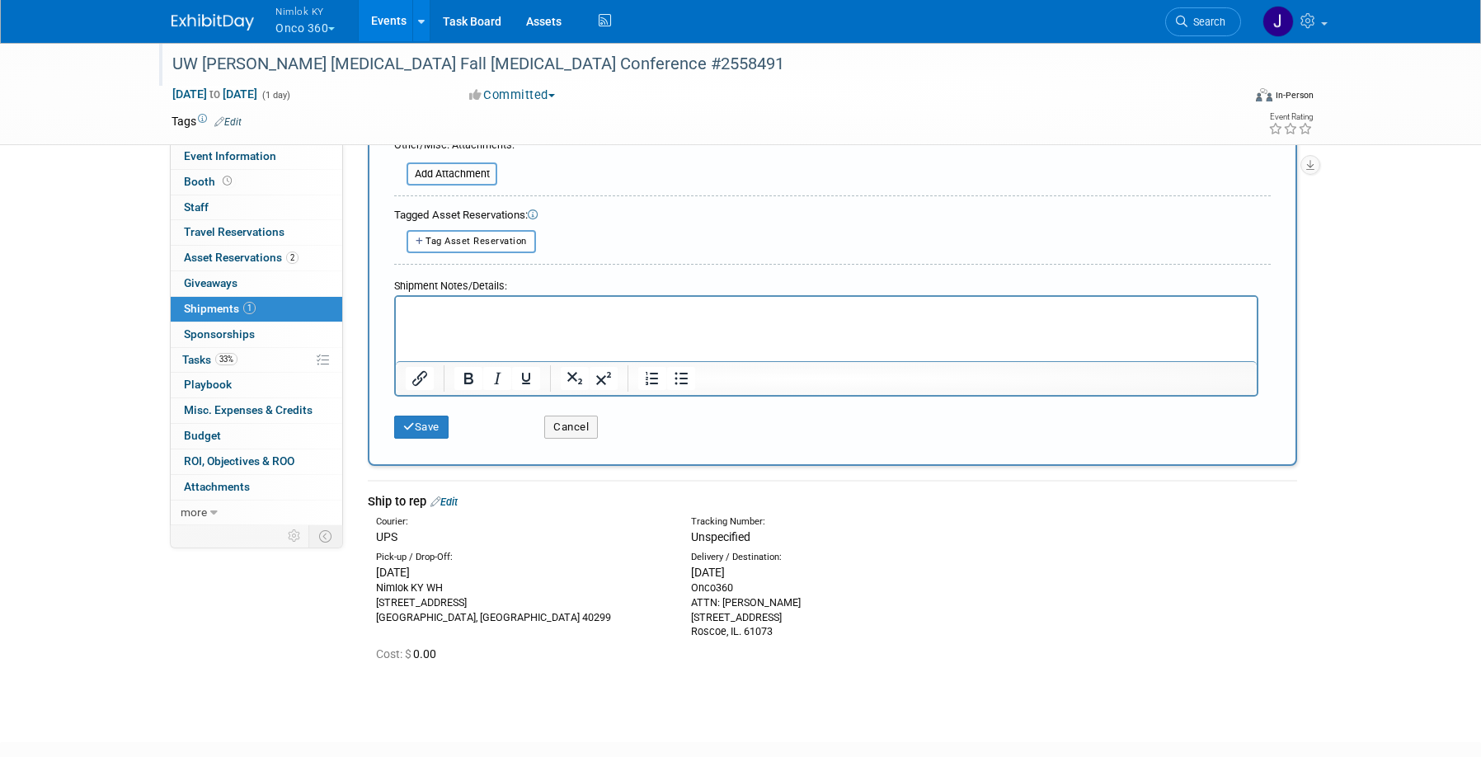
scroll to position [554, 0]
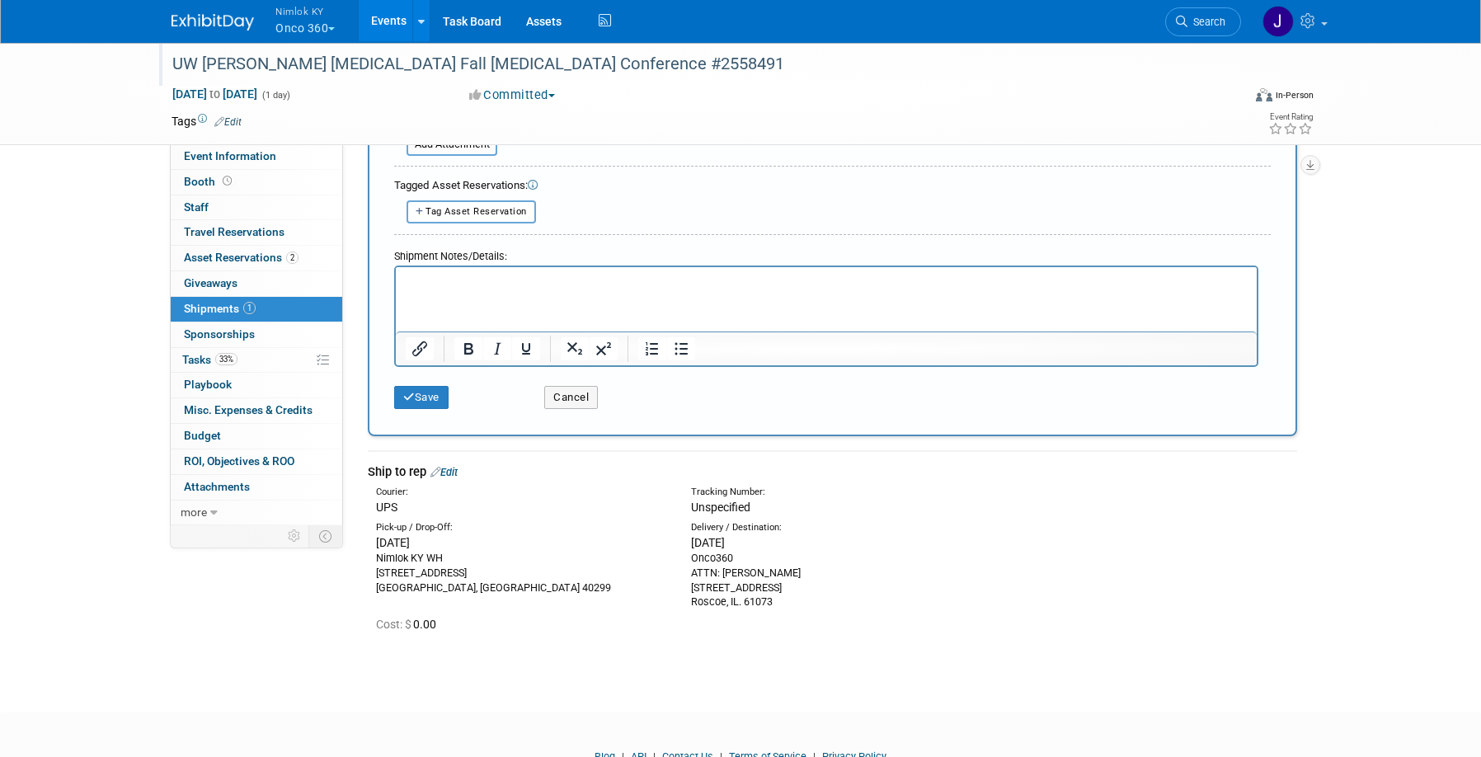
type textarea "Onco360 ATTN: Jodie Bell 12431 Legend Lake Drive Roscoe, IL. 61073"
drag, startPoint x: 453, startPoint y: 582, endPoint x: 370, endPoint y: 562, distance: 85.0
click at [370, 562] on div "Pick-up / Drop-Off: Tue. Oct 14, 2025 Nimlok KY WH 10501 Bunsen Way, Suite 101 …" at bounding box center [521, 558] width 315 height 74
copy div "Nimlok KY WH 10501 Bunsen Way, Suite 101 Louisville, KY 40299"
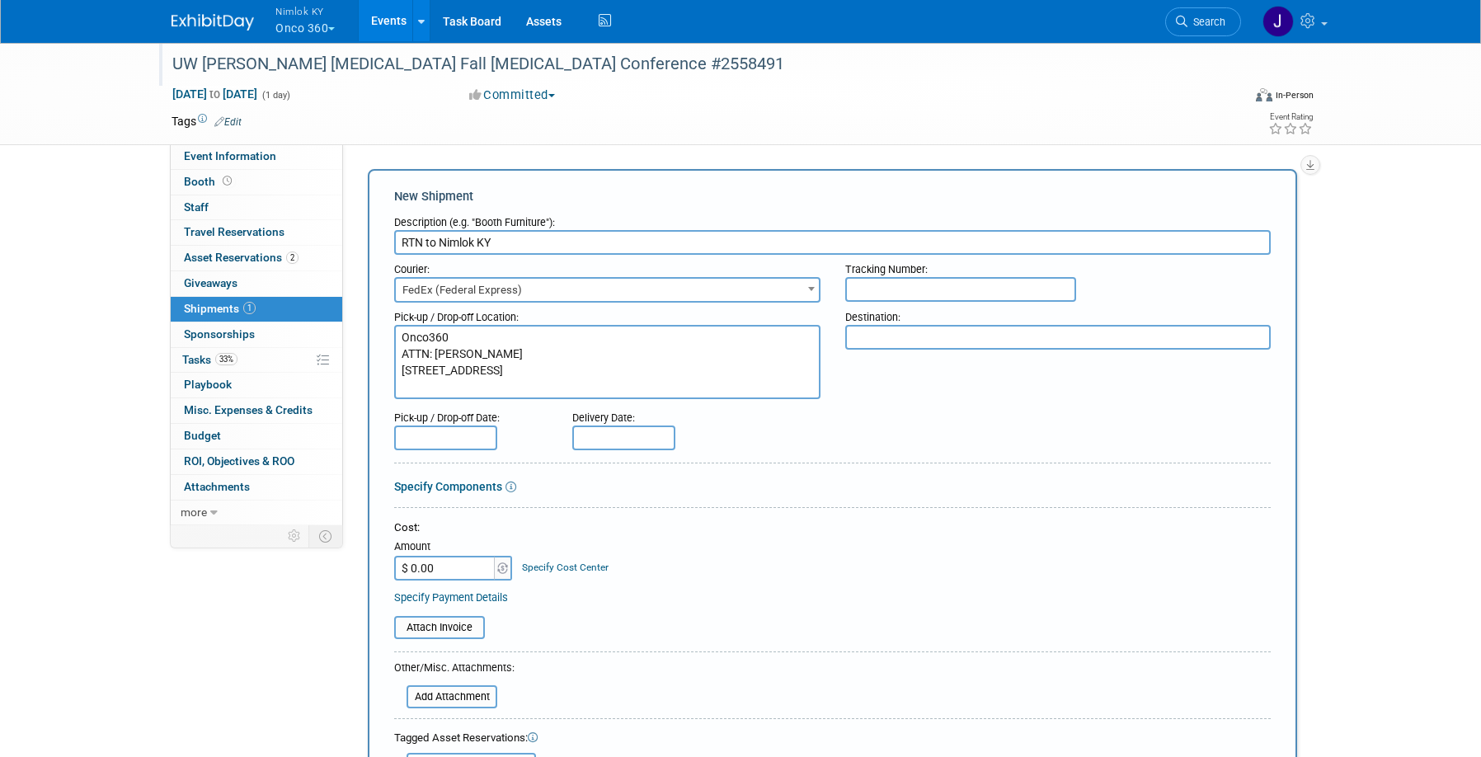
scroll to position [0, 0]
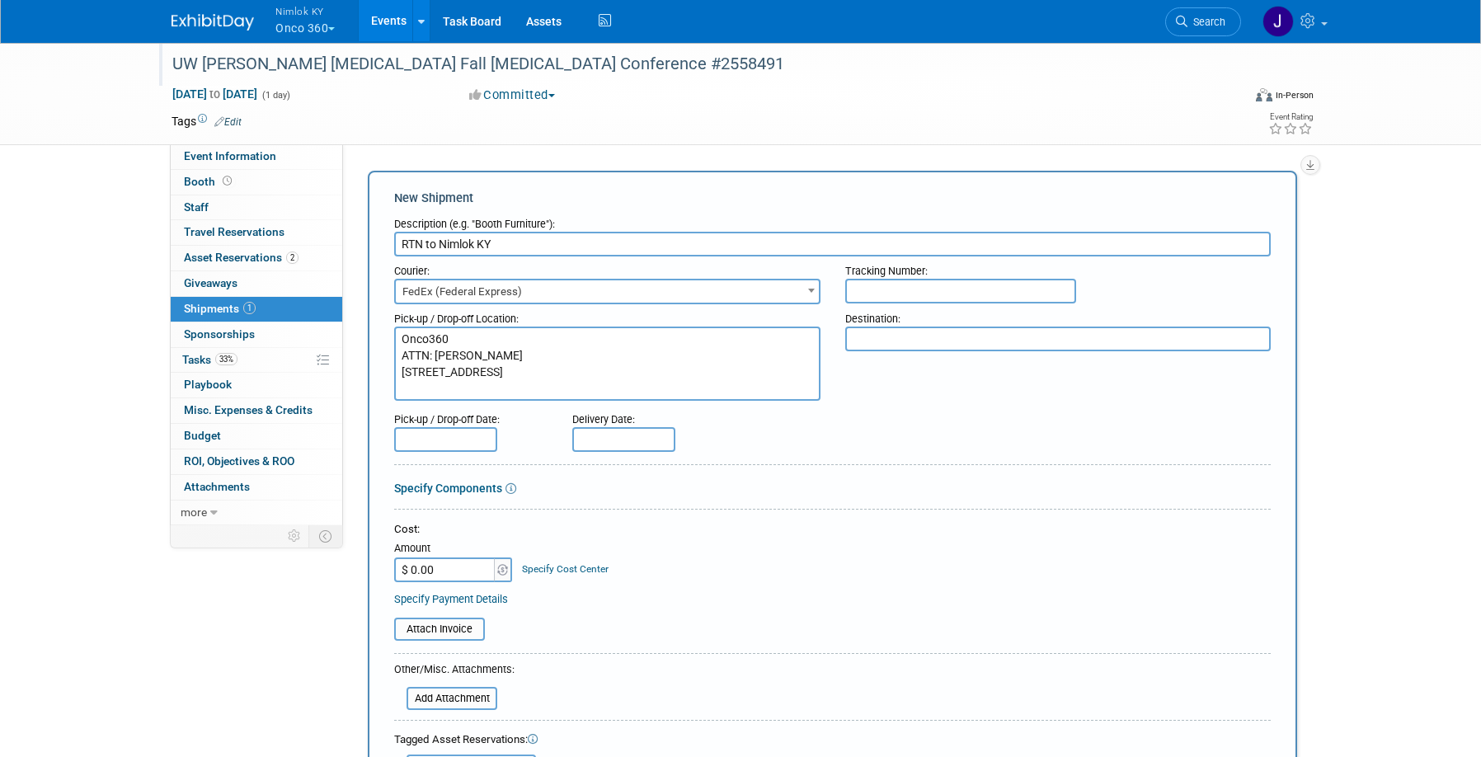
click at [926, 347] on textarea at bounding box center [1059, 339] width 426 height 25
paste textarea "Nimlok KY WH 10501 Bunsen Way, Suite 101 Louisville, KY 40299"
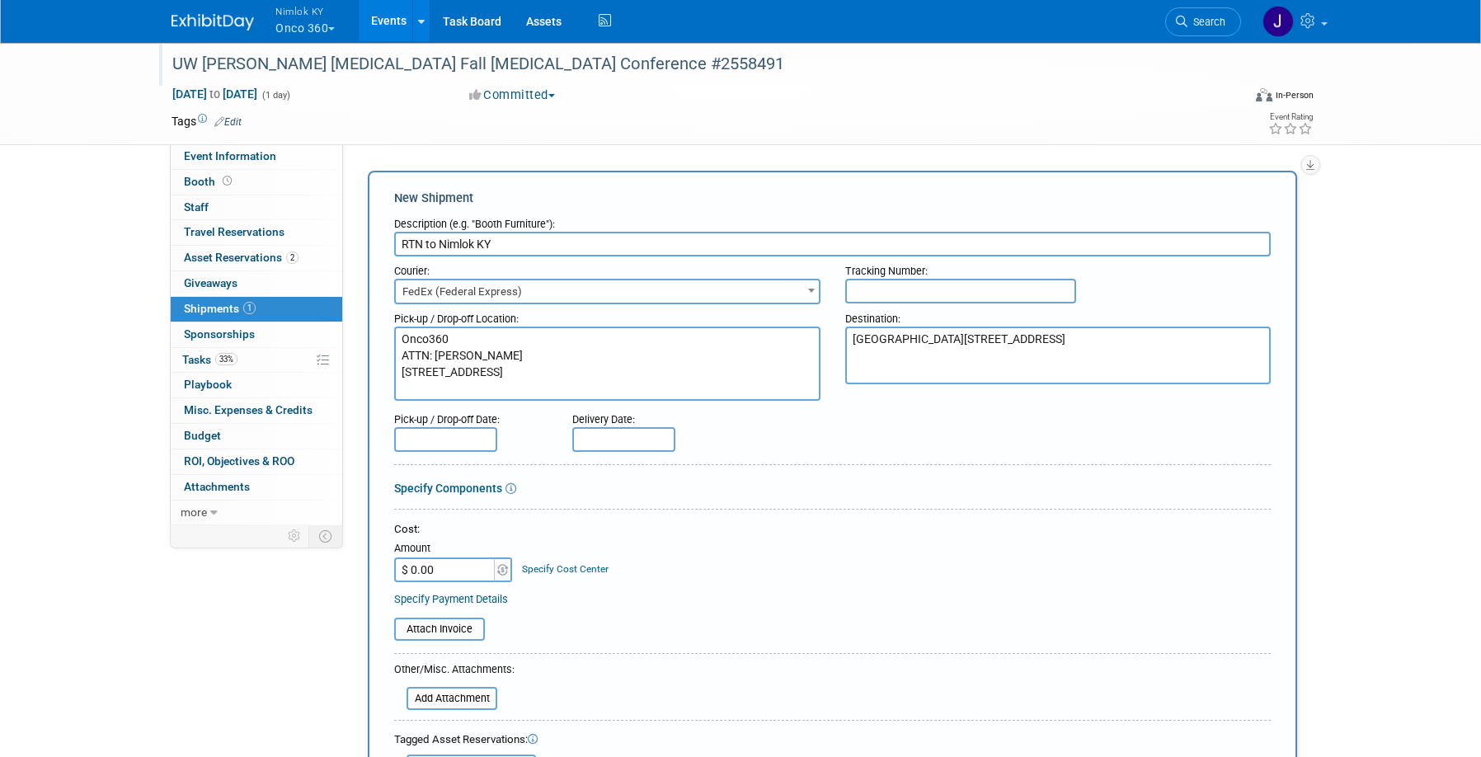
type textarea "Nimlok KY WH 10501 Bunsen Way, Suite 101 Louisville, KY 40299"
click at [464, 436] on input "text" at bounding box center [445, 439] width 103 height 25
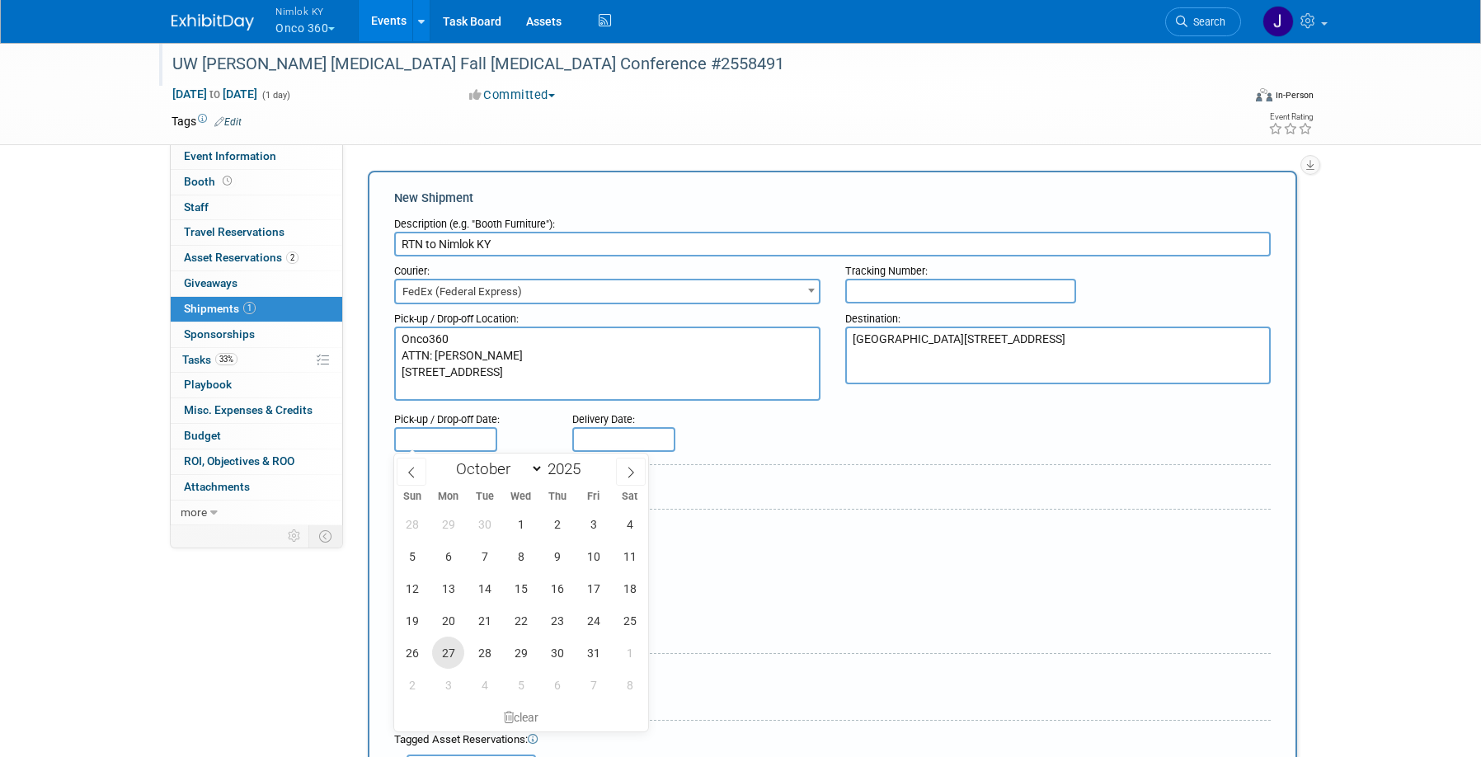
click at [450, 654] on span "27" at bounding box center [448, 653] width 32 height 32
type input "Oct 27, 2025"
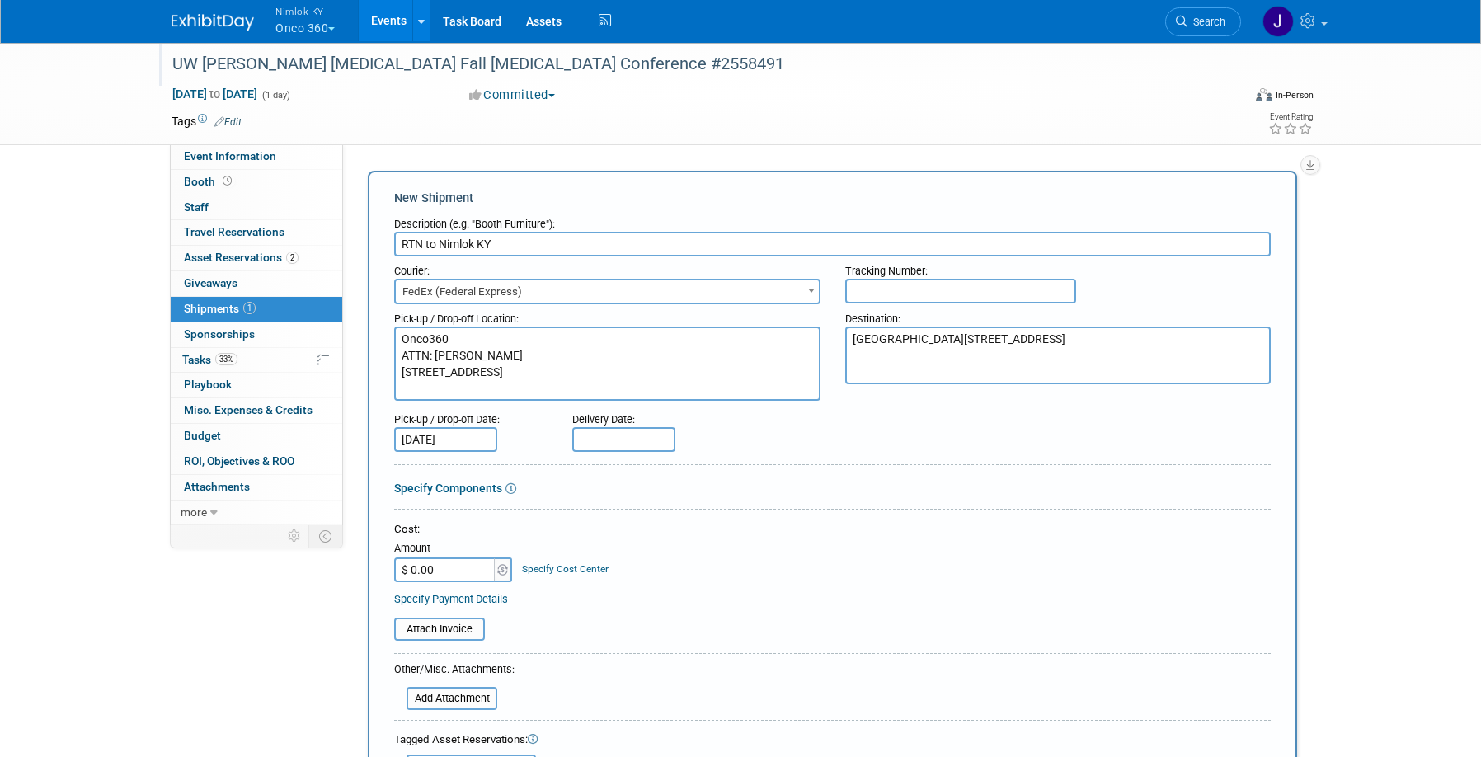
click at [655, 446] on body "Nimlok KY Onco 360 Explore: My Workspaces 48 Go to Workspace: Accurate Perforat…" at bounding box center [740, 378] width 1481 height 757
click at [768, 676] on span "7" at bounding box center [772, 685] width 32 height 32
type input "Nov 7, 2025"
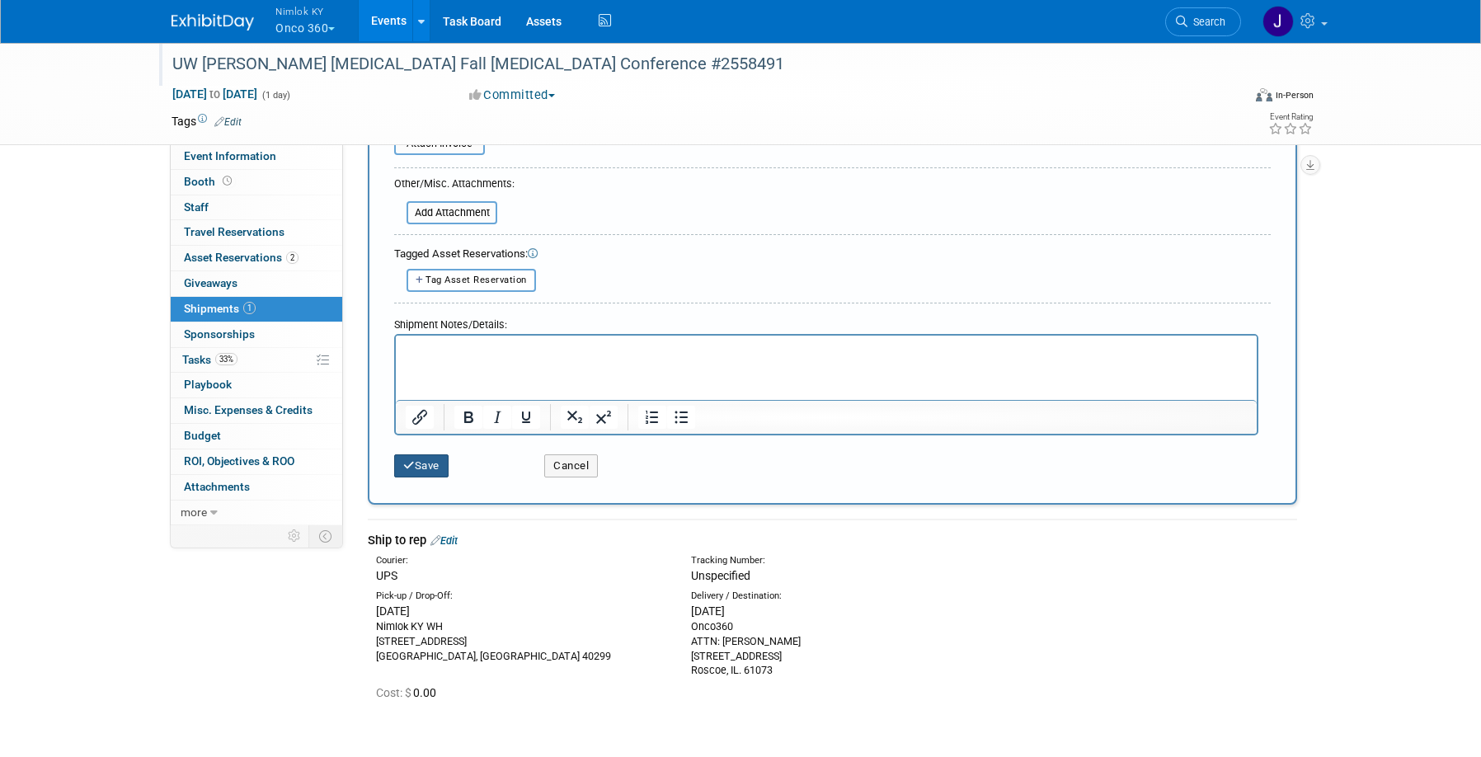
click at [432, 461] on button "Save" at bounding box center [421, 466] width 54 height 23
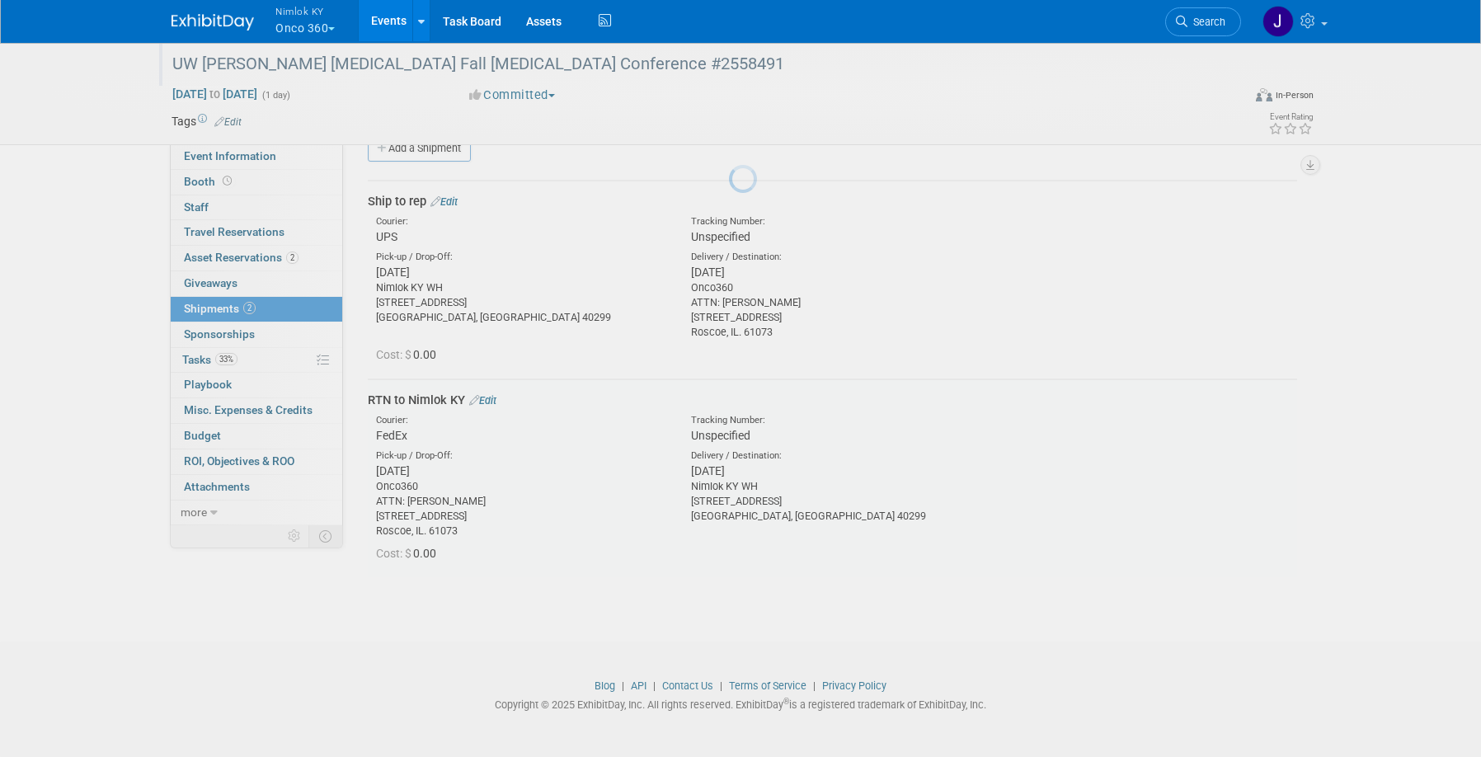
scroll to position [31, 0]
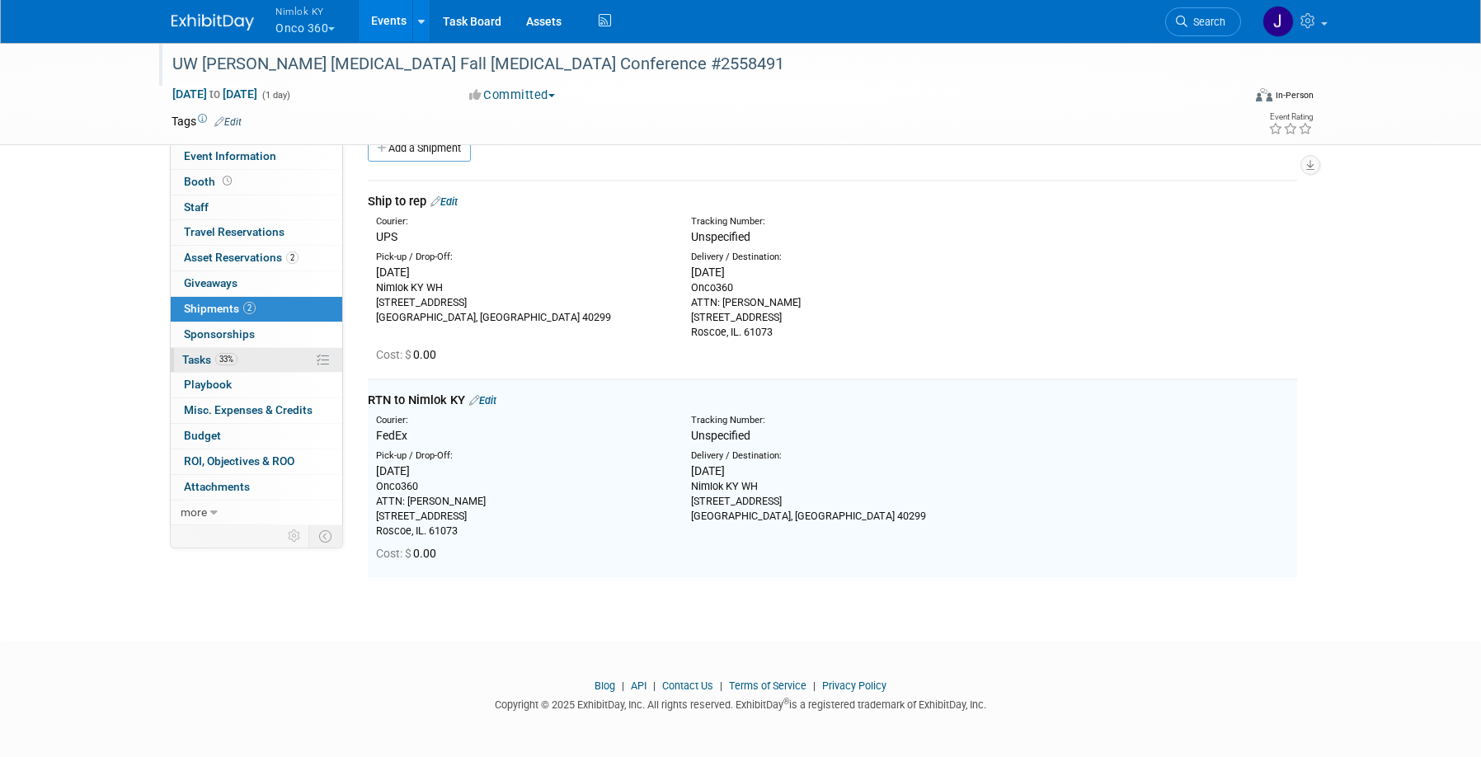
click at [244, 353] on link "33% Tasks 33%" at bounding box center [257, 360] width 172 height 25
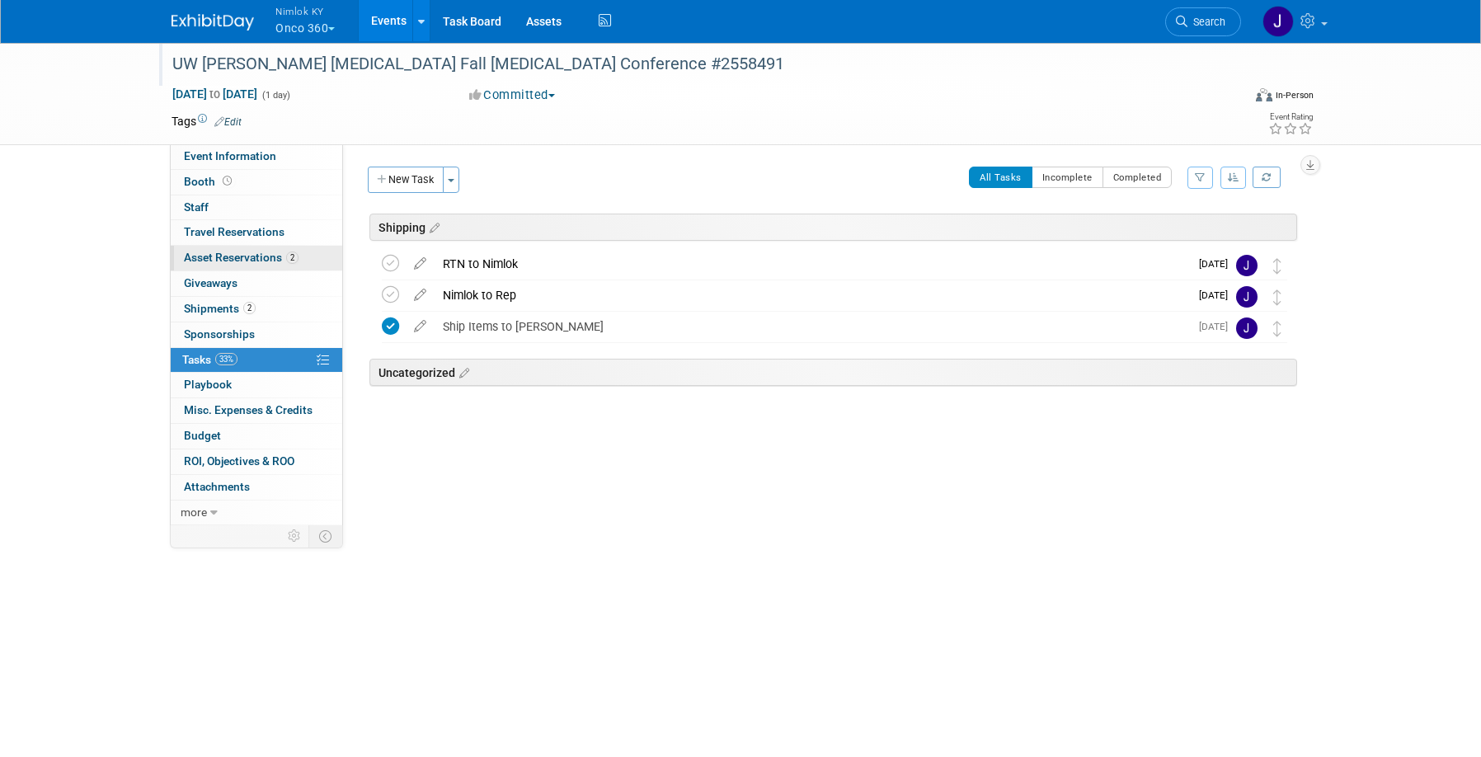
click at [234, 267] on link "2 Asset Reservations 2" at bounding box center [257, 258] width 172 height 25
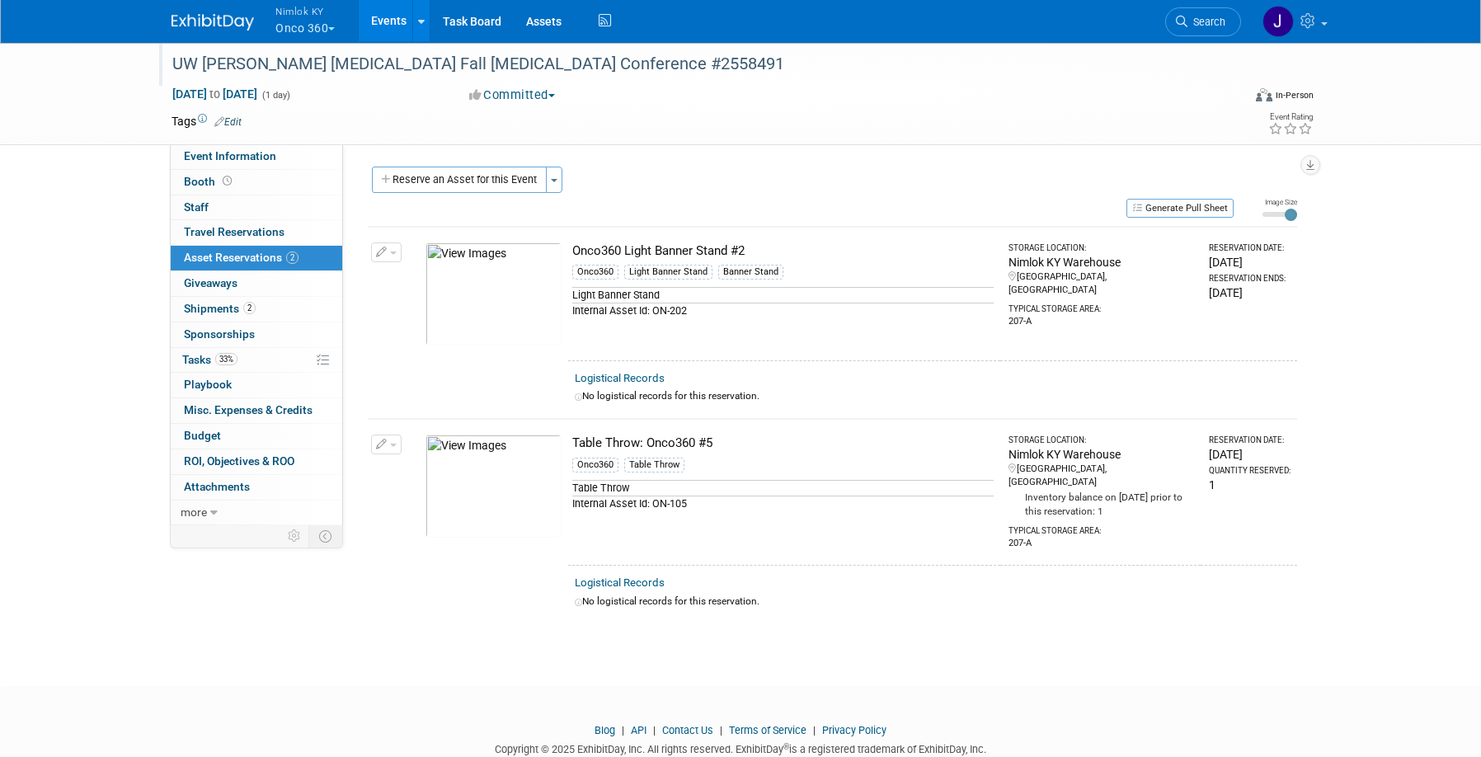
click at [1191, 208] on button "Generate Pull Sheet" at bounding box center [1180, 208] width 107 height 19
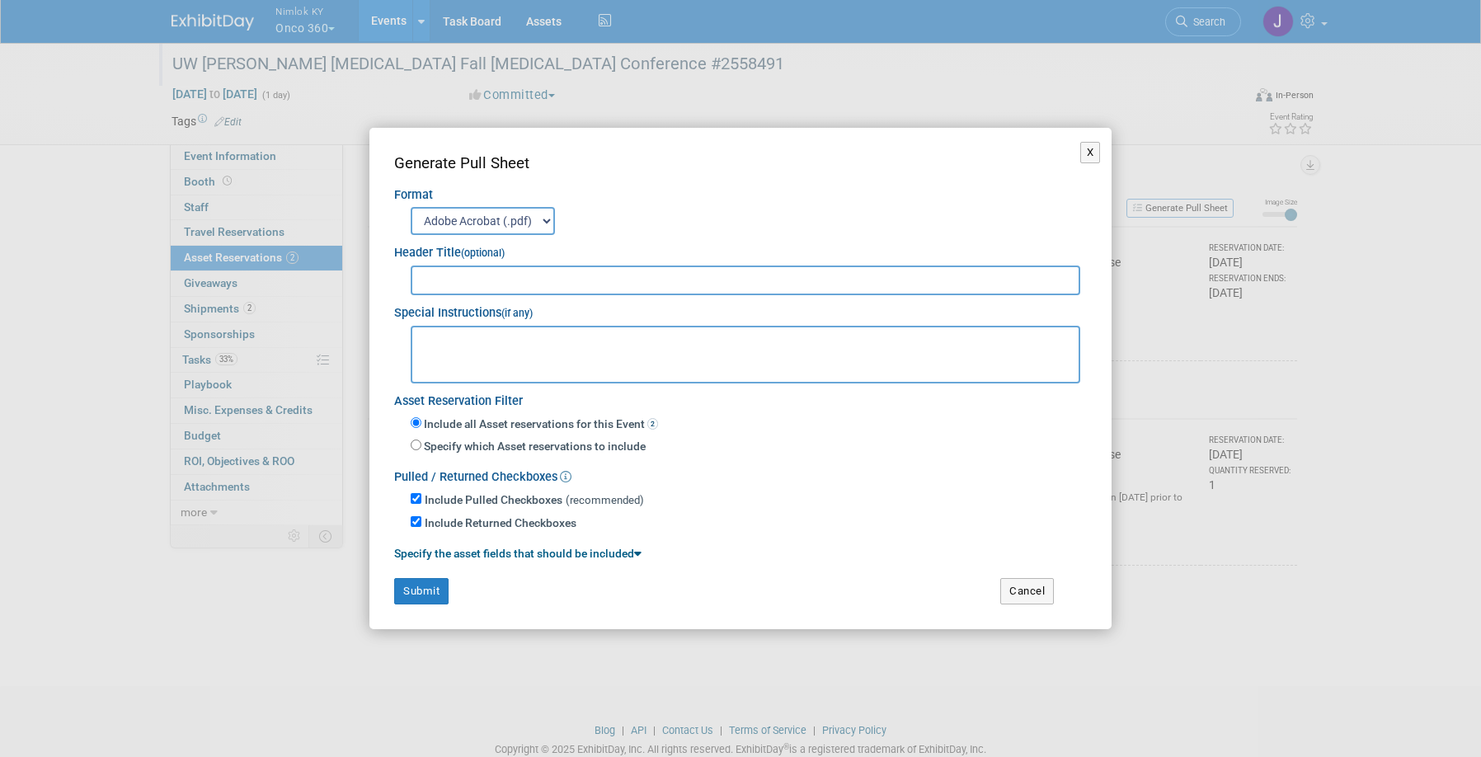
click at [969, 283] on input "text" at bounding box center [746, 281] width 670 height 30
type input "2558491"
click at [419, 598] on button "Submit" at bounding box center [421, 591] width 54 height 26
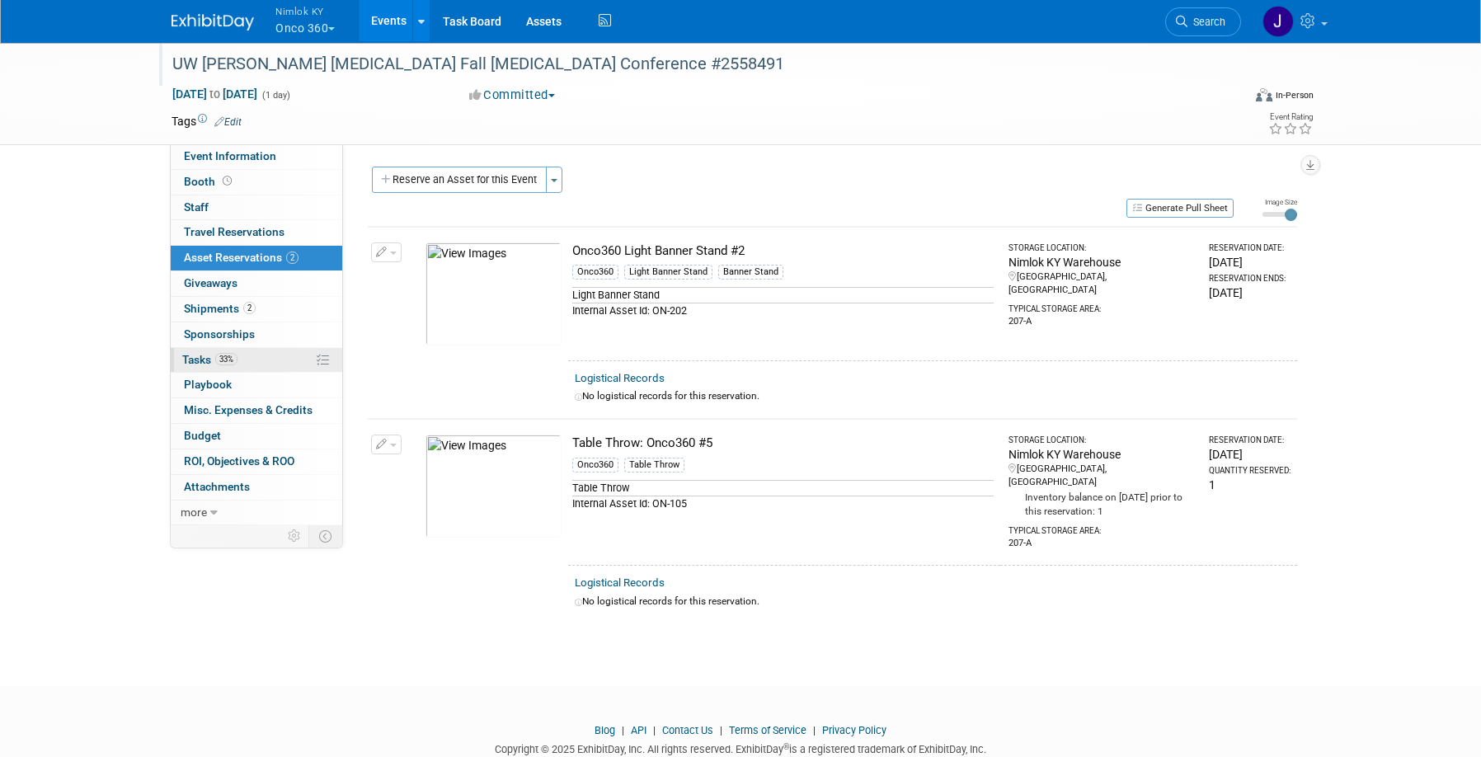
click at [238, 361] on span "33%" at bounding box center [226, 359] width 22 height 12
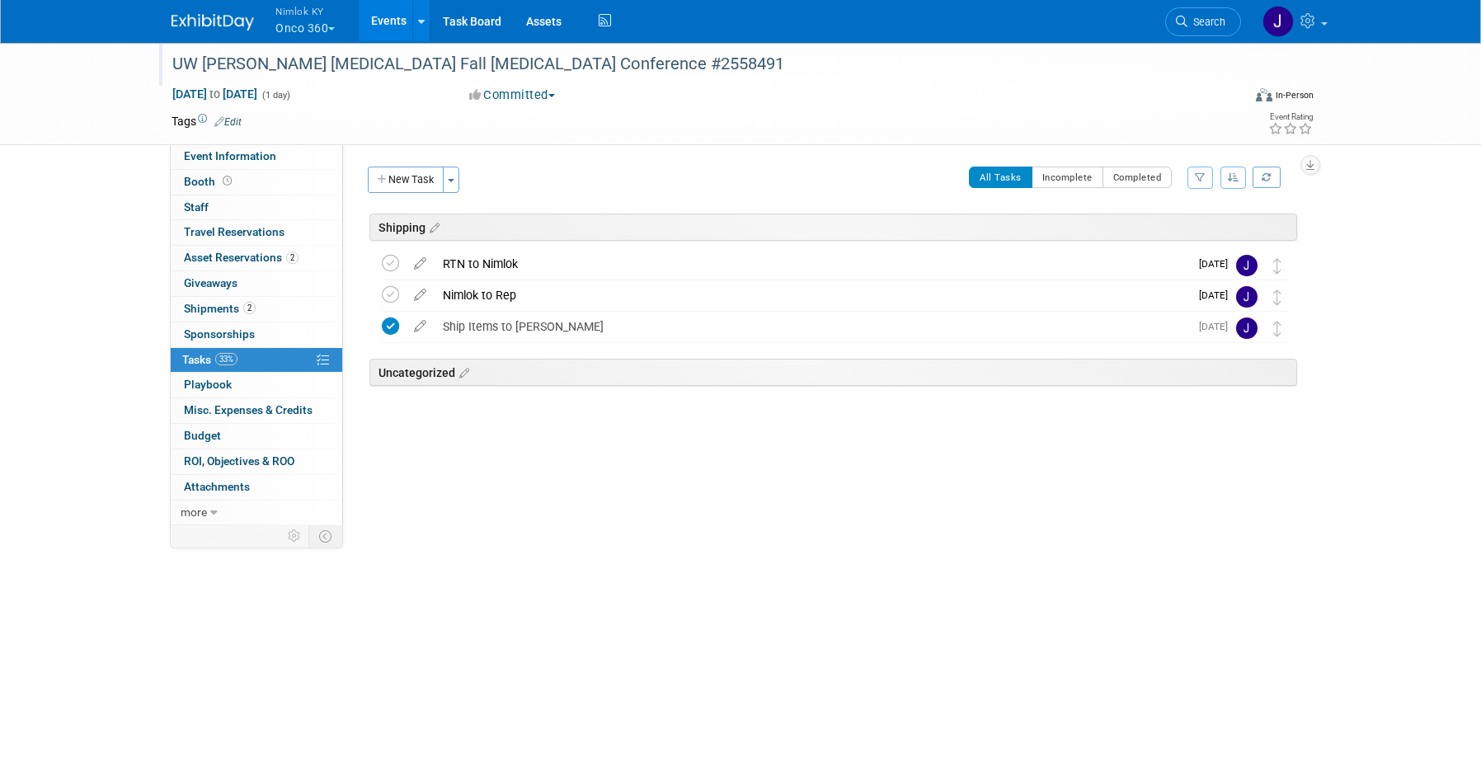
click at [278, 23] on button "Nimlok KY Onco 360" at bounding box center [315, 21] width 82 height 43
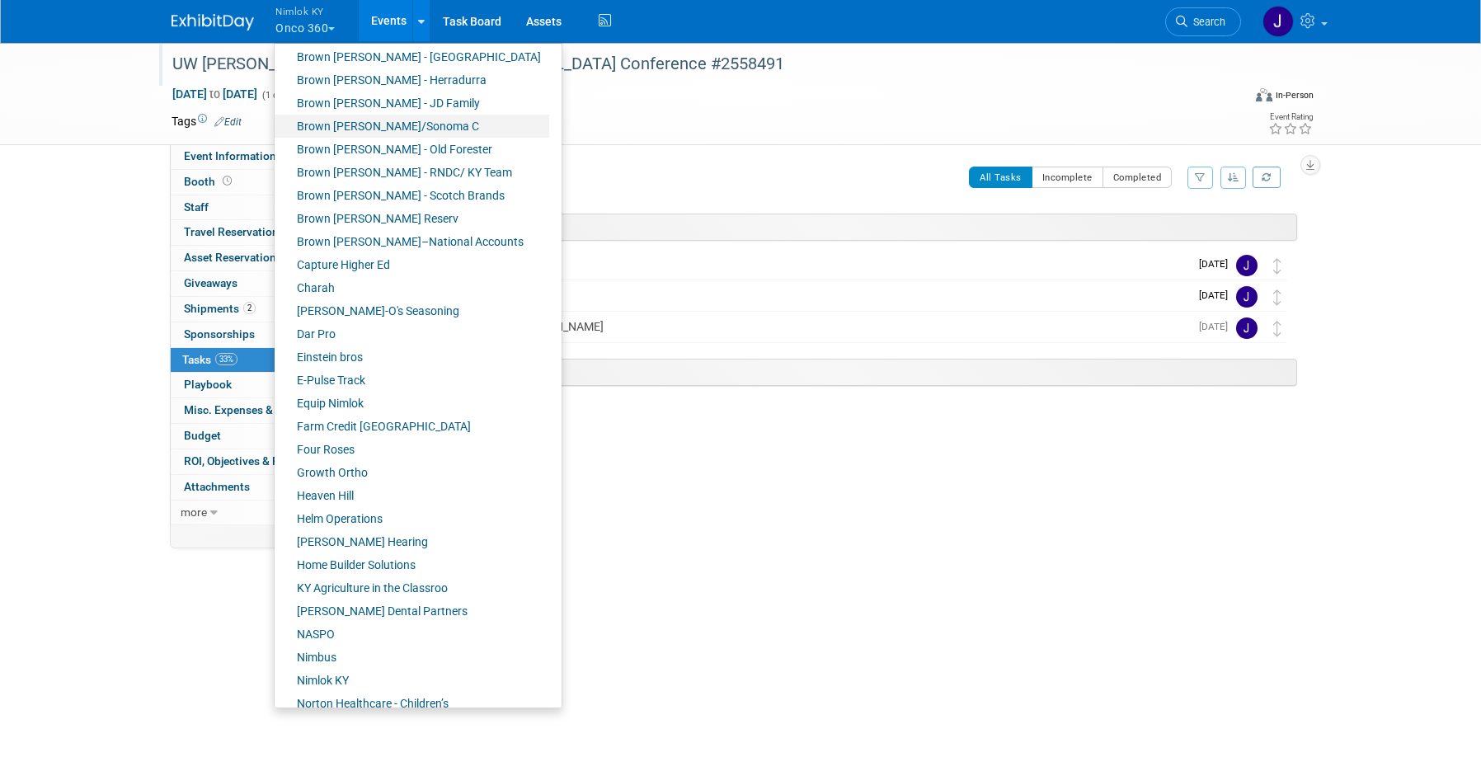
scroll to position [258, 0]
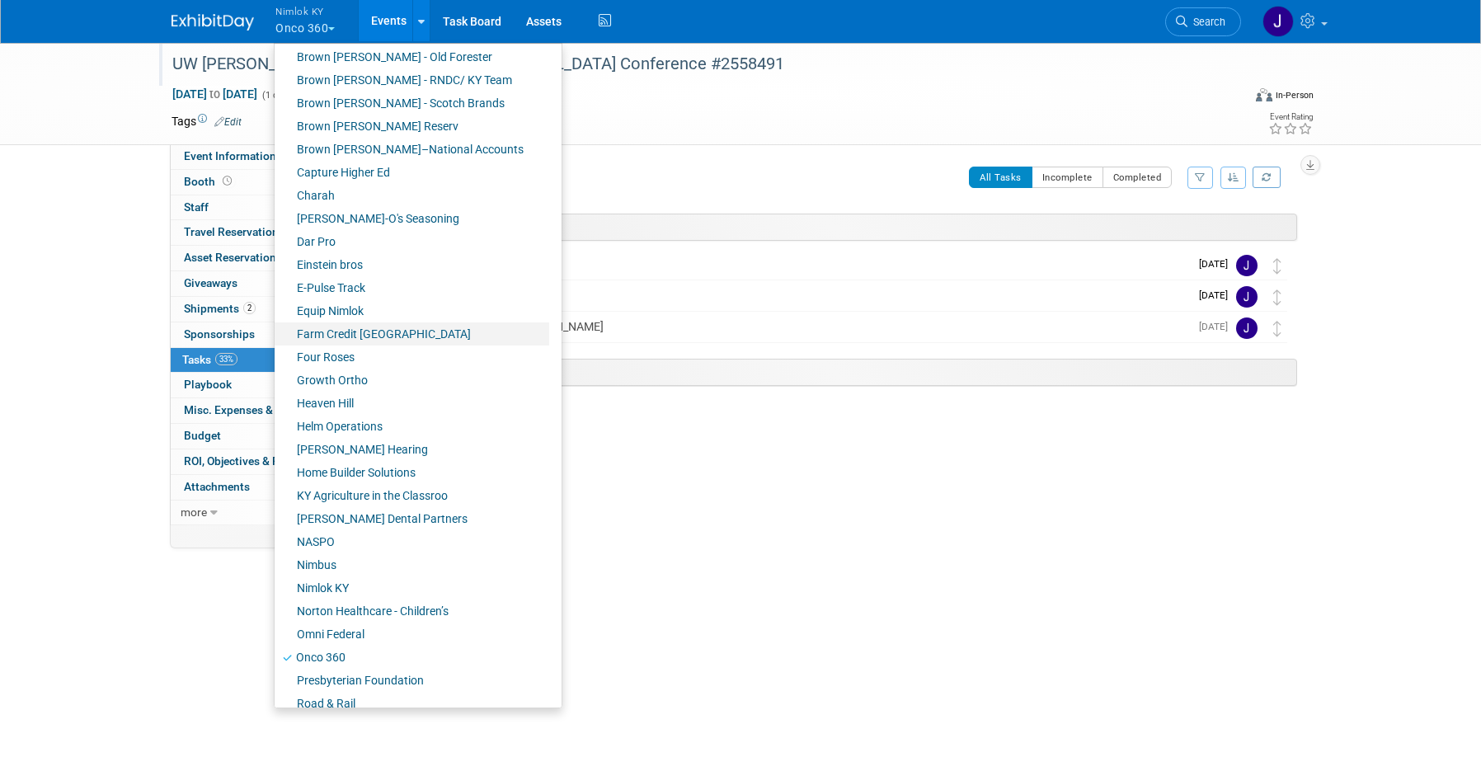
click at [367, 332] on link "Farm Credit [GEOGRAPHIC_DATA]" at bounding box center [412, 334] width 275 height 23
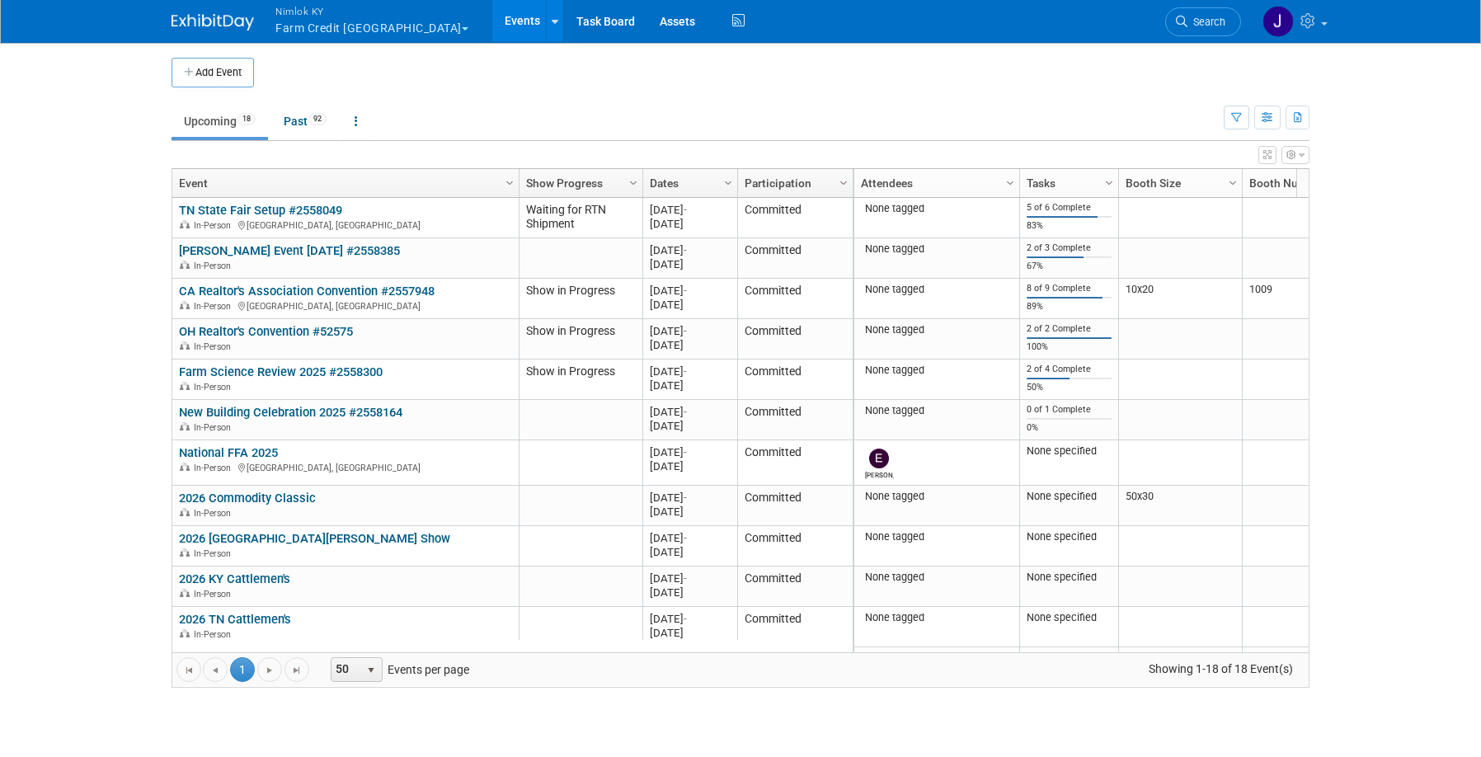
click at [378, 257] on link "Rylee Alcorn Event September 2025 #2558385" at bounding box center [289, 250] width 221 height 15
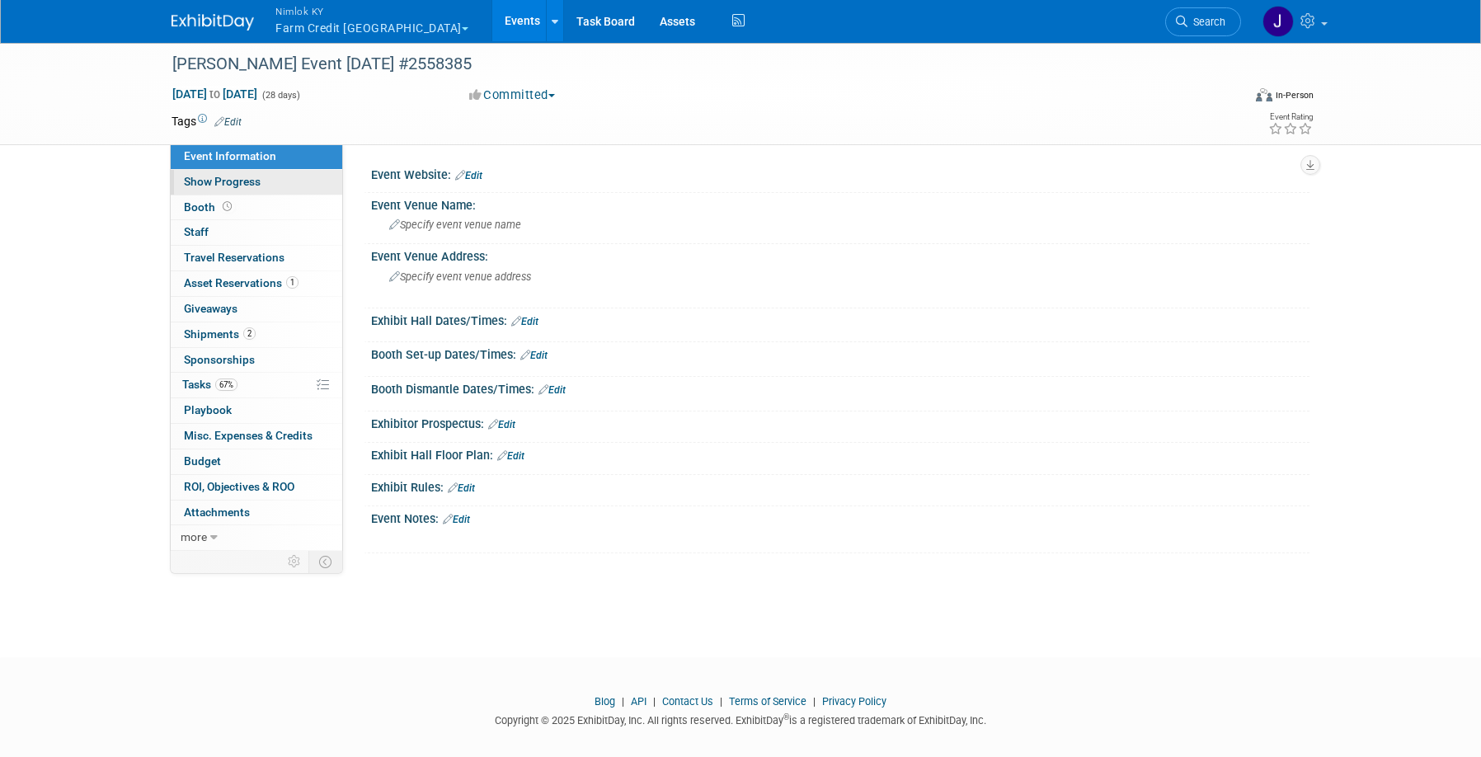
click at [264, 186] on link "Show Progress" at bounding box center [257, 182] width 172 height 25
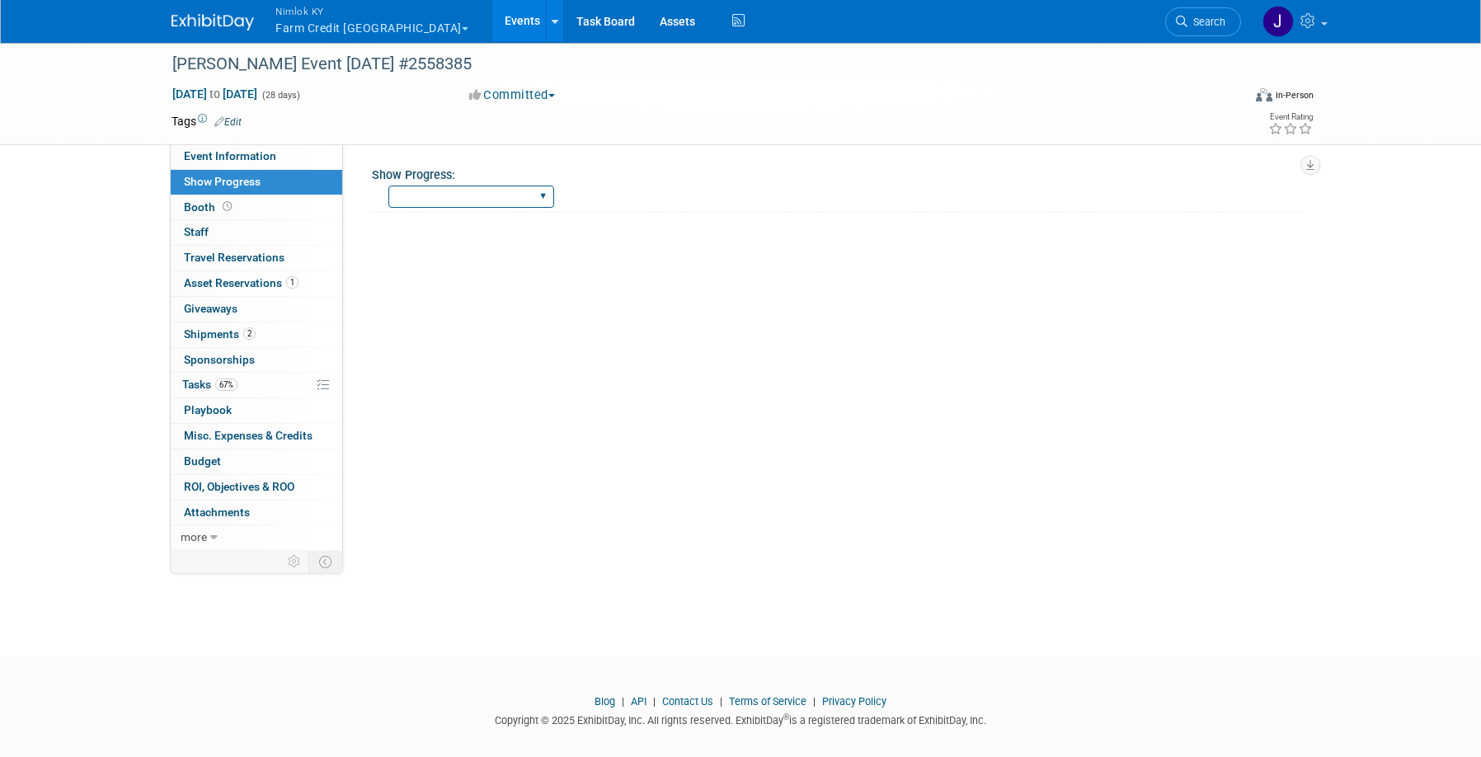
click at [429, 195] on select "Show Complete Working on Services WH pulling order Shipping to ADV WH Show in P…" at bounding box center [472, 197] width 166 height 22
select select "Show in Progress"
click at [389, 186] on select "Show Complete Working on Services WH pulling order Shipping to ADV WH Show in P…" at bounding box center [472, 197] width 166 height 22
click at [492, 18] on link "Events" at bounding box center [522, 20] width 60 height 41
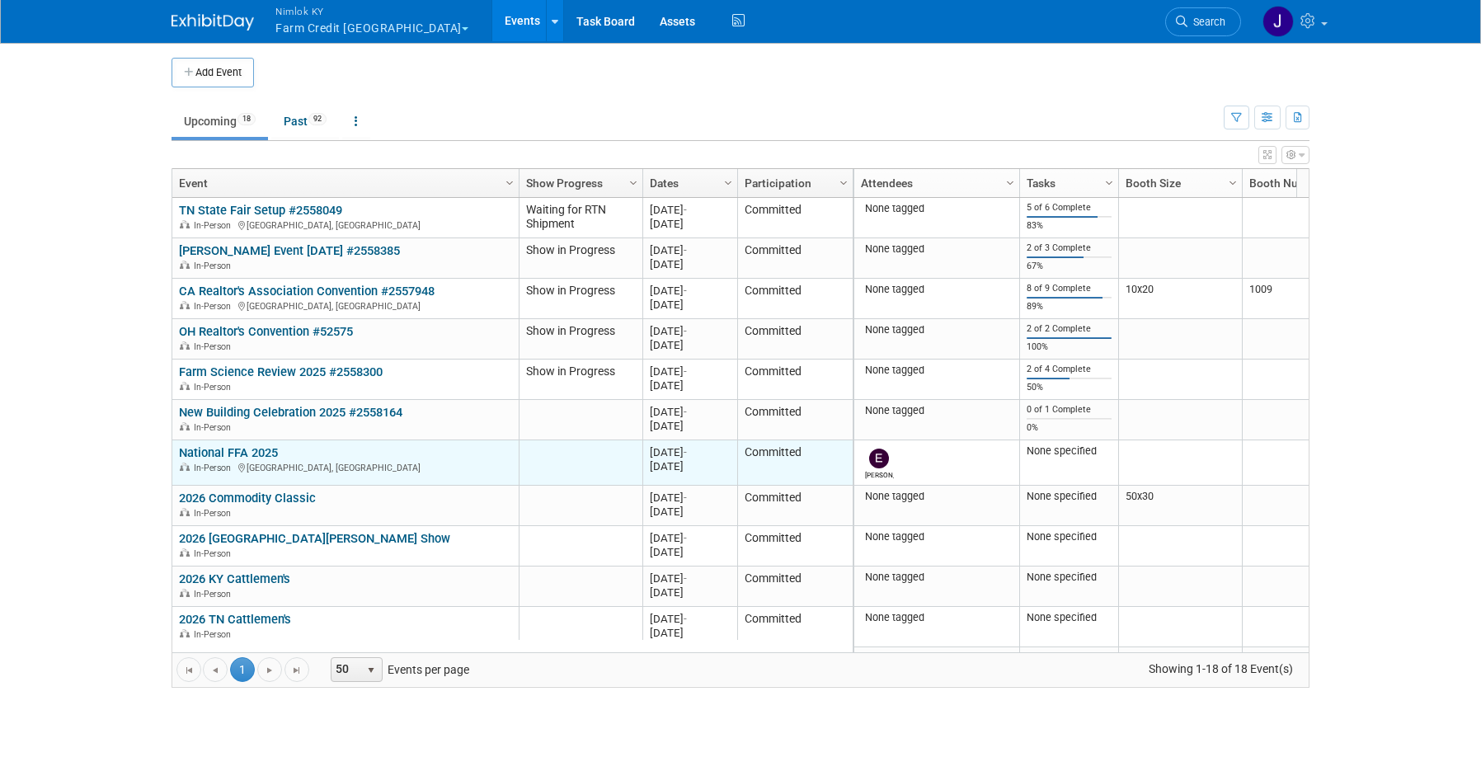
click at [265, 454] on link "National FFA 2025" at bounding box center [228, 452] width 99 height 15
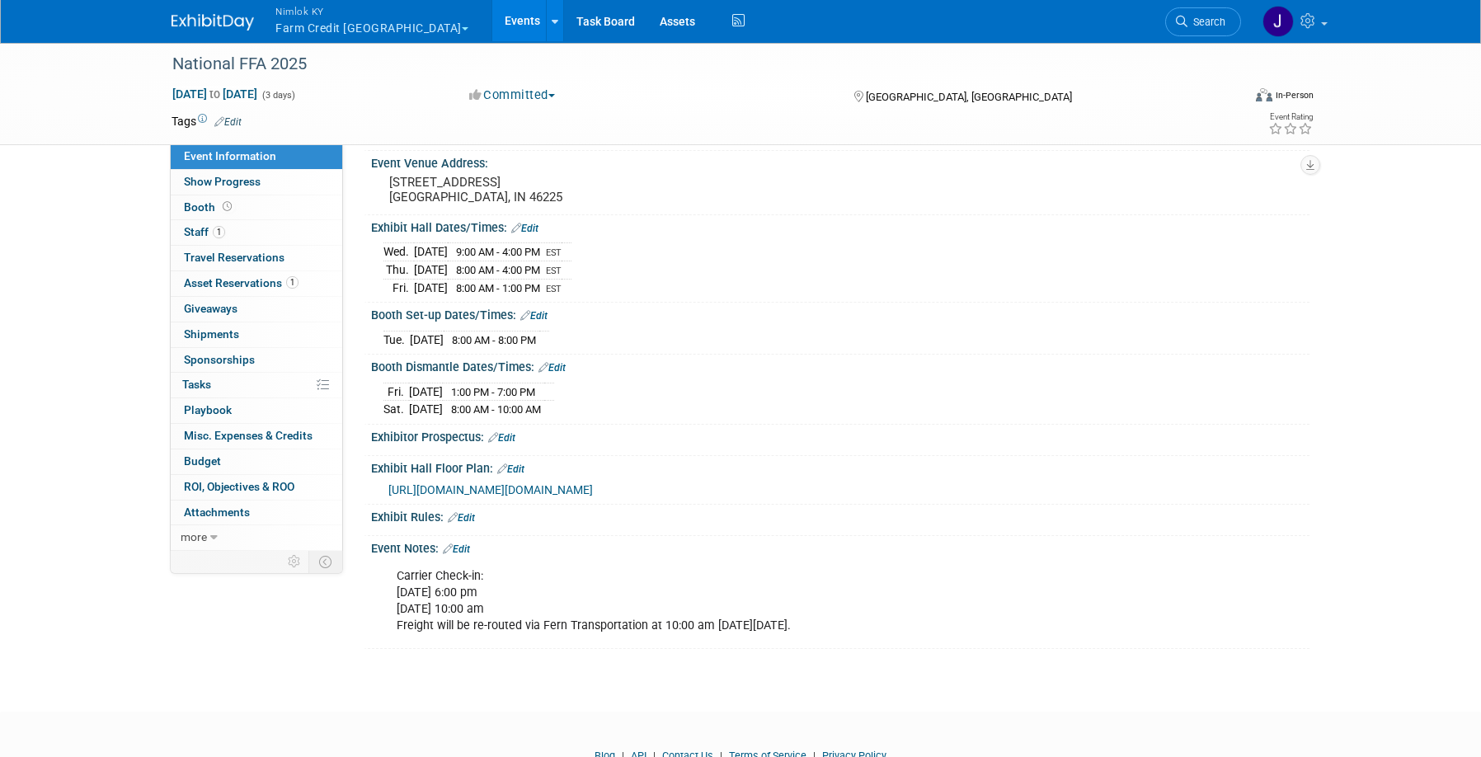
scroll to position [125, 0]
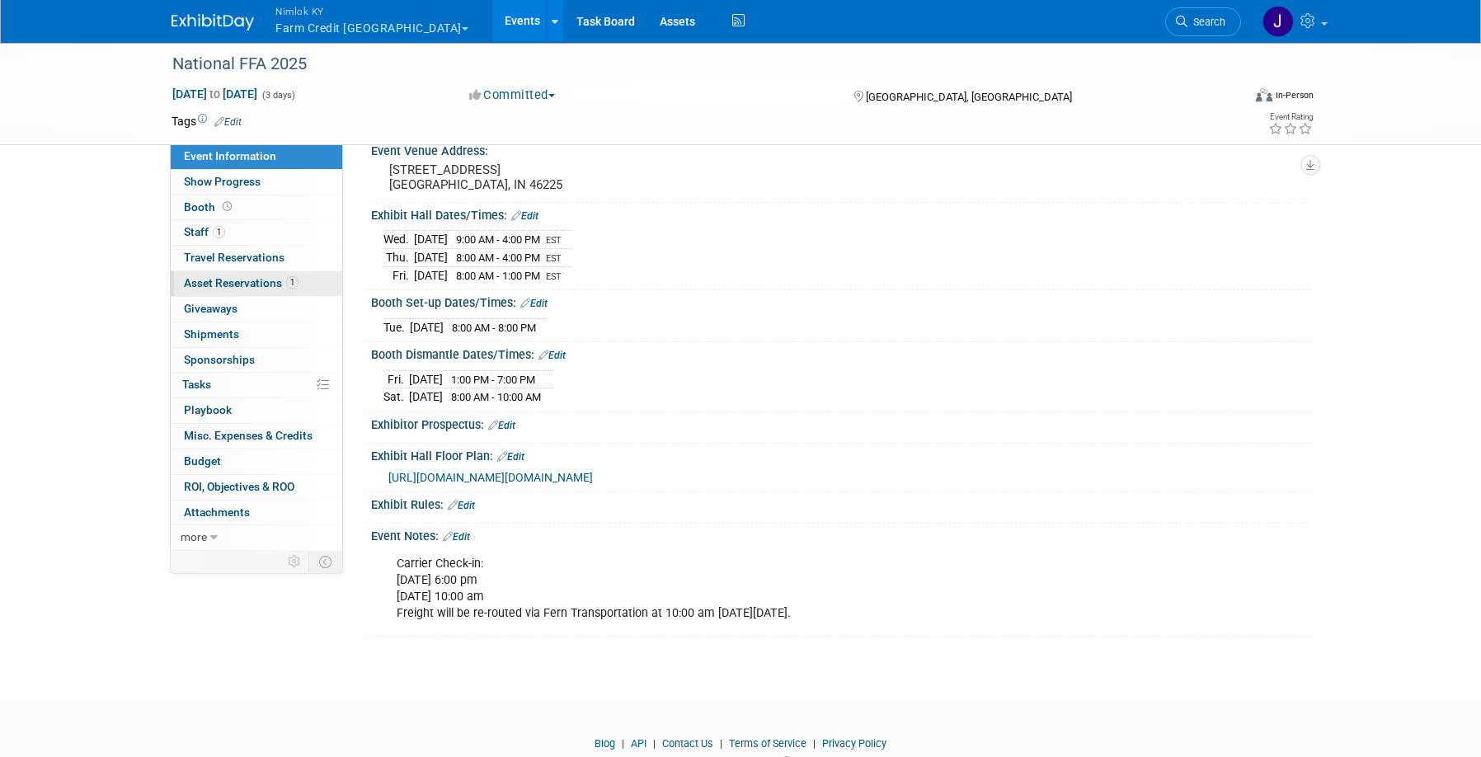
click at [265, 285] on span "Asset Reservations 1" at bounding box center [241, 282] width 115 height 13
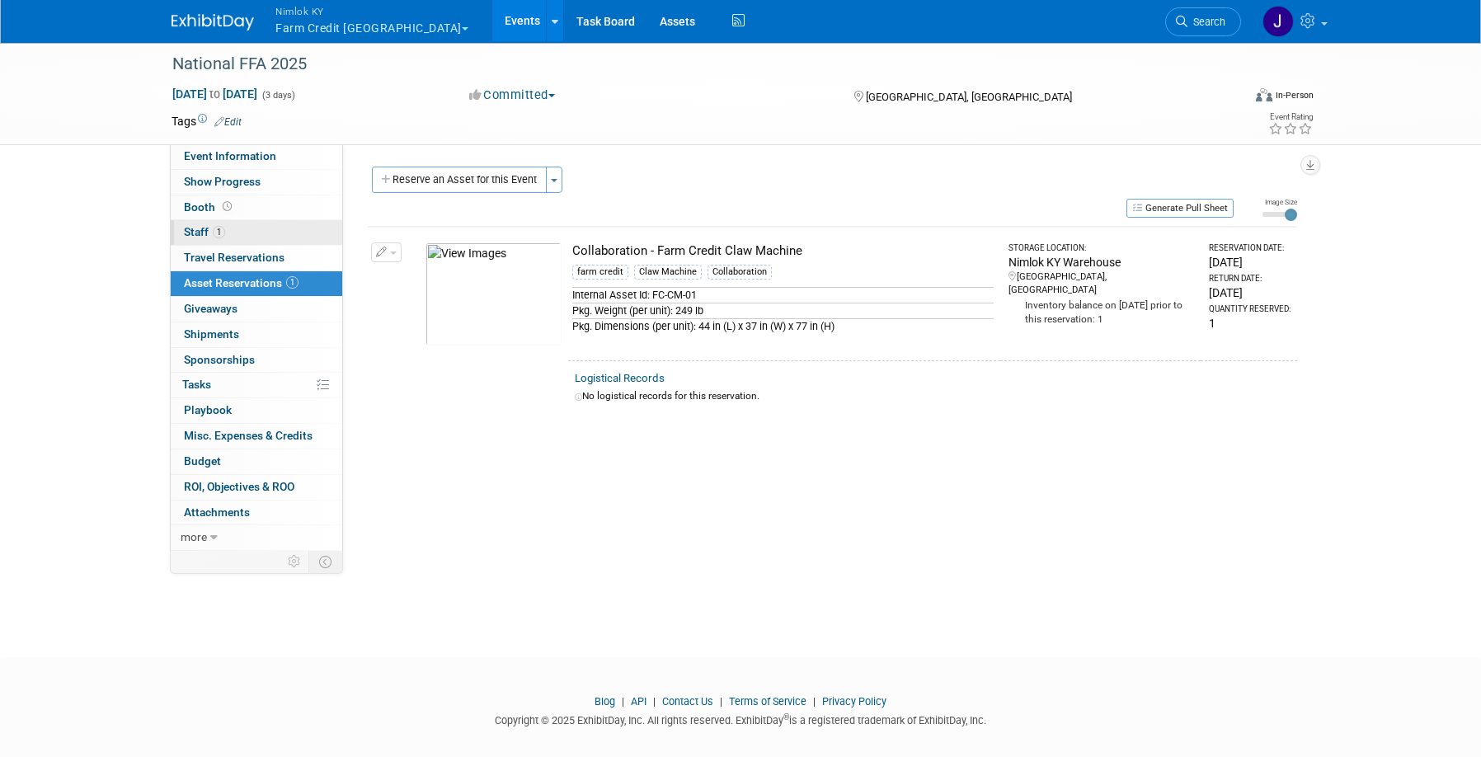
click at [237, 230] on link "1 Staff 1" at bounding box center [257, 232] width 172 height 25
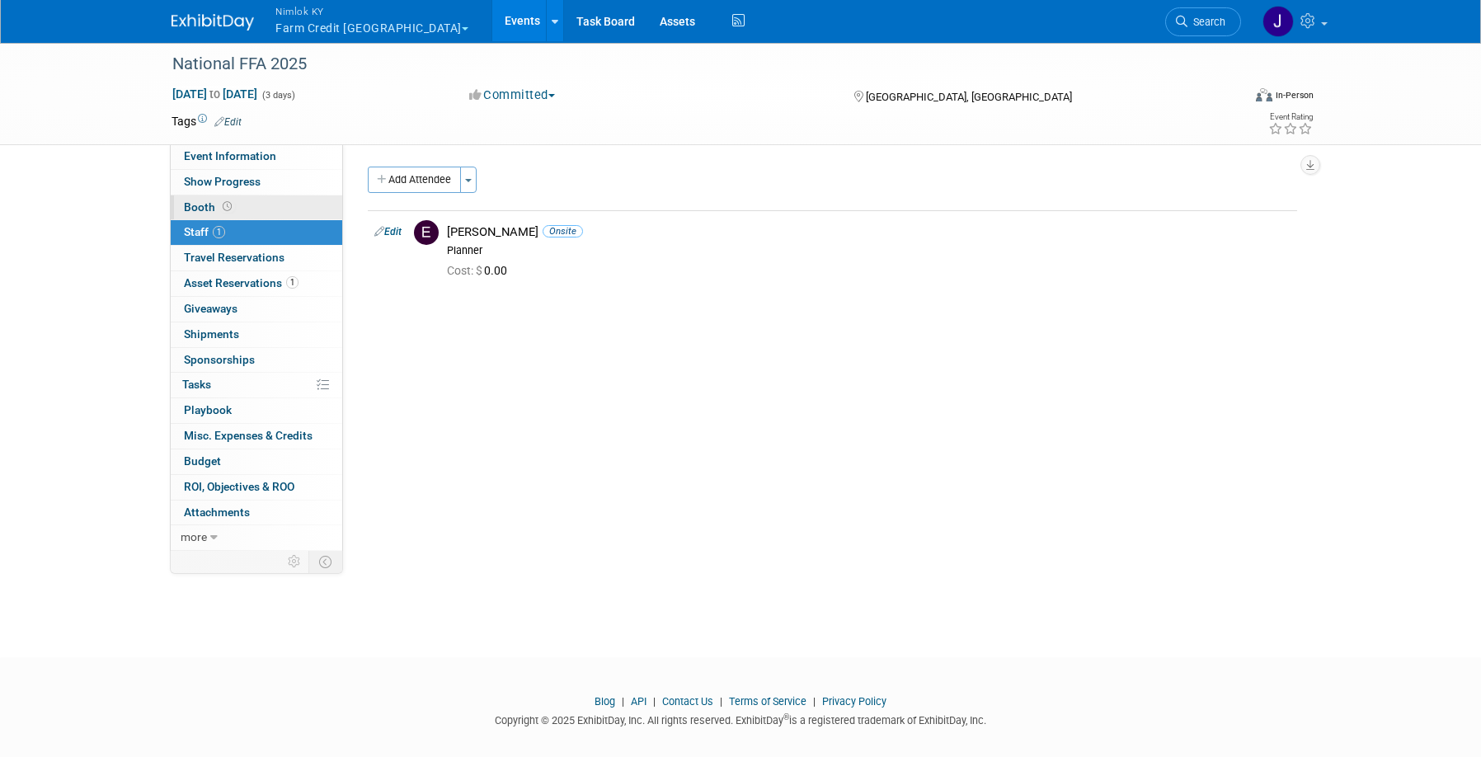
click at [245, 210] on link "Booth" at bounding box center [257, 207] width 172 height 25
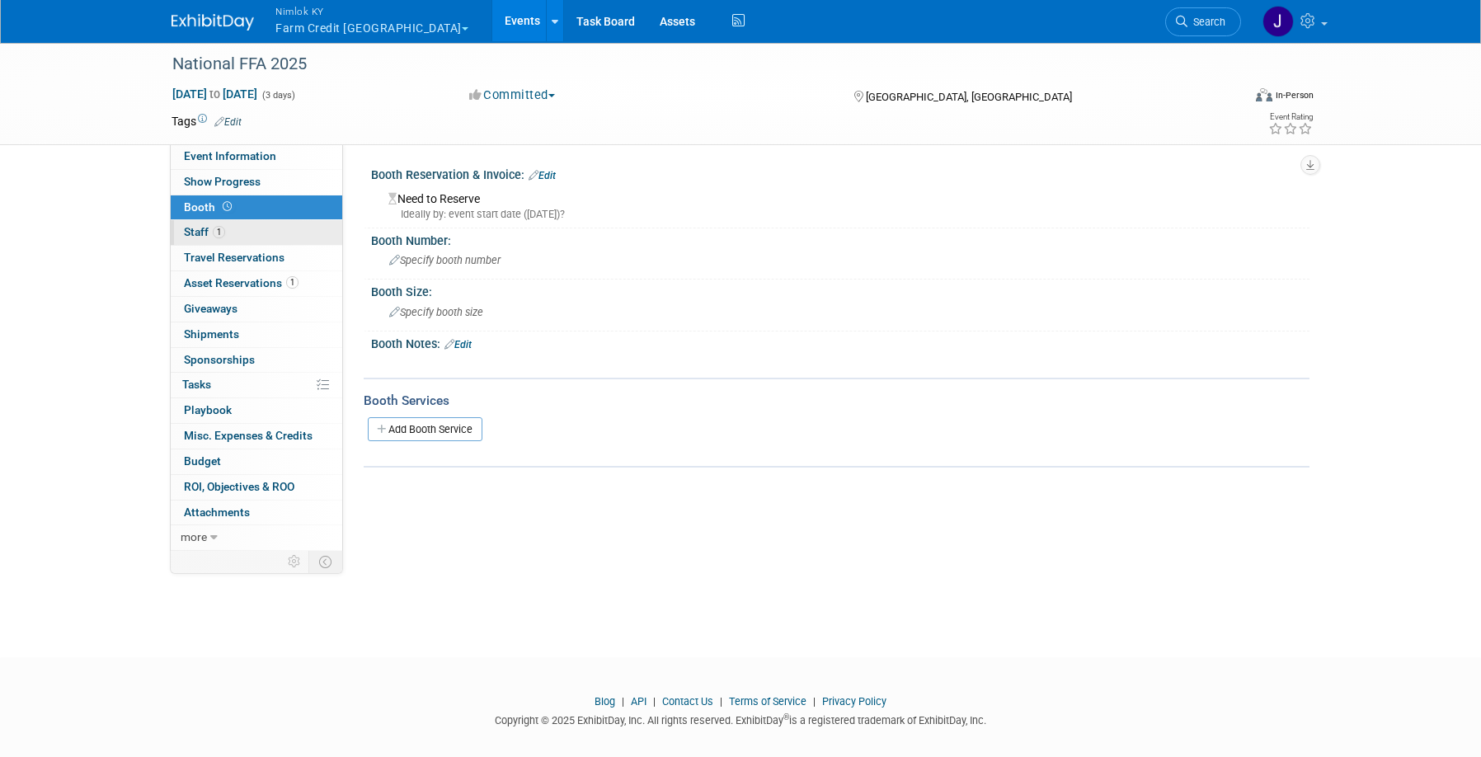
click at [241, 238] on link "1 Staff 1" at bounding box center [257, 232] width 172 height 25
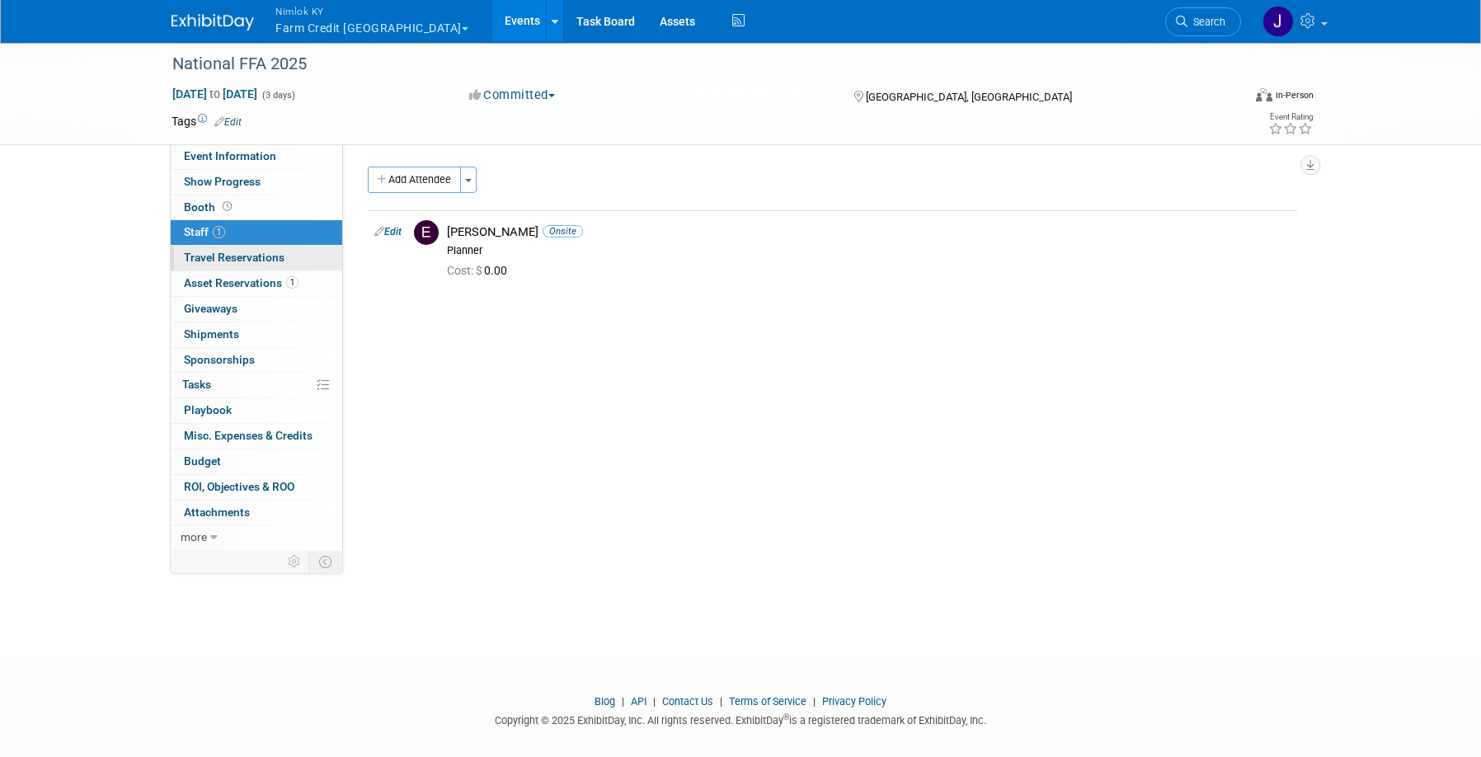
click at [244, 252] on span "Travel Reservations 0" at bounding box center [234, 257] width 101 height 13
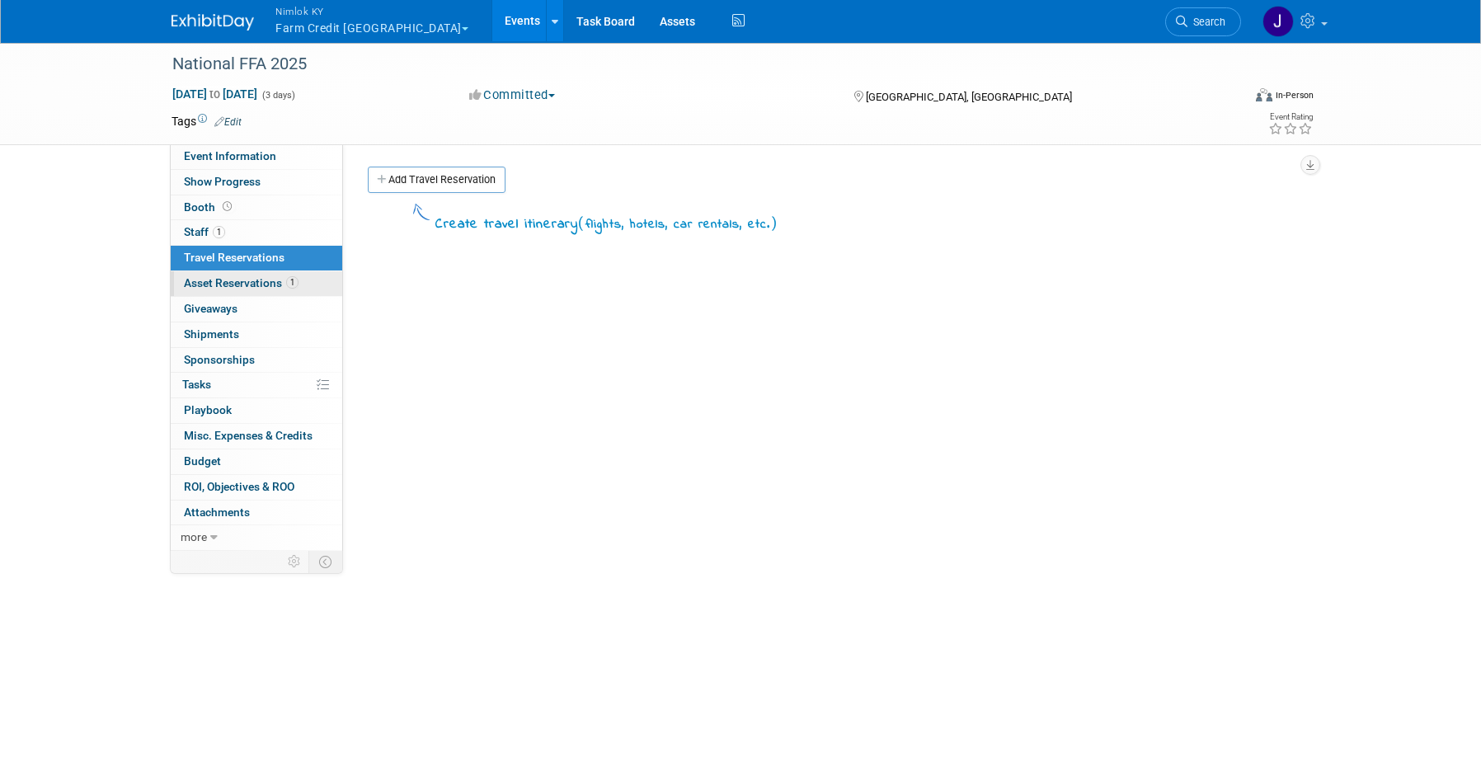
click at [246, 276] on span "Asset Reservations 1" at bounding box center [241, 282] width 115 height 13
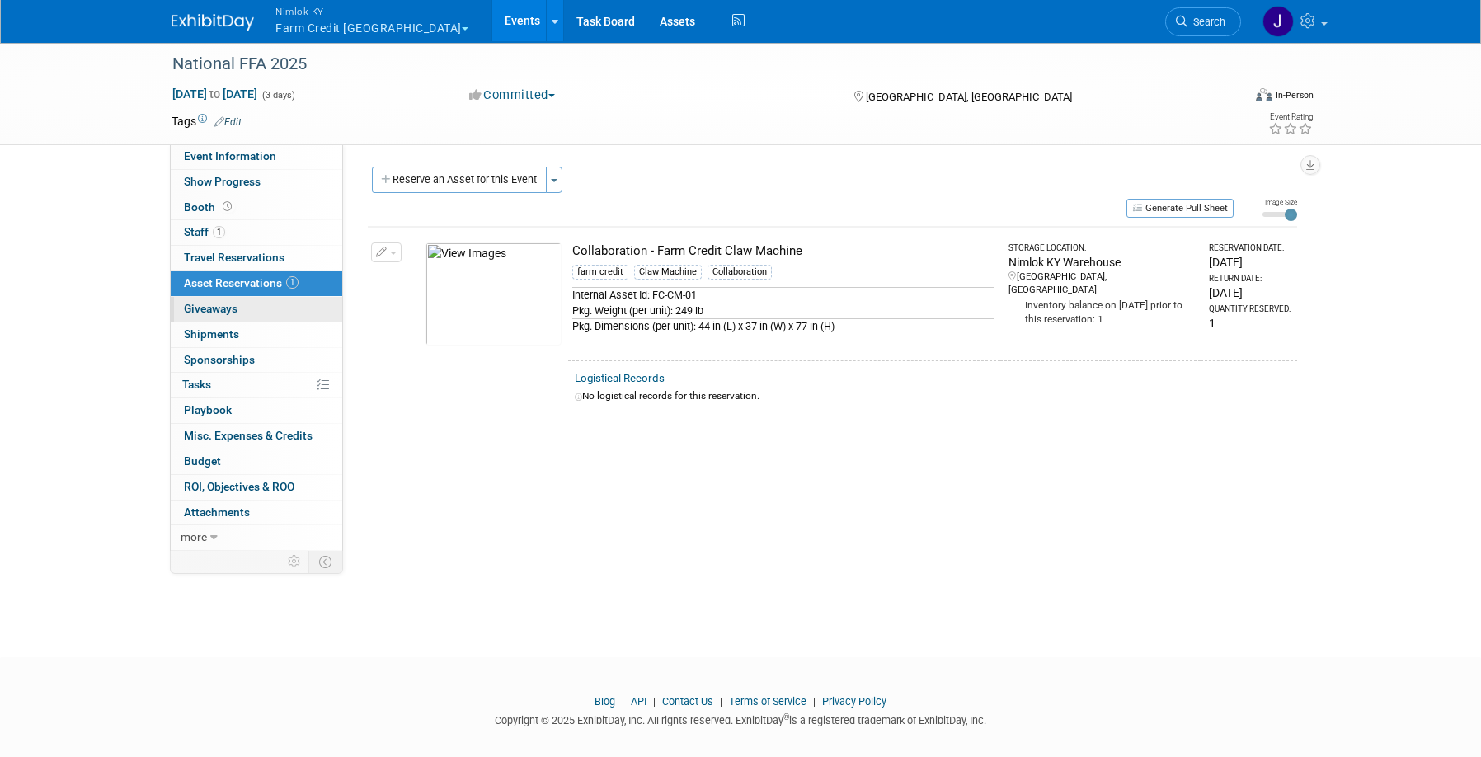
click at [245, 306] on link "0 Giveaways 0" at bounding box center [257, 309] width 172 height 25
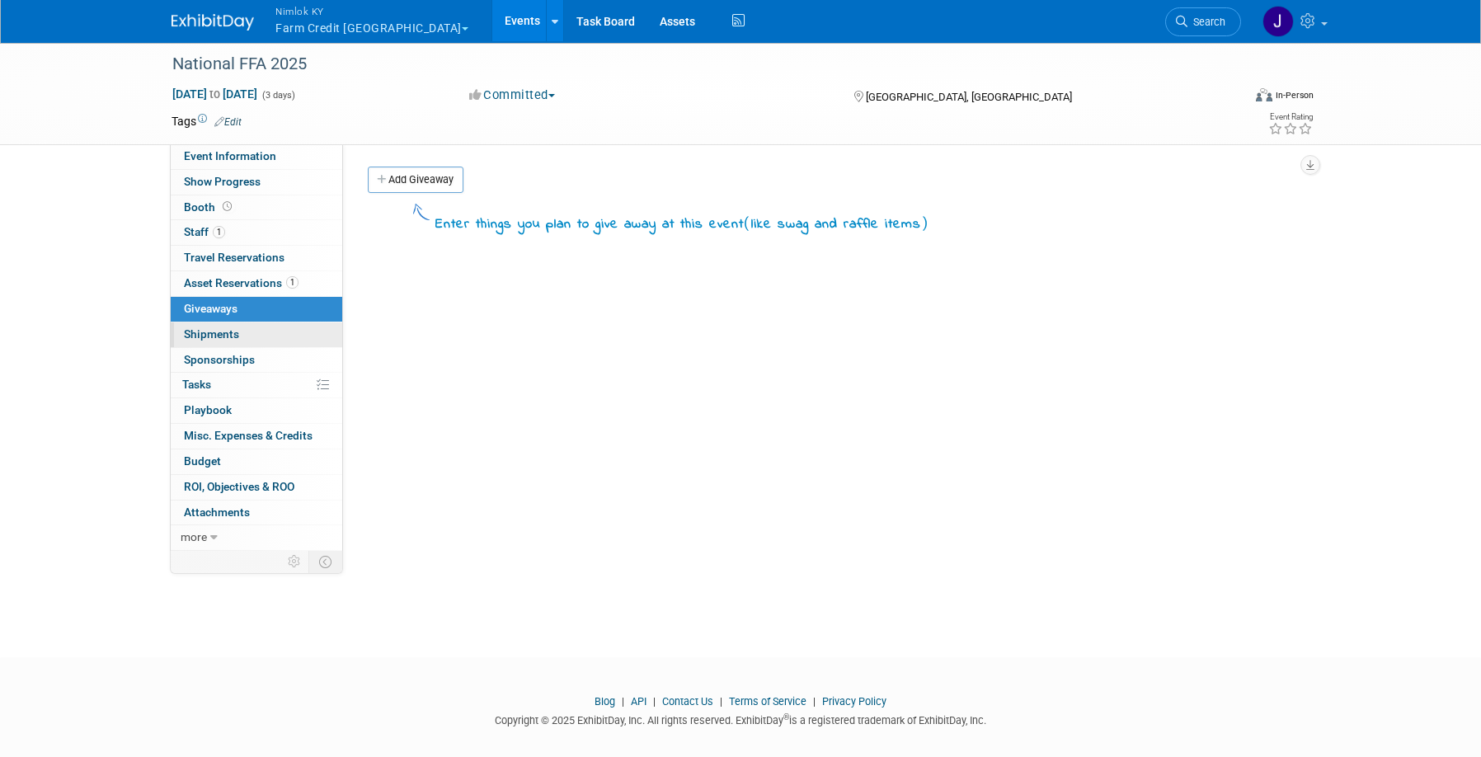
click at [243, 323] on link "0 Shipments 0" at bounding box center [257, 335] width 172 height 25
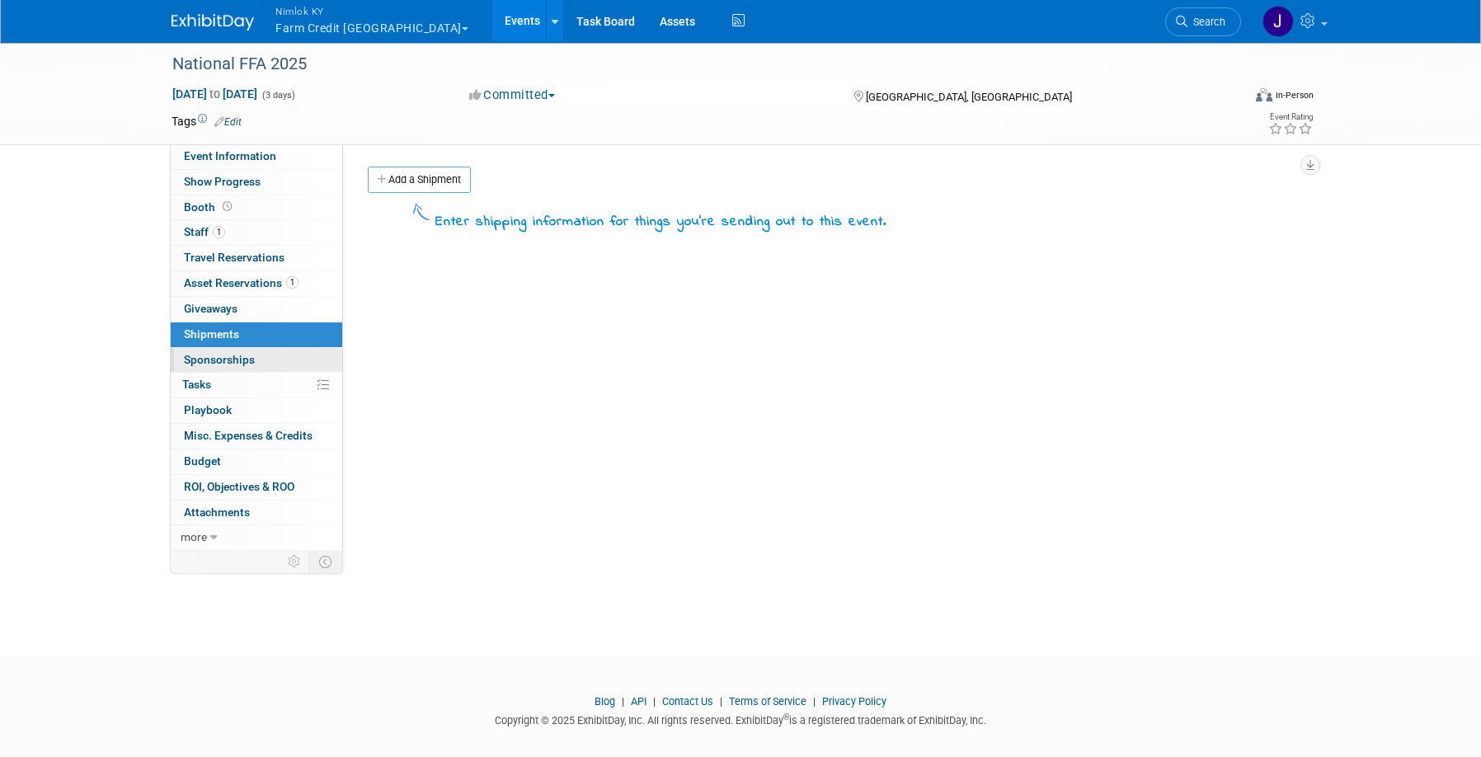
click at [244, 360] on span "Sponsorships 0" at bounding box center [219, 359] width 71 height 13
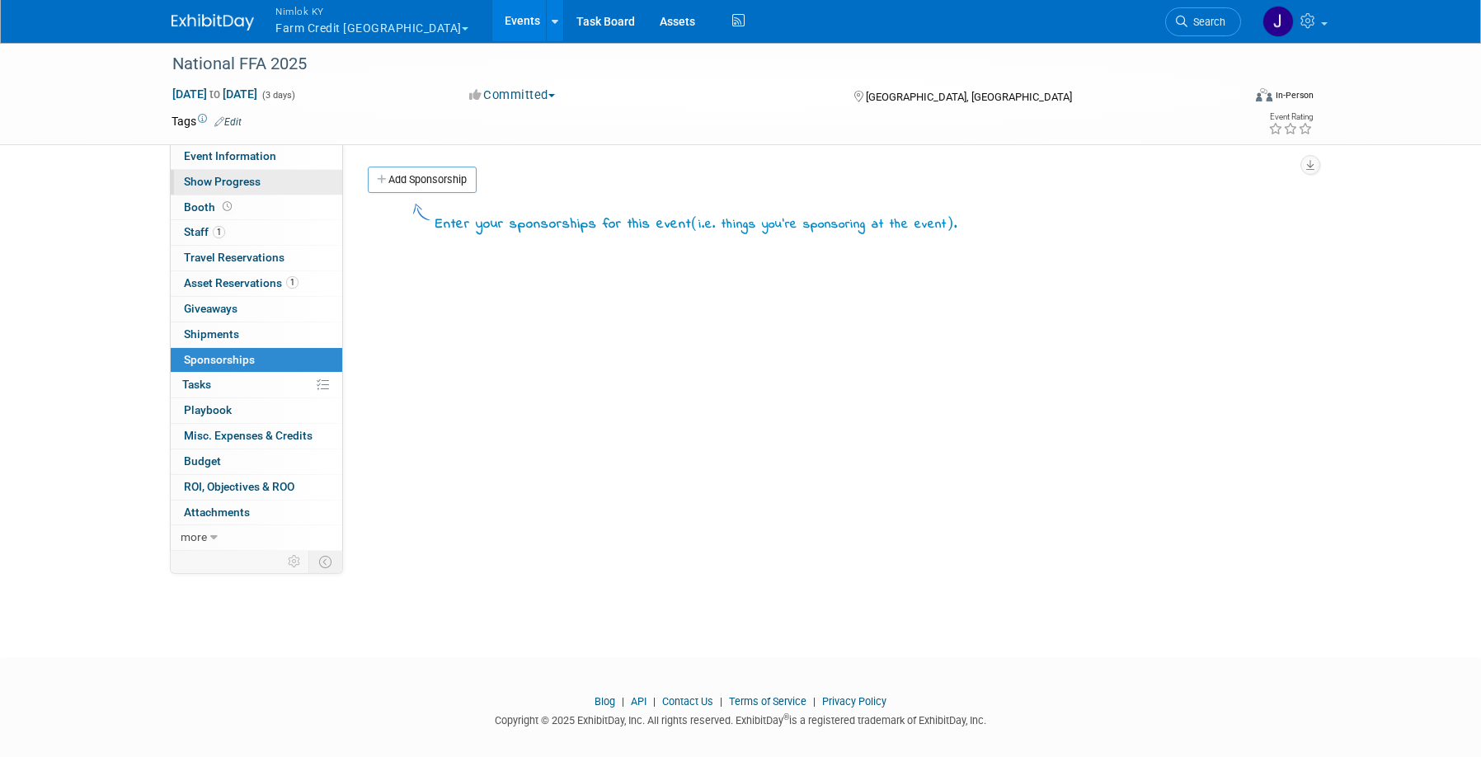
click at [254, 180] on span "Show Progress" at bounding box center [222, 181] width 77 height 13
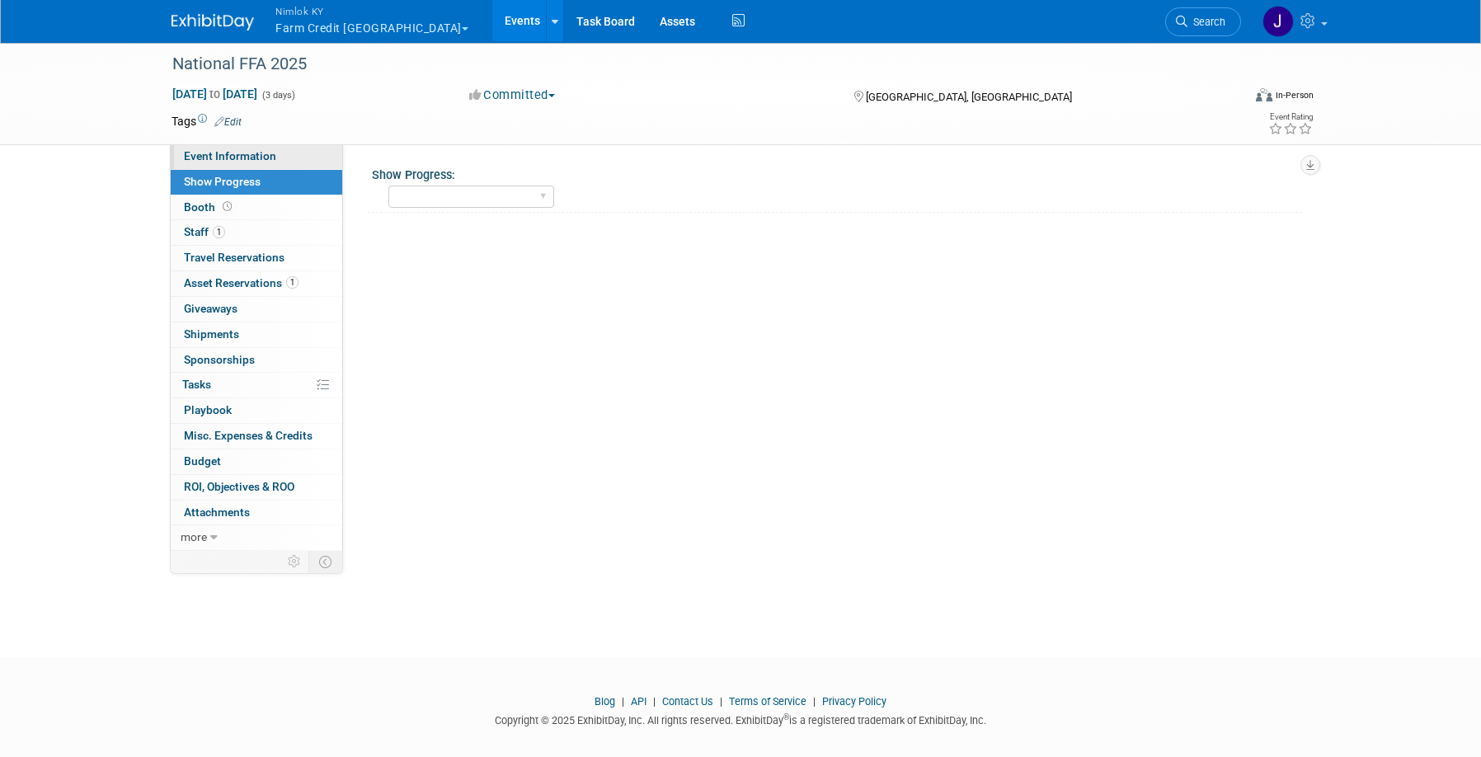
click at [271, 158] on span "Event Information" at bounding box center [230, 155] width 92 height 13
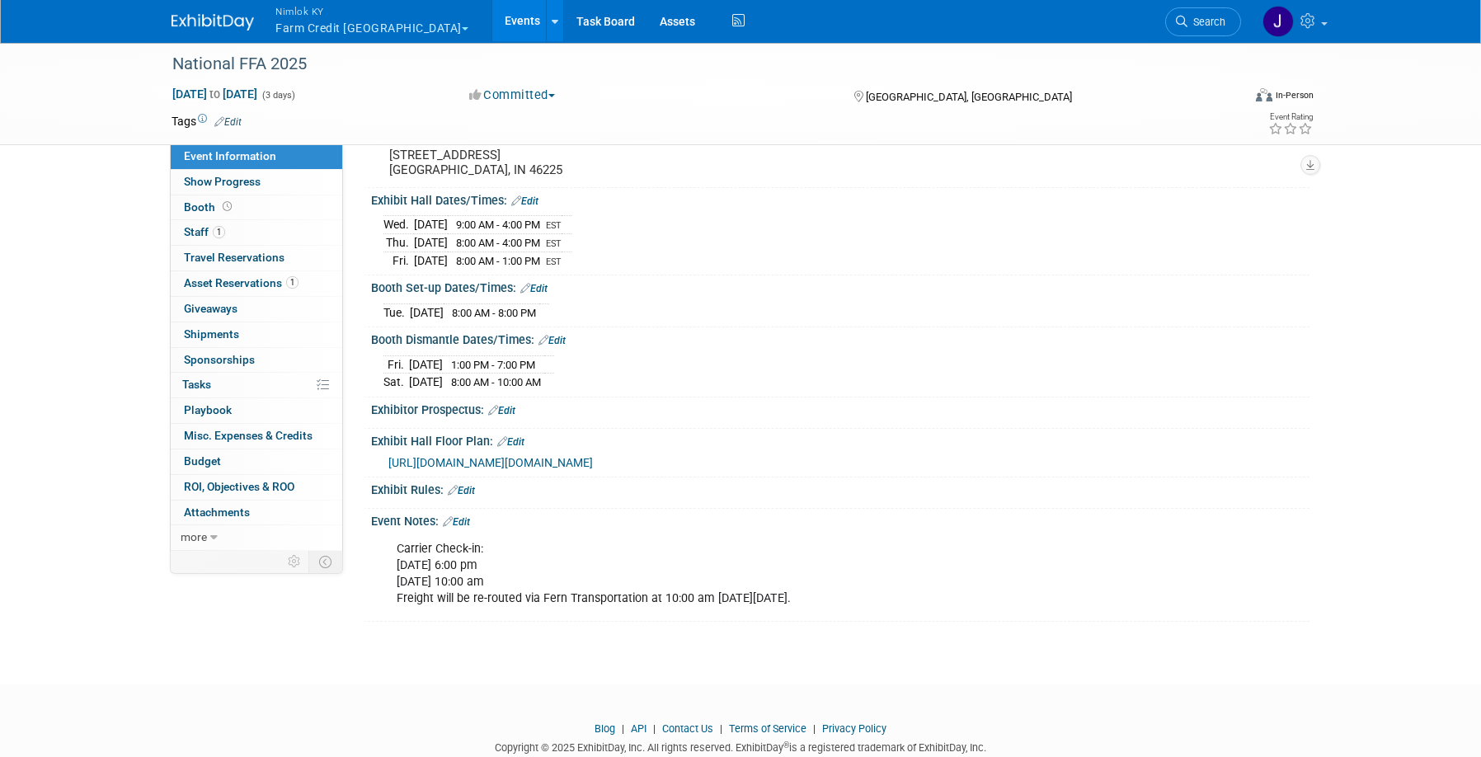
scroll to position [142, 0]
click at [590, 459] on span "[URL][DOMAIN_NAME][DOMAIN_NAME]" at bounding box center [491, 460] width 205 height 13
